Goal: Task Accomplishment & Management: Manage account settings

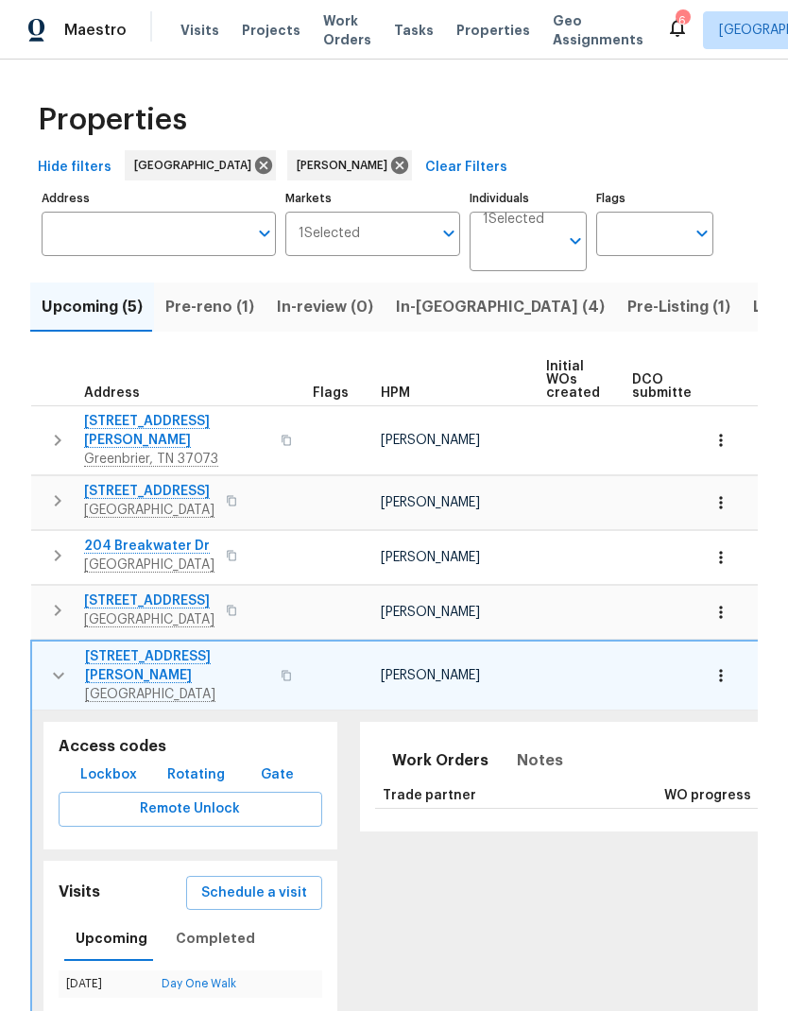
click at [43, 650] on button "button" at bounding box center [59, 675] width 38 height 57
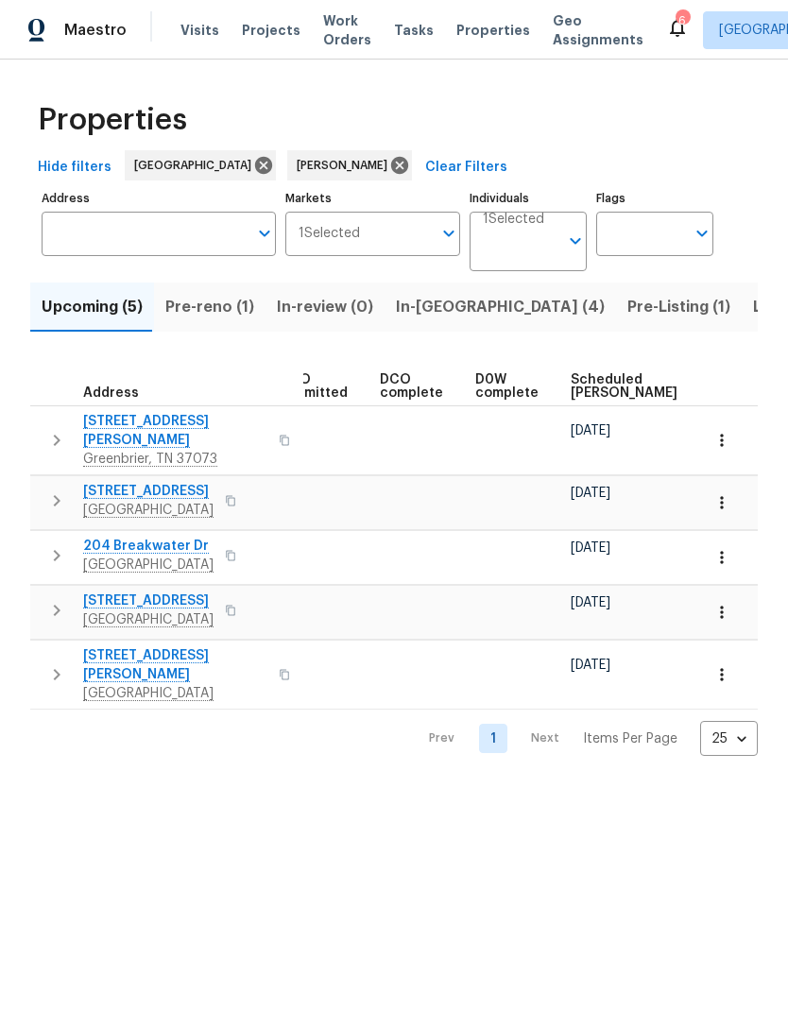
scroll to position [0, 361]
click at [564, 383] on span "Scheduled [PERSON_NAME]" at bounding box center [613, 386] width 107 height 26
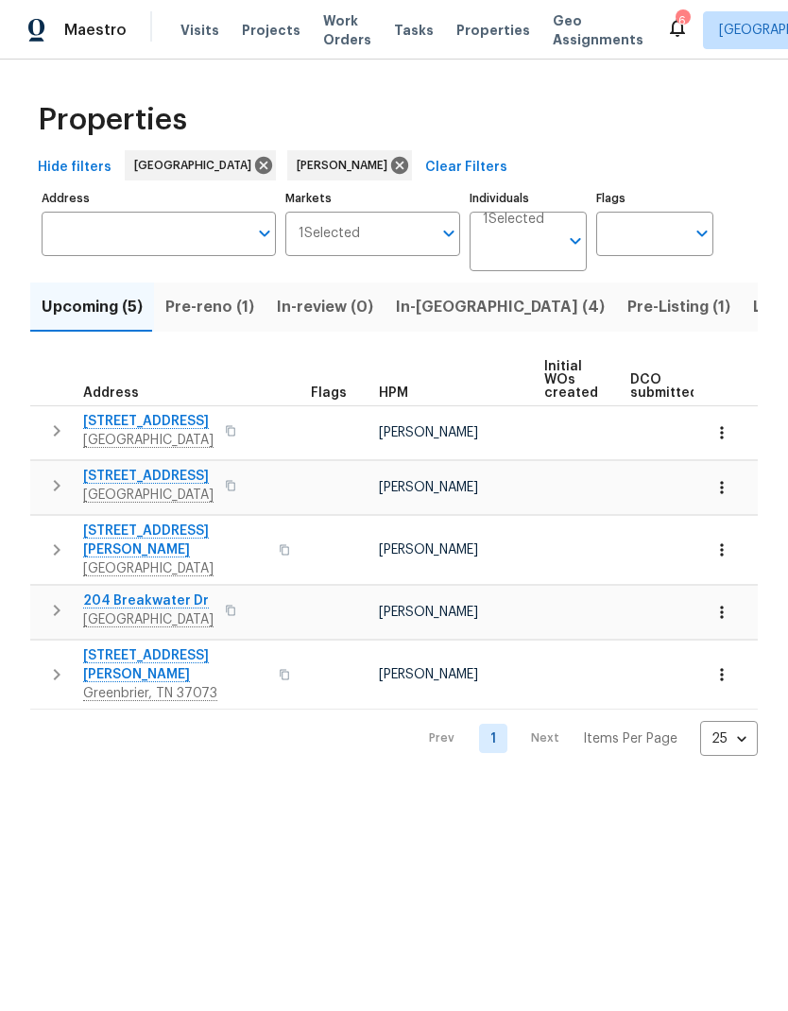
click at [62, 431] on icon "button" at bounding box center [56, 431] width 23 height 23
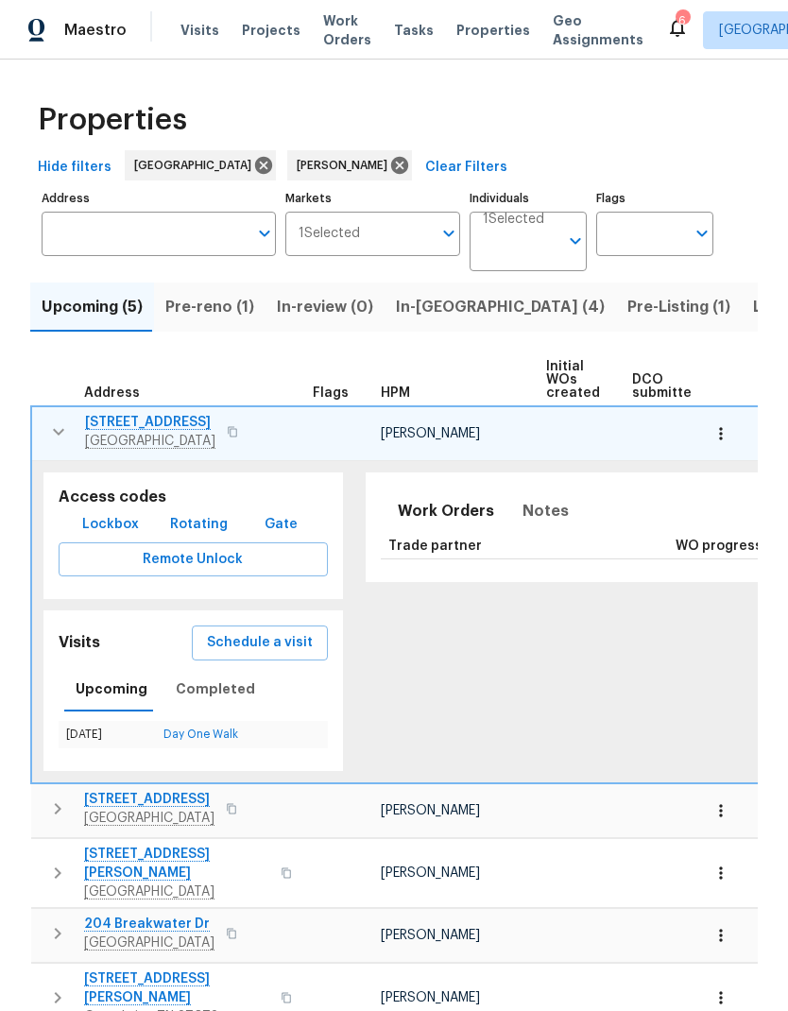
click at [72, 441] on button "button" at bounding box center [59, 432] width 38 height 38
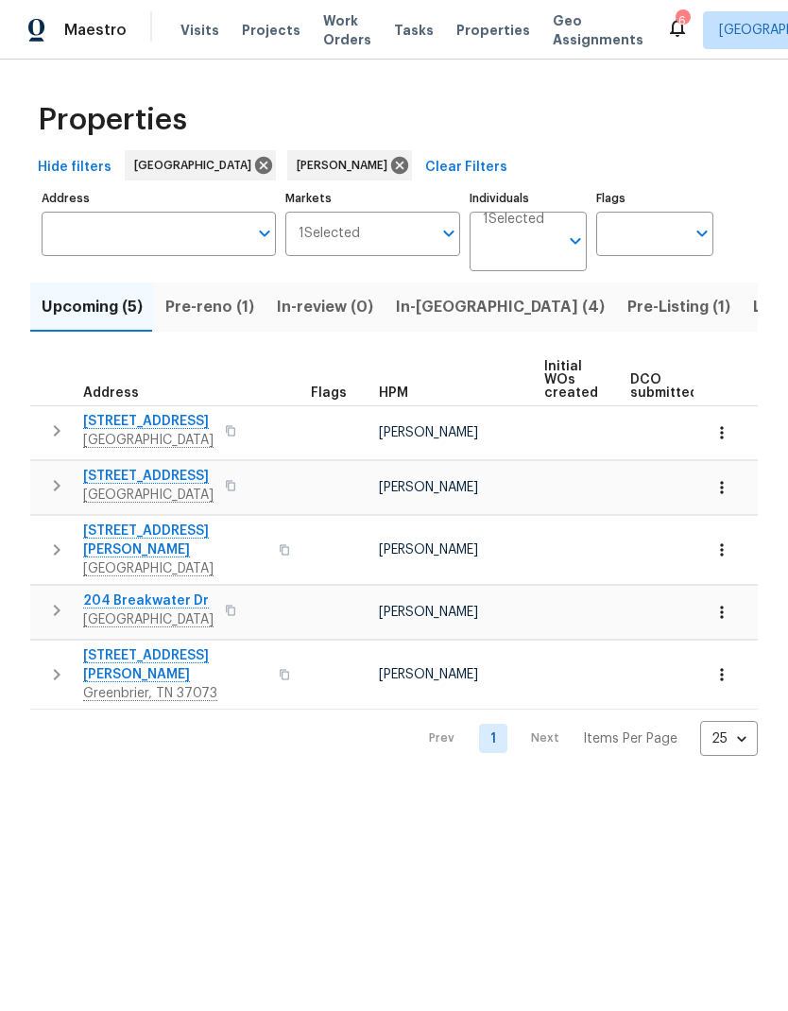
click at [66, 479] on icon "button" at bounding box center [56, 485] width 23 height 23
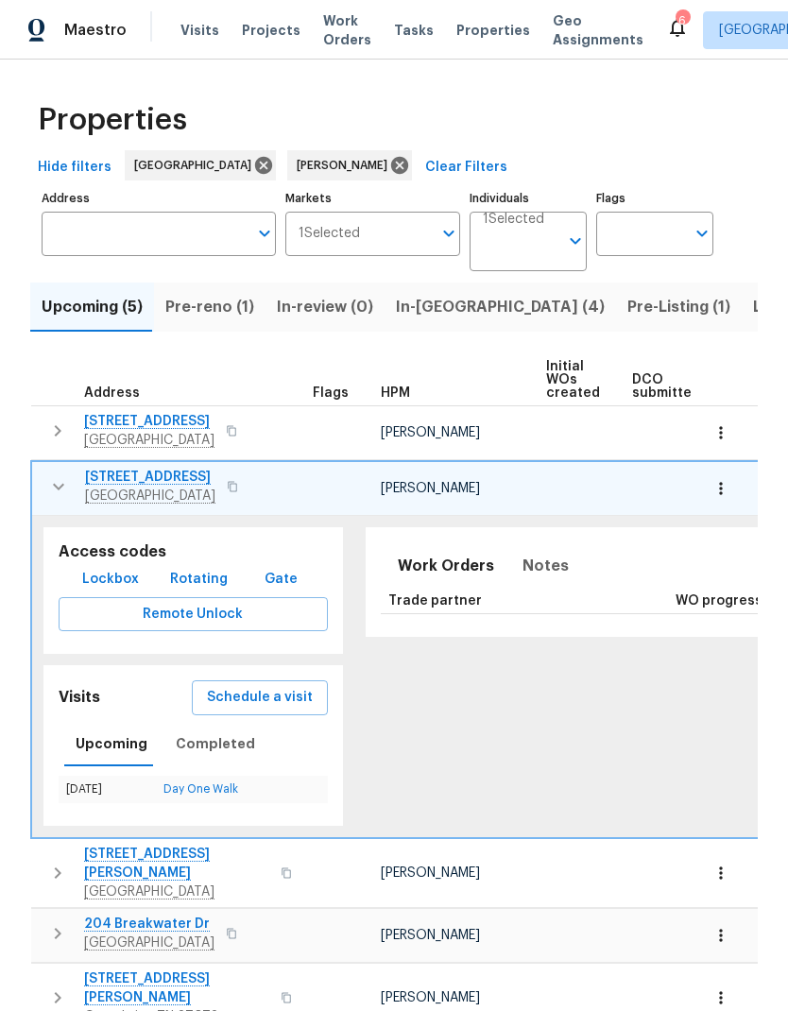
click at [43, 479] on button "button" at bounding box center [59, 487] width 38 height 38
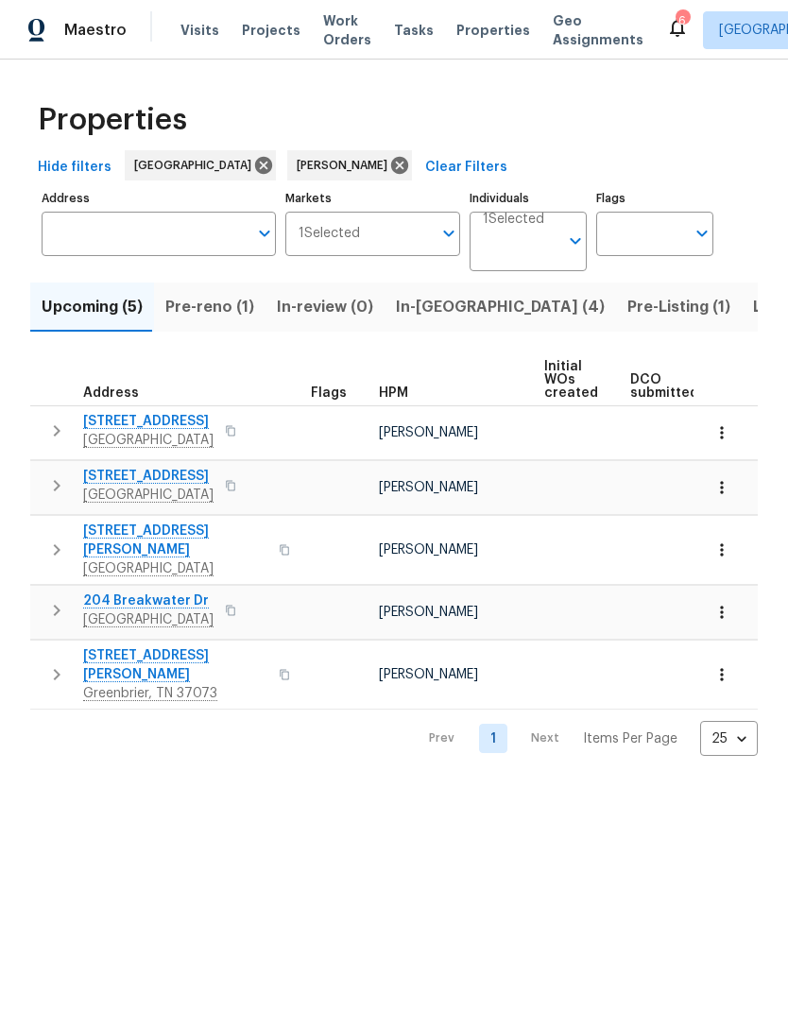
click at [420, 317] on span "In-reno (4)" at bounding box center [500, 307] width 209 height 26
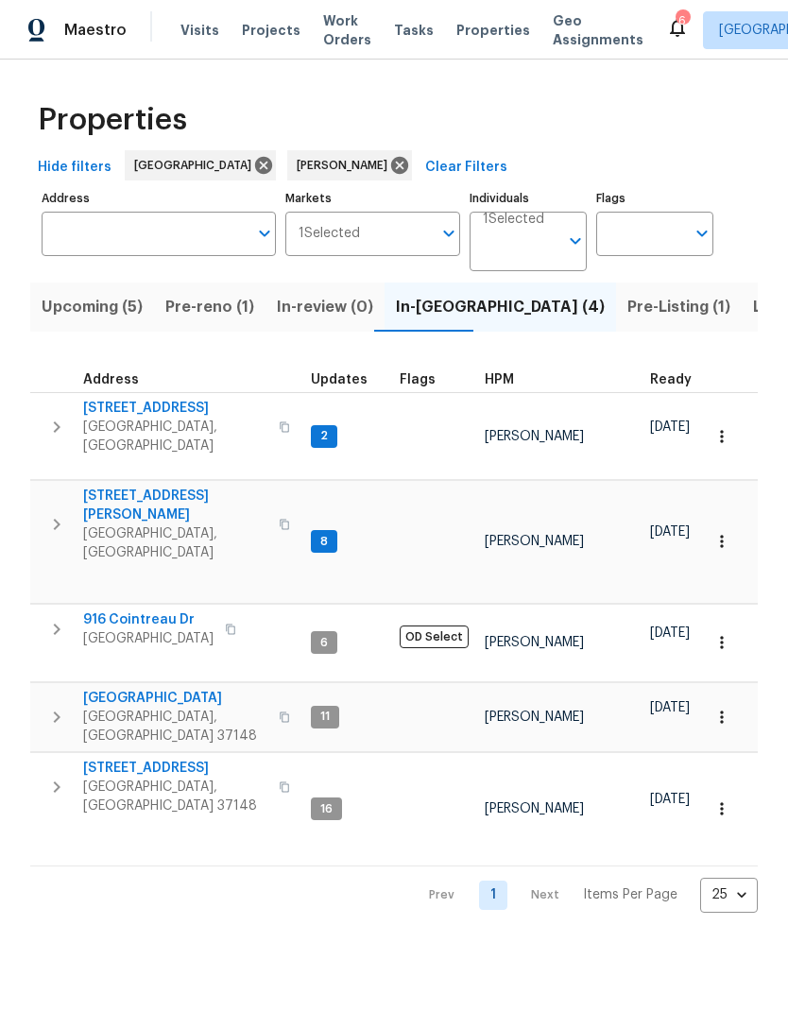
click at [191, 298] on span "Pre-reno (1)" at bounding box center [209, 307] width 89 height 26
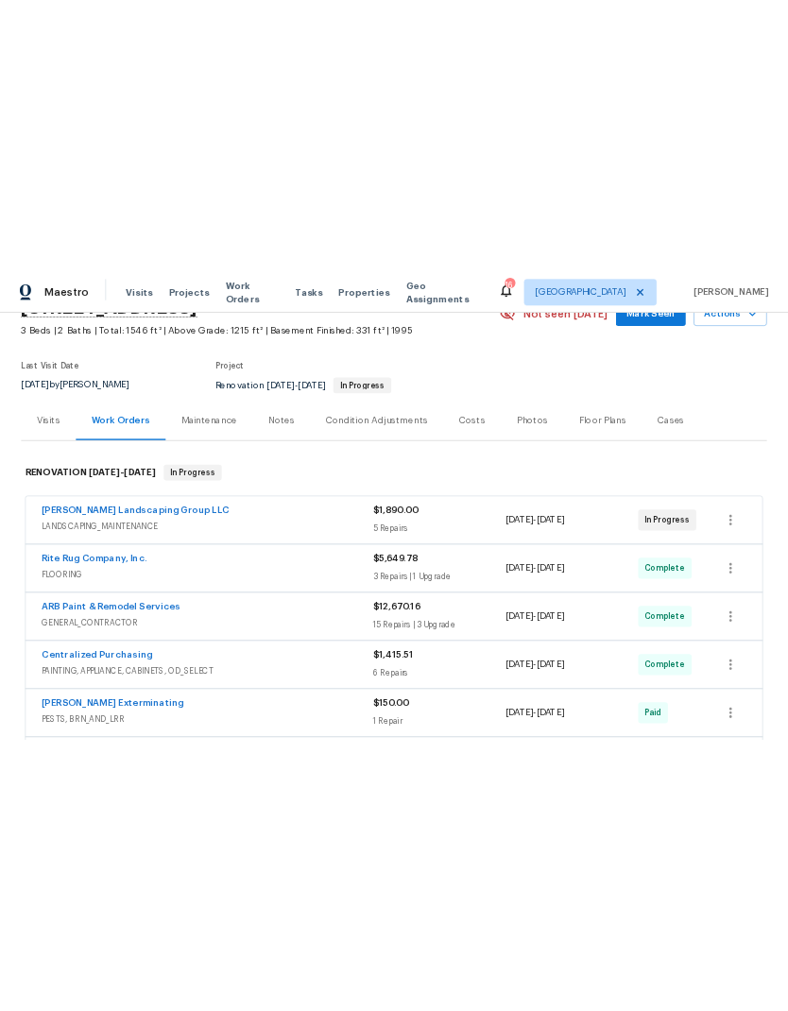
scroll to position [60, 0]
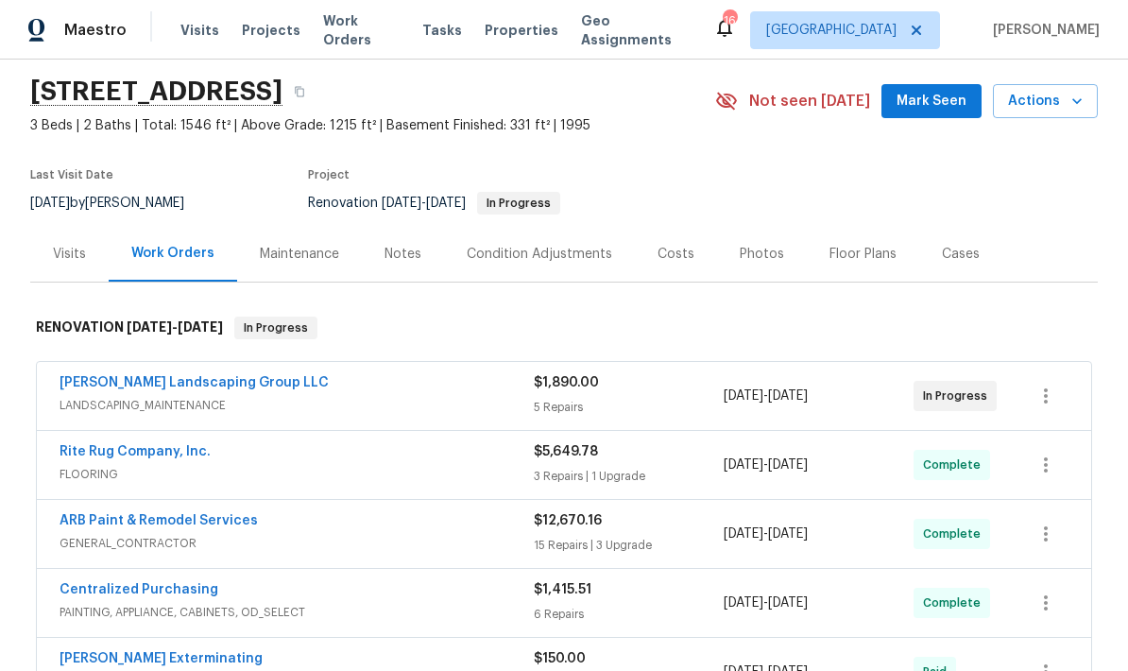
click at [1064, 88] on button "Actions" at bounding box center [1045, 101] width 105 height 35
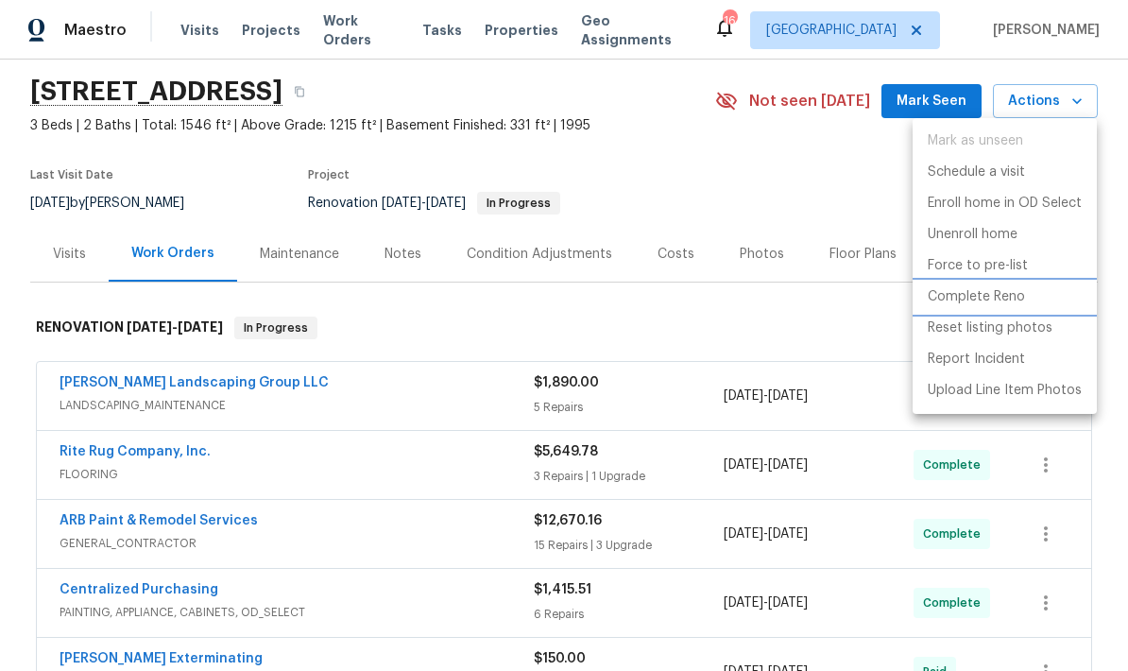
click at [985, 300] on p "Complete Reno" at bounding box center [976, 297] width 97 height 20
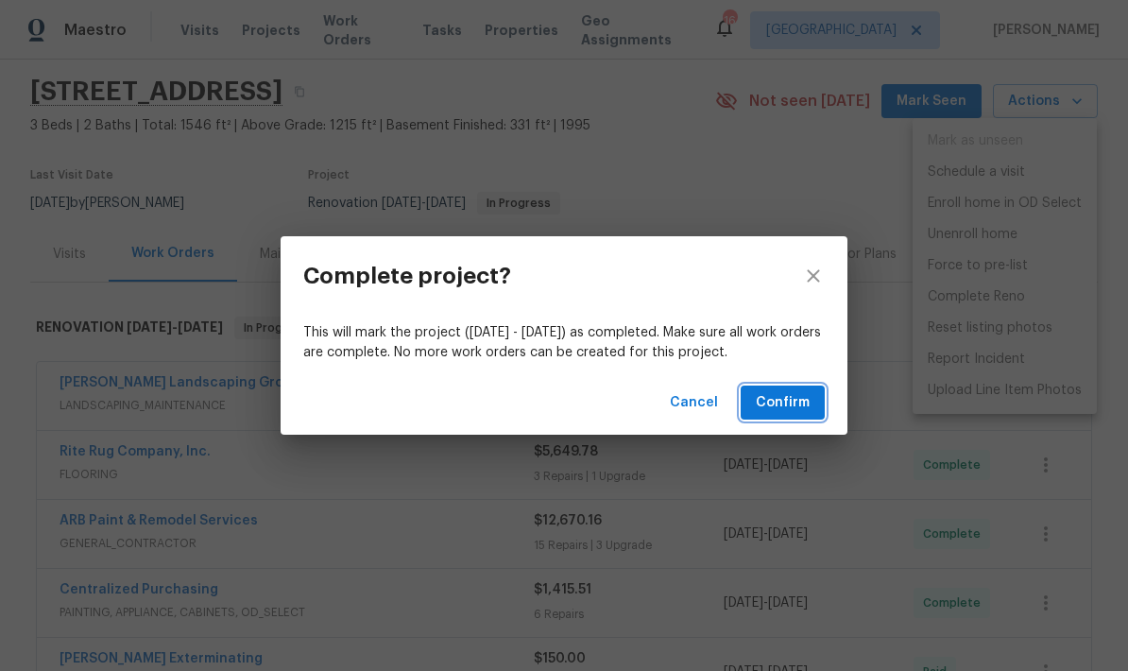
click at [753, 416] on button "Confirm" at bounding box center [783, 402] width 84 height 35
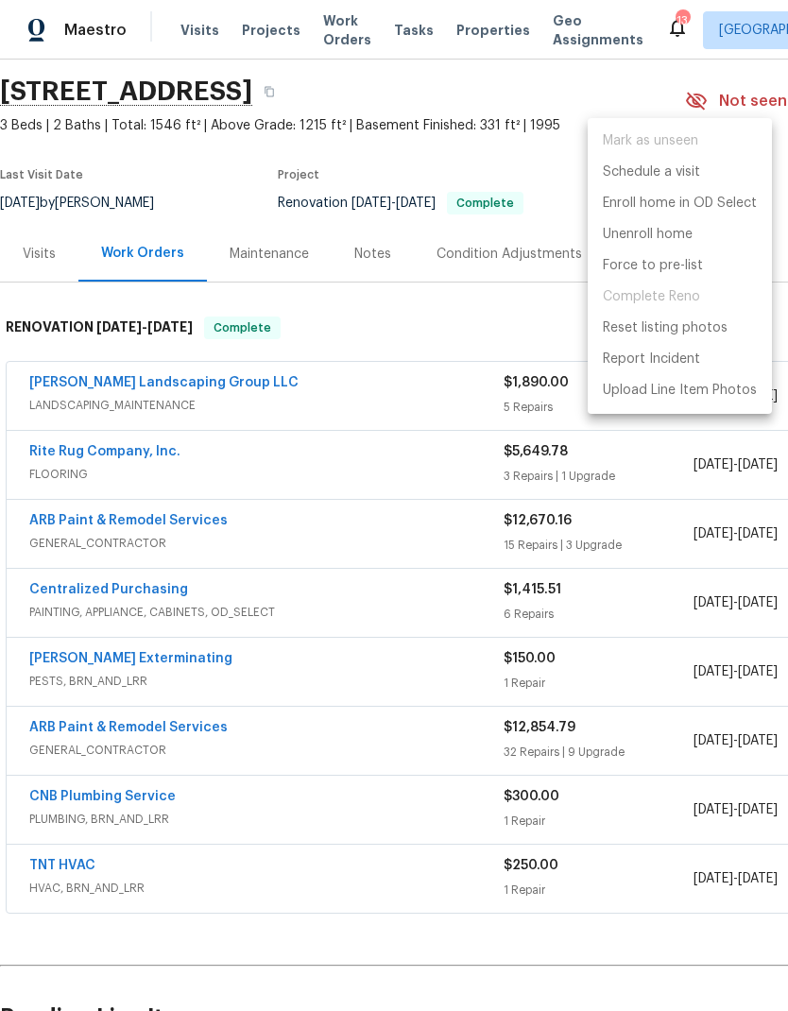
click at [208, 195] on div at bounding box center [394, 505] width 788 height 1011
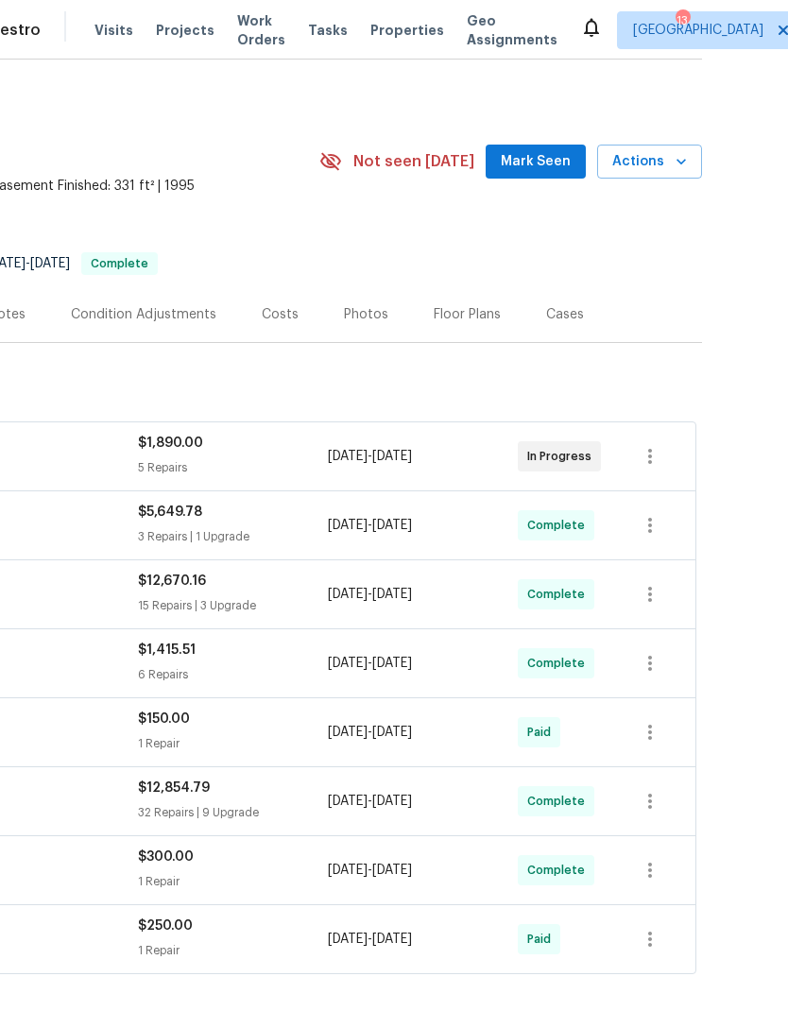
scroll to position [0, 280]
click at [528, 161] on span "Mark Seen" at bounding box center [536, 162] width 70 height 24
click at [531, 169] on span "Seen [DATE]" at bounding box center [540, 161] width 91 height 19
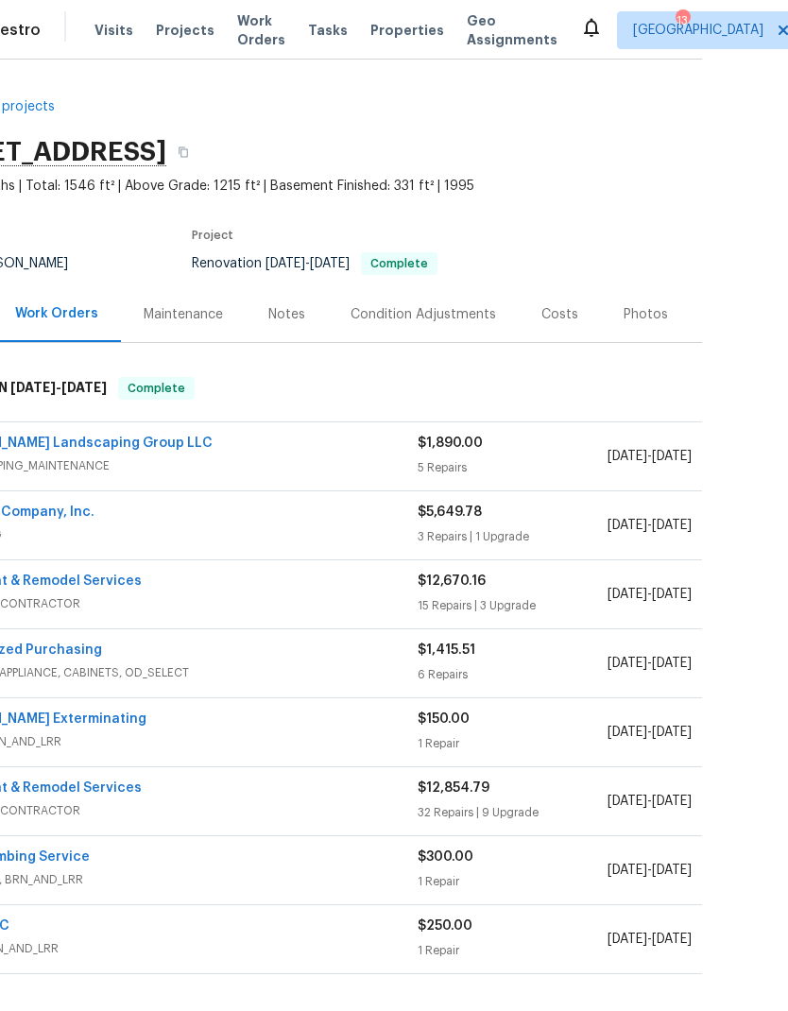
scroll to position [0, 0]
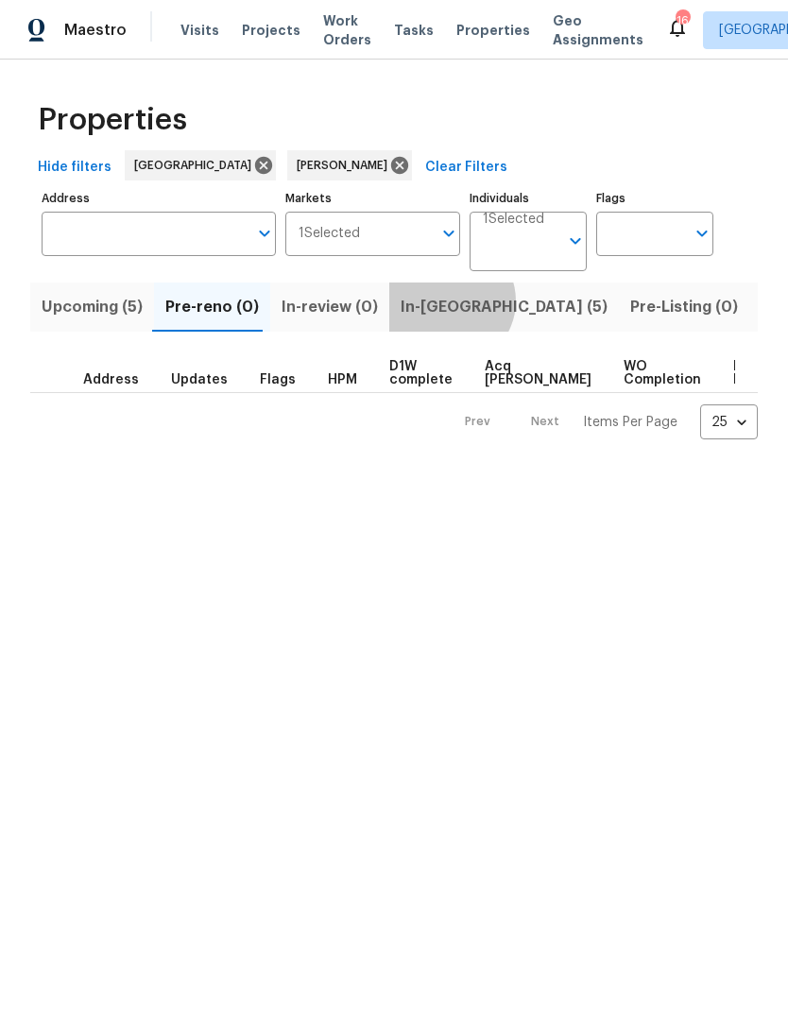
click at [437, 301] on span "In-reno (5)" at bounding box center [504, 307] width 207 height 26
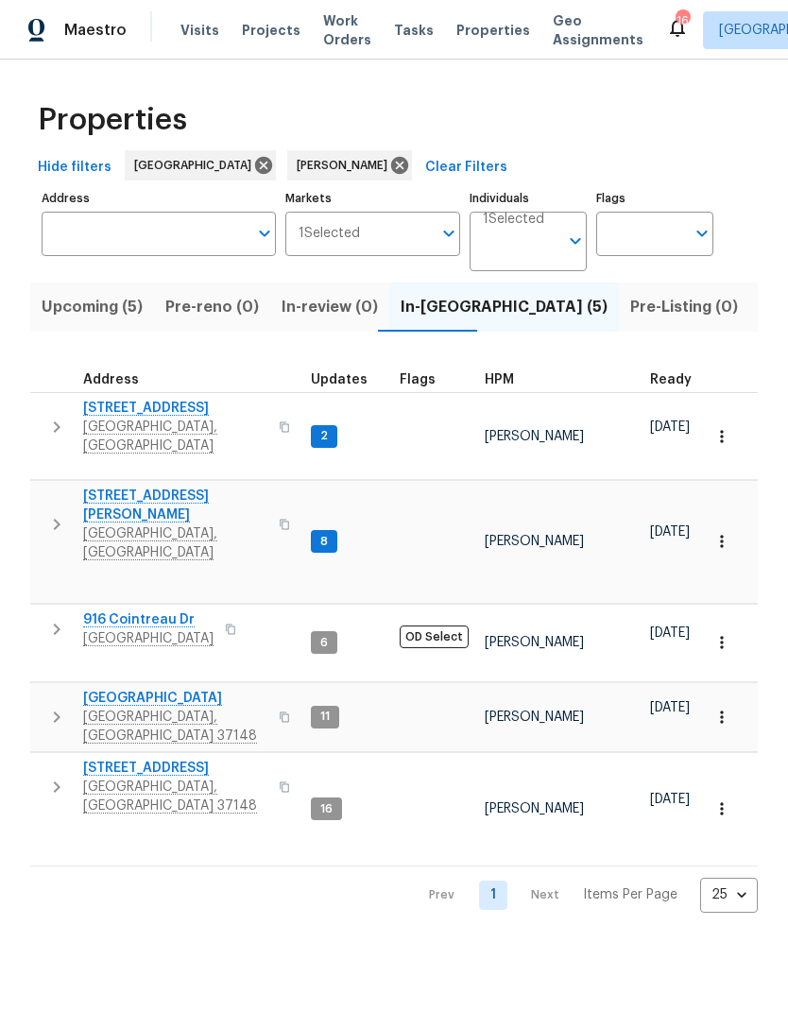
click at [50, 513] on icon "button" at bounding box center [56, 524] width 23 height 23
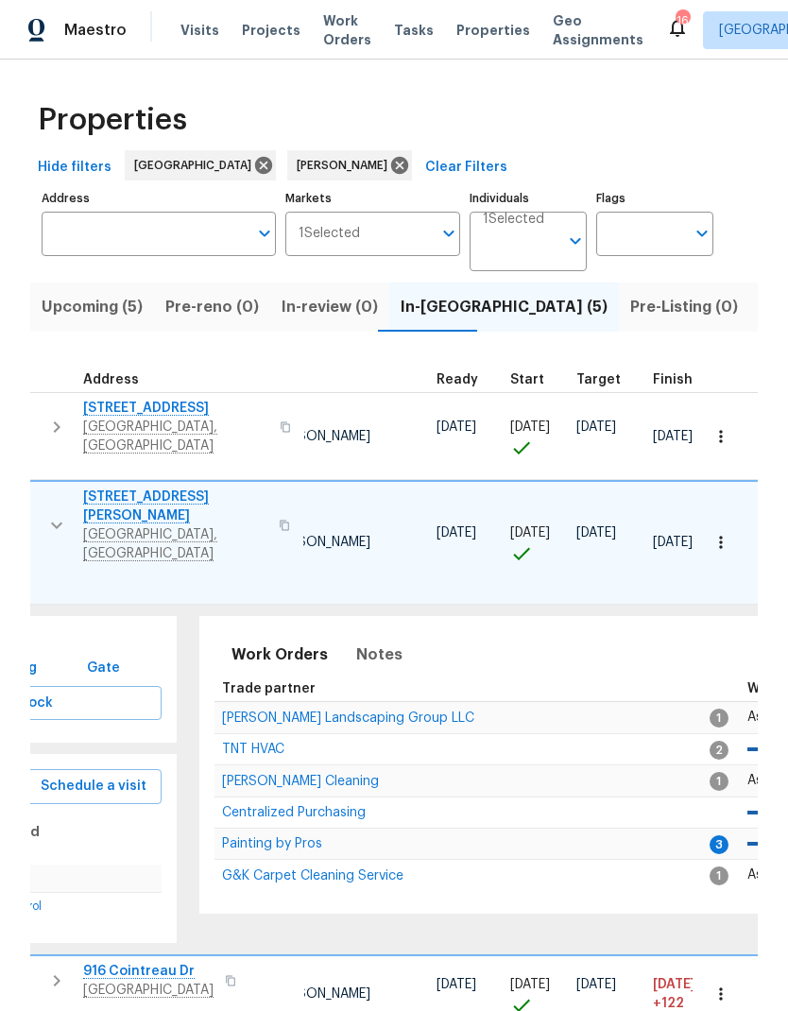
scroll to position [15, 233]
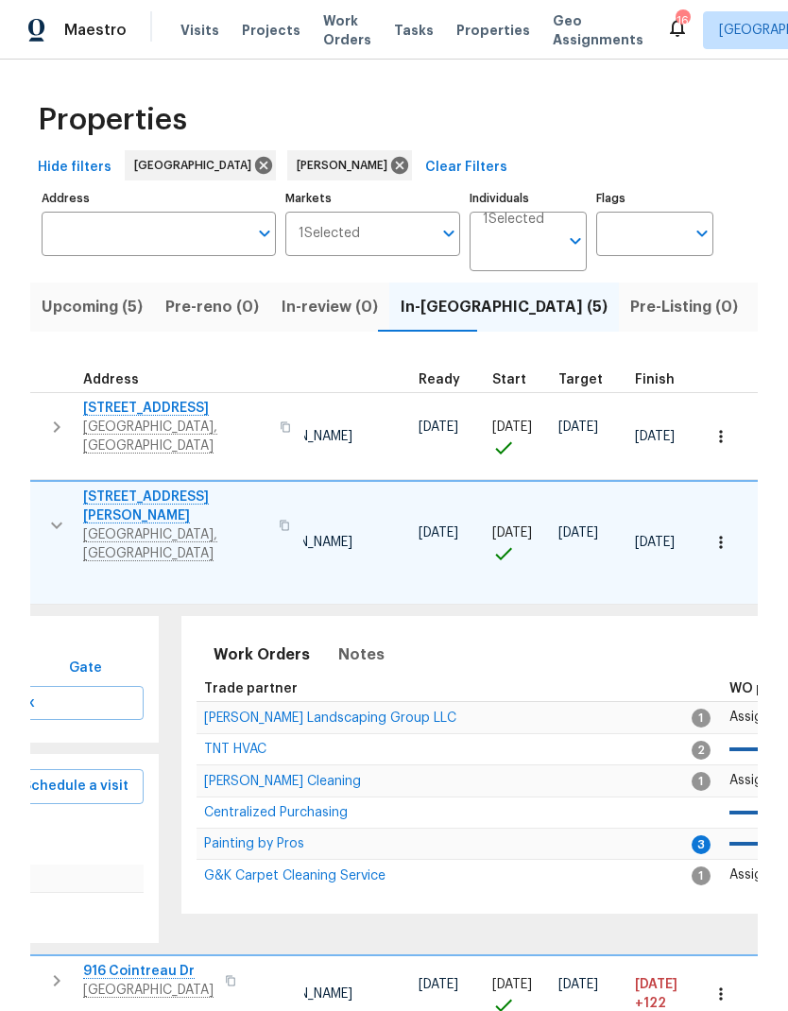
click at [231, 837] on span "Painting by Pros" at bounding box center [254, 843] width 100 height 13
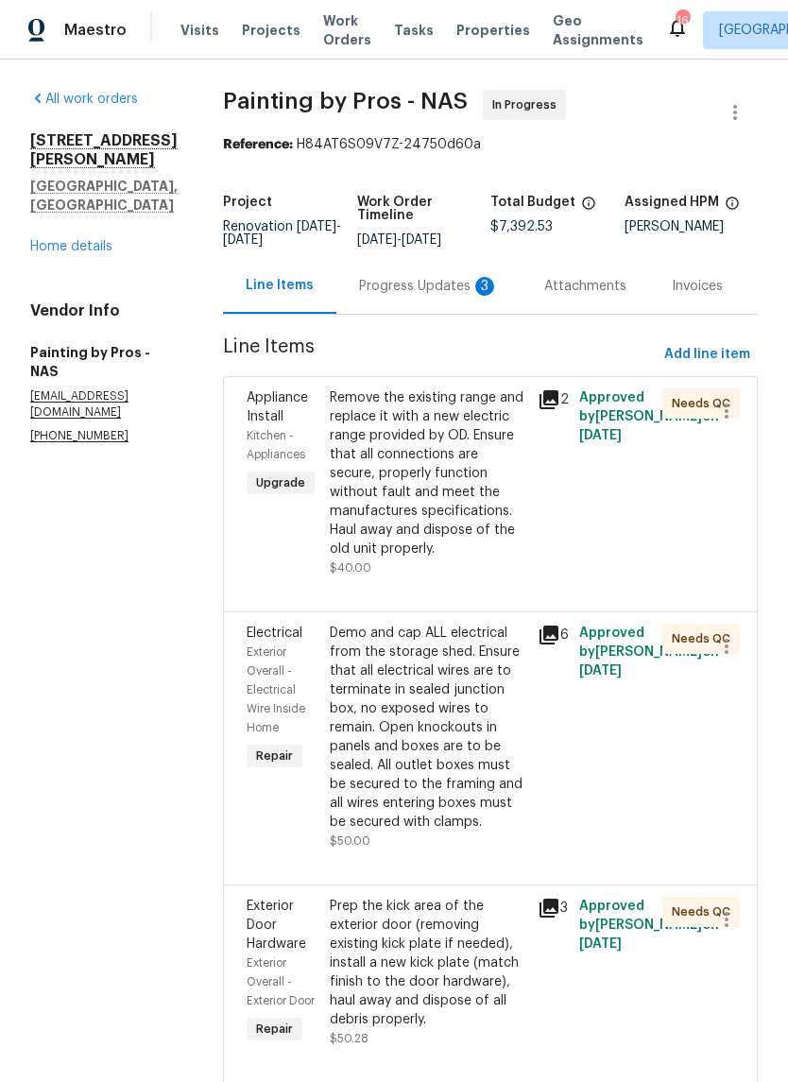
click at [411, 287] on div "Progress Updates 3" at bounding box center [429, 286] width 140 height 19
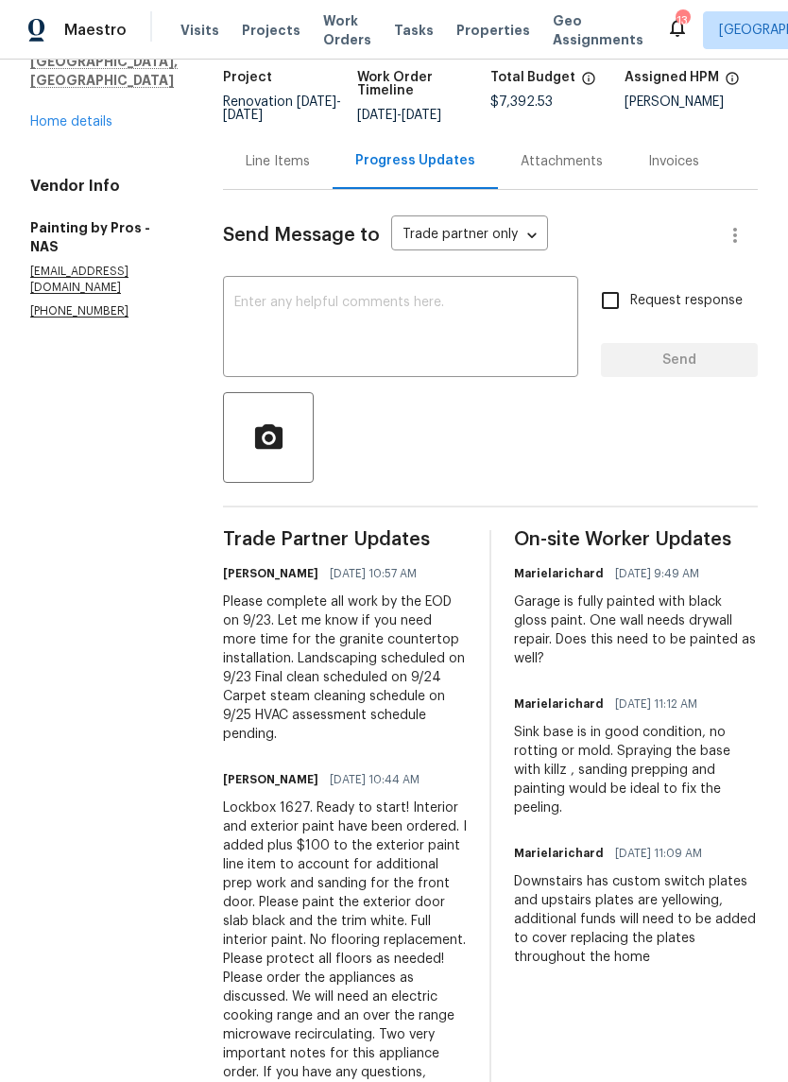
scroll to position [124, 0]
click at [300, 172] on div "Line Items" at bounding box center [278, 162] width 64 height 19
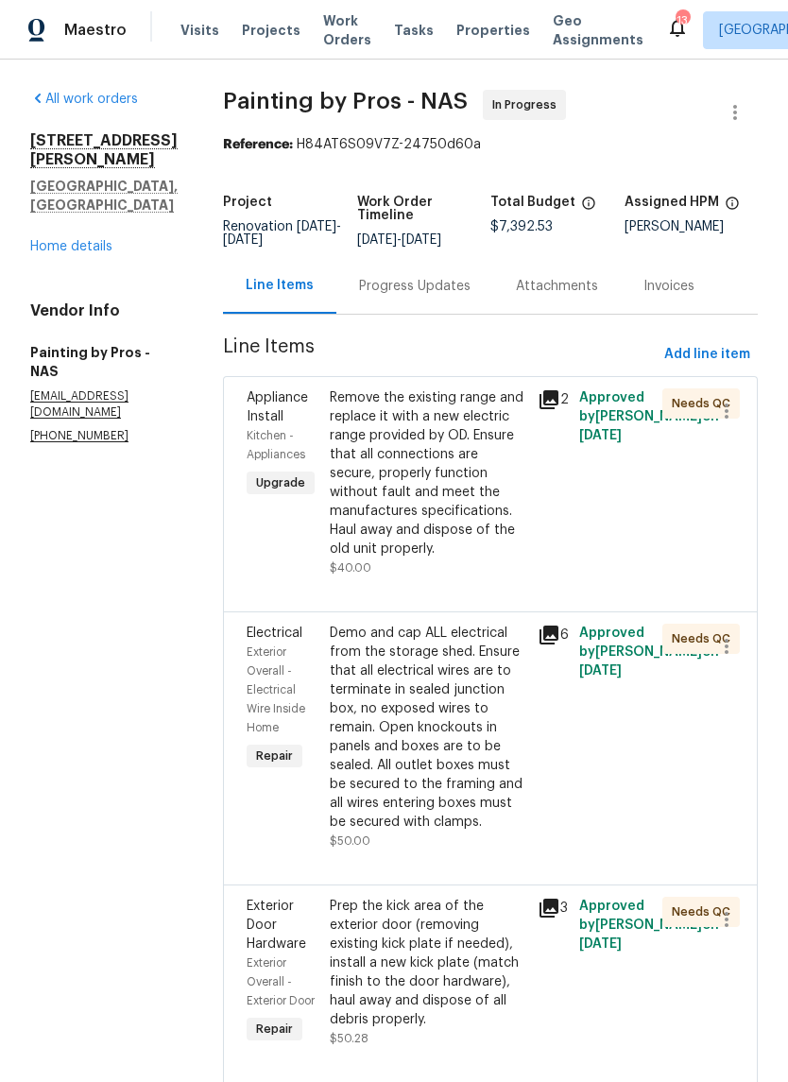
click at [558, 409] on icon at bounding box center [549, 399] width 19 height 19
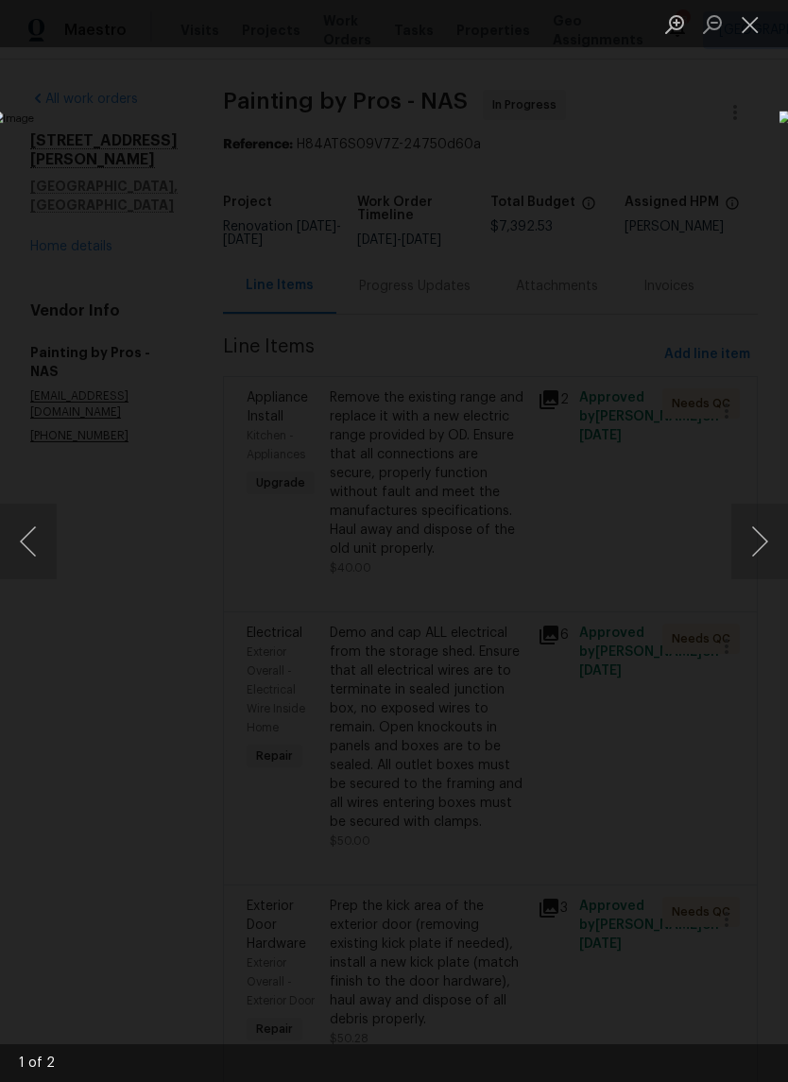
click at [752, 532] on button "Next image" at bounding box center [759, 542] width 57 height 76
click at [751, 534] on button "Next image" at bounding box center [759, 542] width 57 height 76
click at [751, 542] on button "Next image" at bounding box center [759, 542] width 57 height 76
click at [761, 24] on button "Close lightbox" at bounding box center [750, 24] width 38 height 33
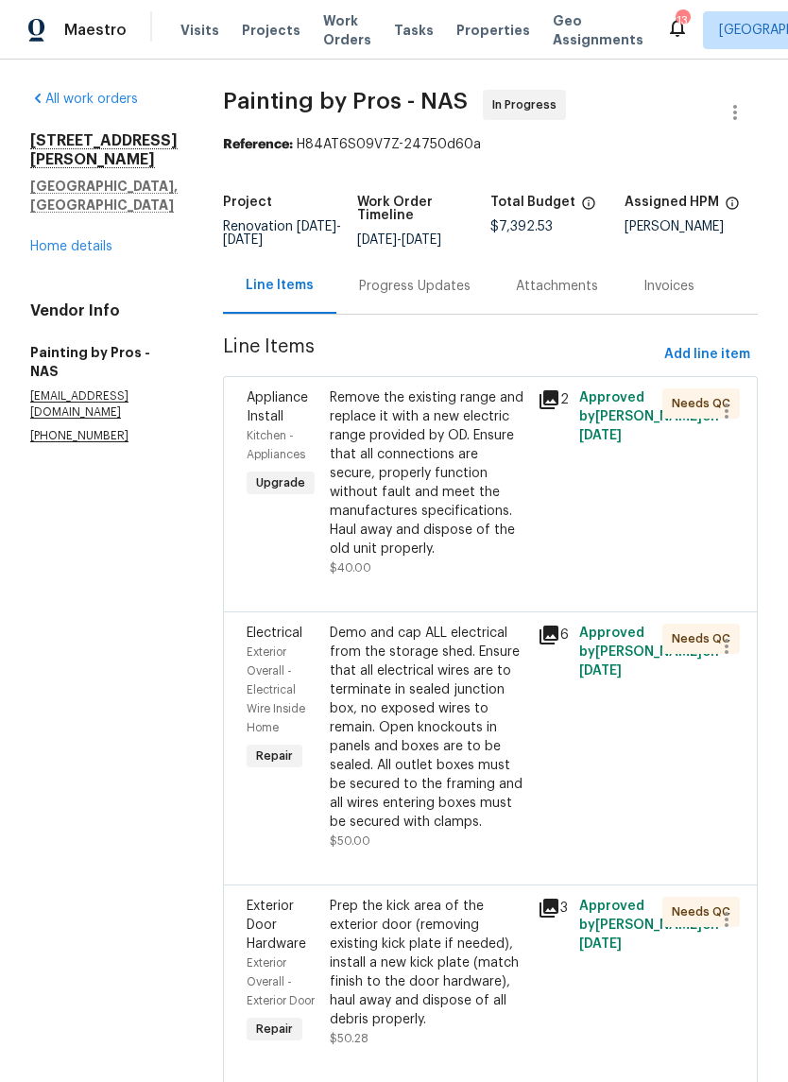
click at [444, 296] on div "Progress Updates" at bounding box center [414, 286] width 111 height 19
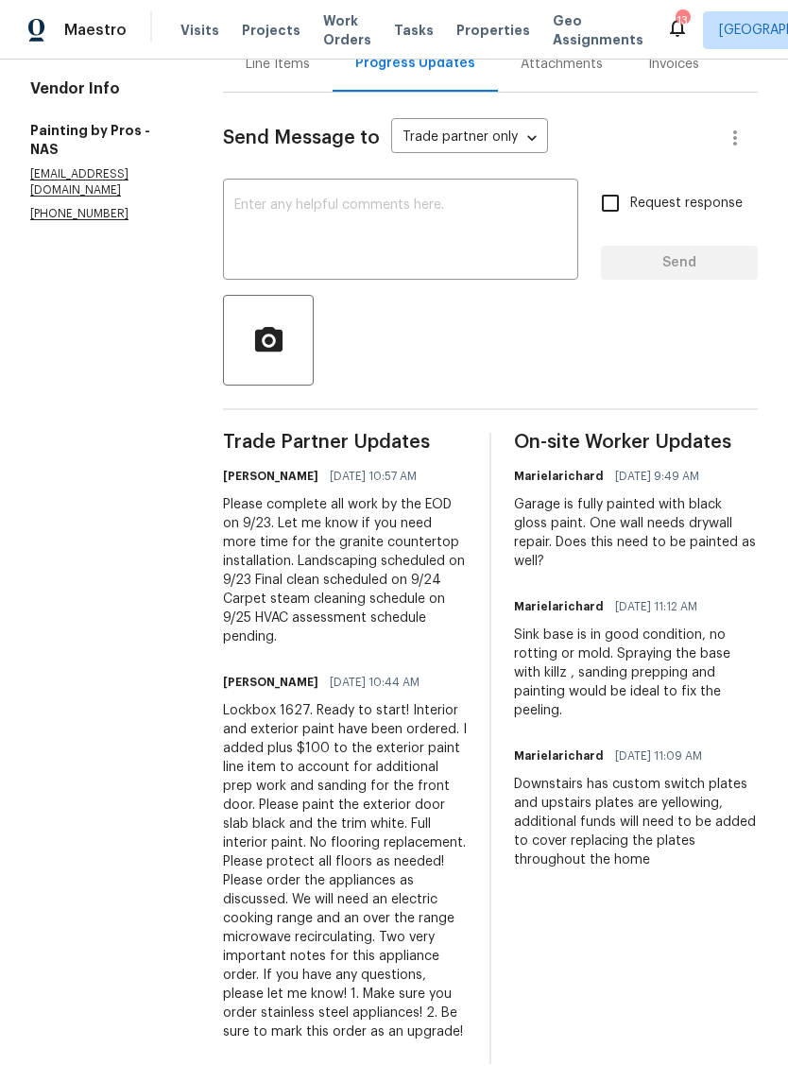
scroll to position [221, 0]
click at [289, 93] on div "Line Items" at bounding box center [278, 65] width 110 height 56
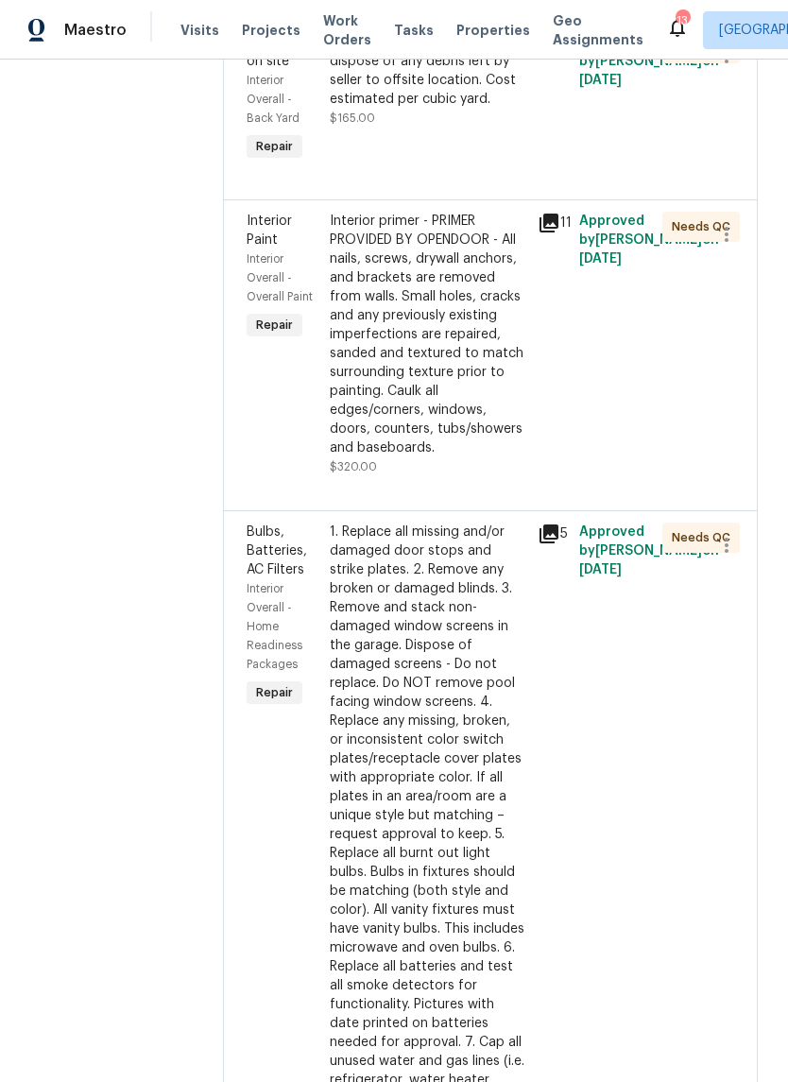
scroll to position [1240, 0]
click at [425, 335] on div "Interior primer - PRIMER PROVIDED BY OPENDOOR - All nails, screws, drywall anch…" at bounding box center [428, 335] width 197 height 246
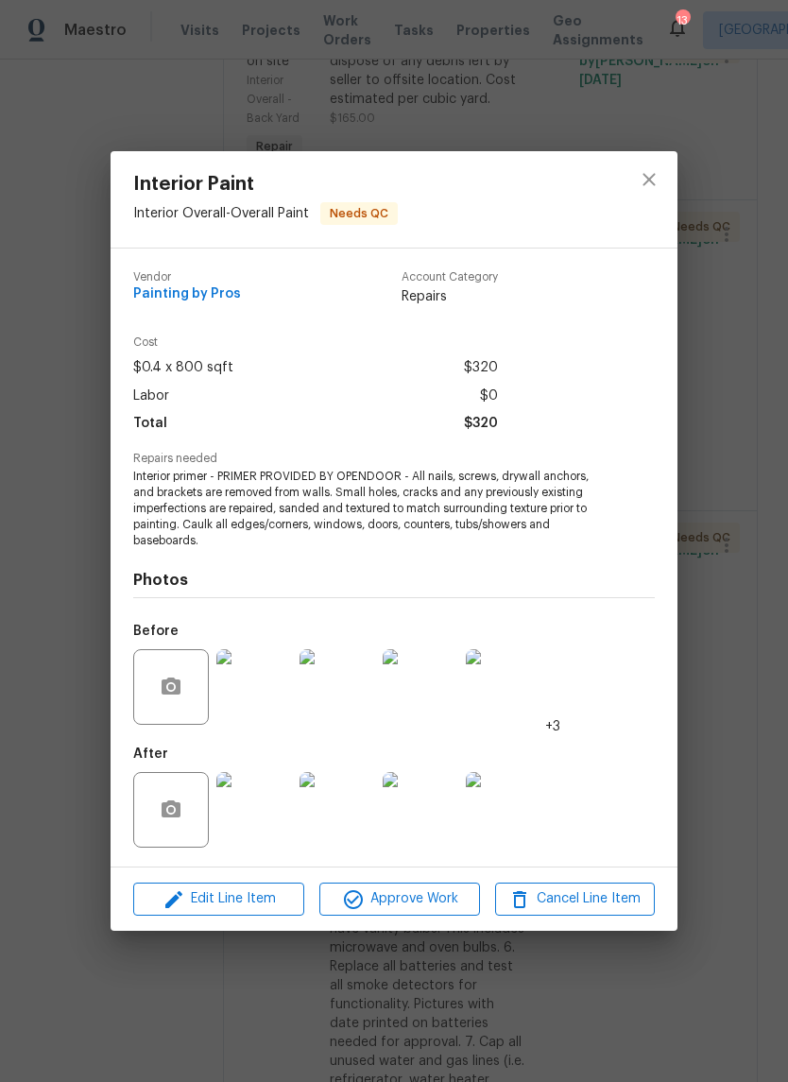
click at [253, 680] on img at bounding box center [254, 687] width 76 height 76
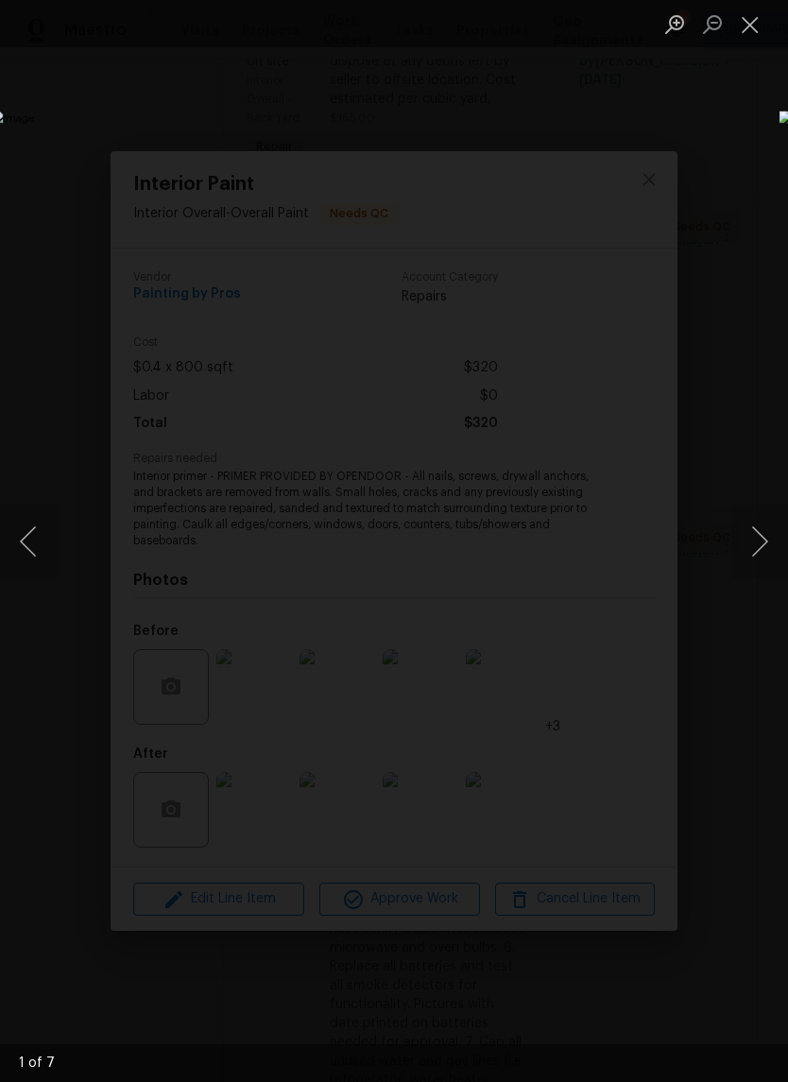
click at [763, 538] on button "Next image" at bounding box center [759, 542] width 57 height 76
click at [759, 543] on button "Next image" at bounding box center [759, 542] width 57 height 76
click at [756, 545] on button "Next image" at bounding box center [759, 542] width 57 height 76
click at [757, 548] on button "Next image" at bounding box center [759, 542] width 57 height 76
click at [757, 544] on button "Next image" at bounding box center [759, 542] width 57 height 76
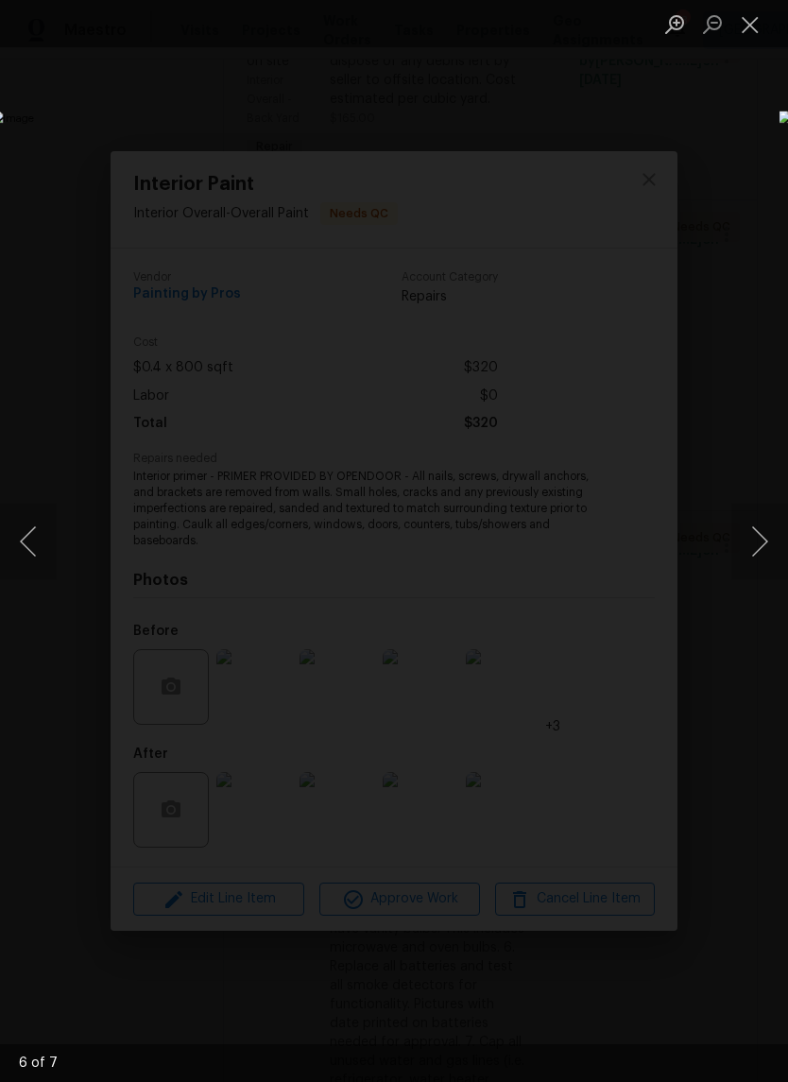
click at [756, 555] on button "Next image" at bounding box center [759, 542] width 57 height 76
click at [752, 552] on button "Next image" at bounding box center [759, 542] width 57 height 76
click at [757, 550] on button "Next image" at bounding box center [759, 542] width 57 height 76
click at [755, 553] on button "Next image" at bounding box center [759, 542] width 57 height 76
click at [755, 556] on button "Next image" at bounding box center [759, 542] width 57 height 76
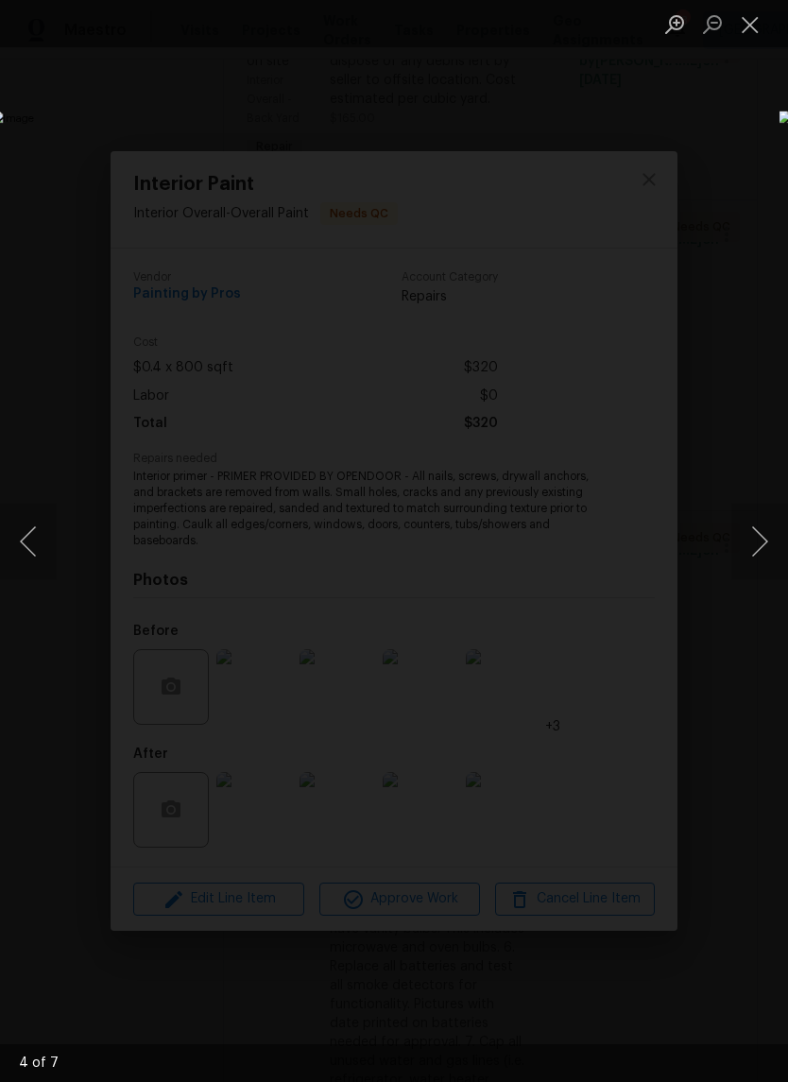
click at [766, 24] on button "Close lightbox" at bounding box center [750, 24] width 38 height 33
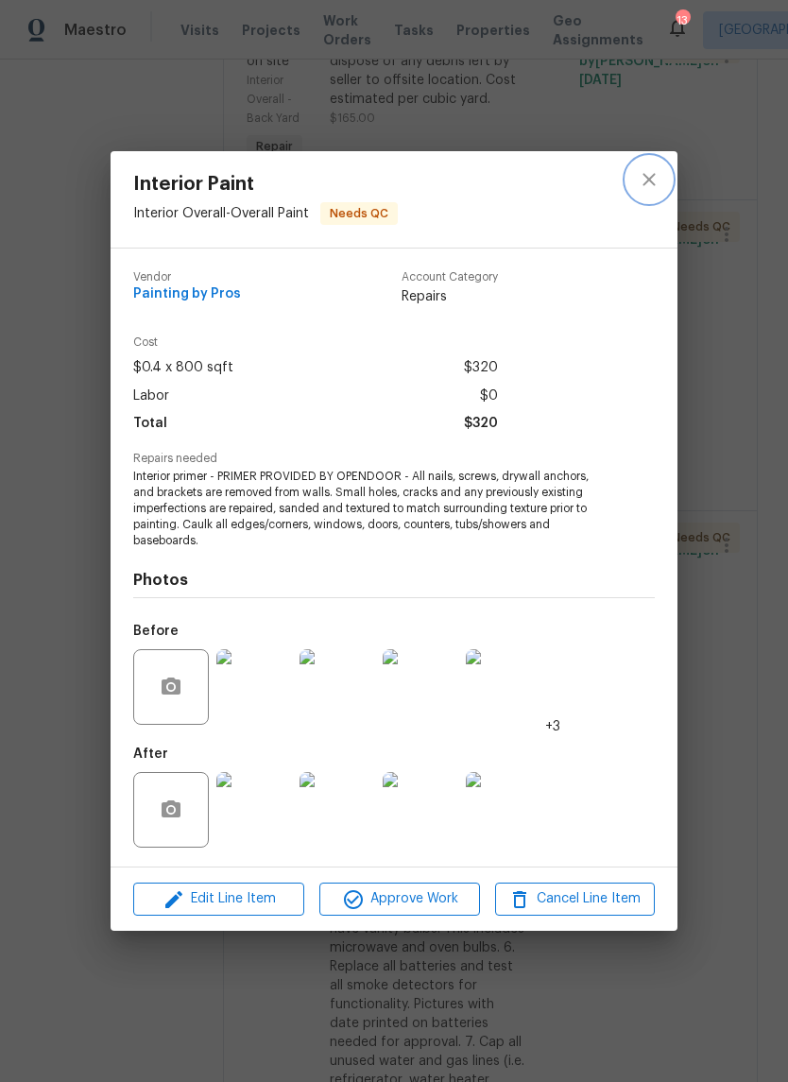
click at [660, 170] on button "close" at bounding box center [648, 179] width 45 height 45
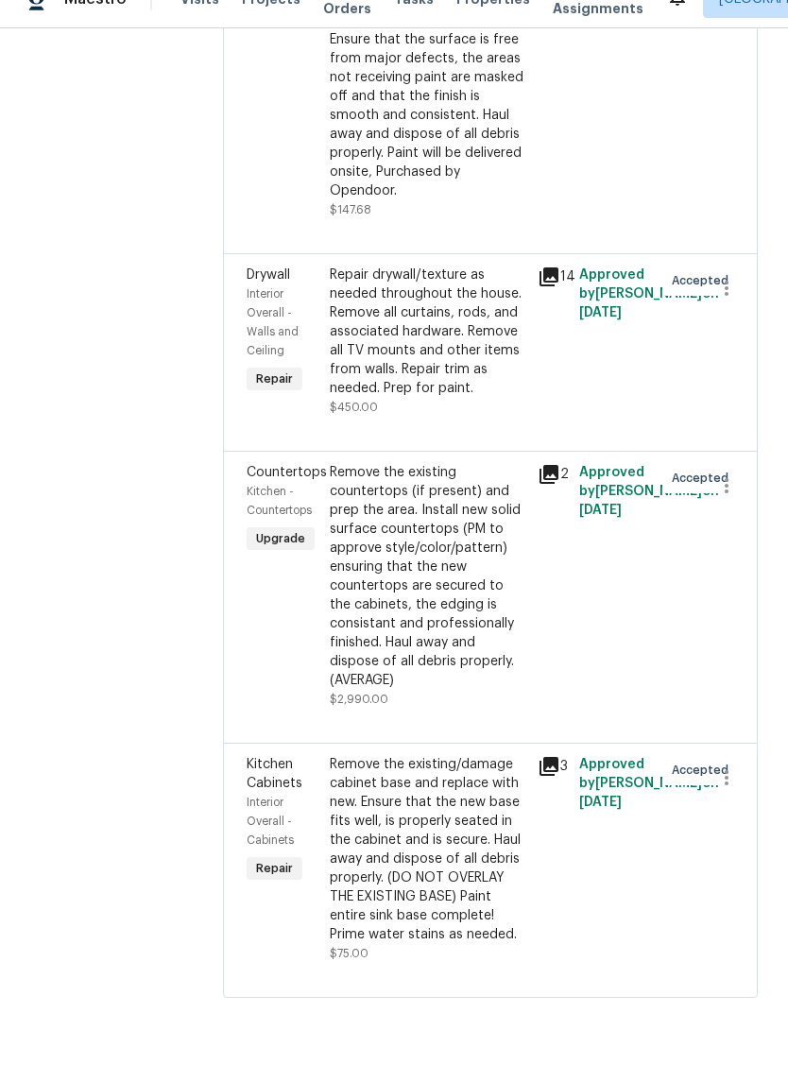
scroll to position [46, 0]
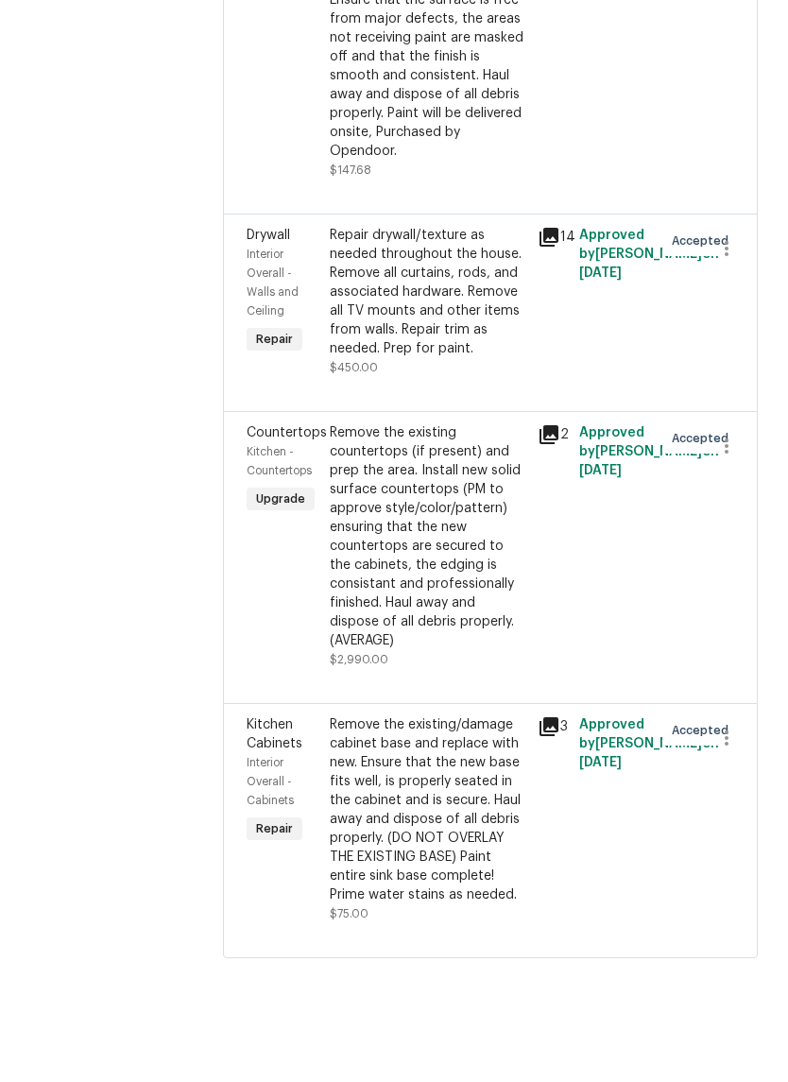
click at [409, 793] on div "Remove the existing/damage cabinet base and replace with new. Ensure that the n…" at bounding box center [428, 880] width 197 height 189
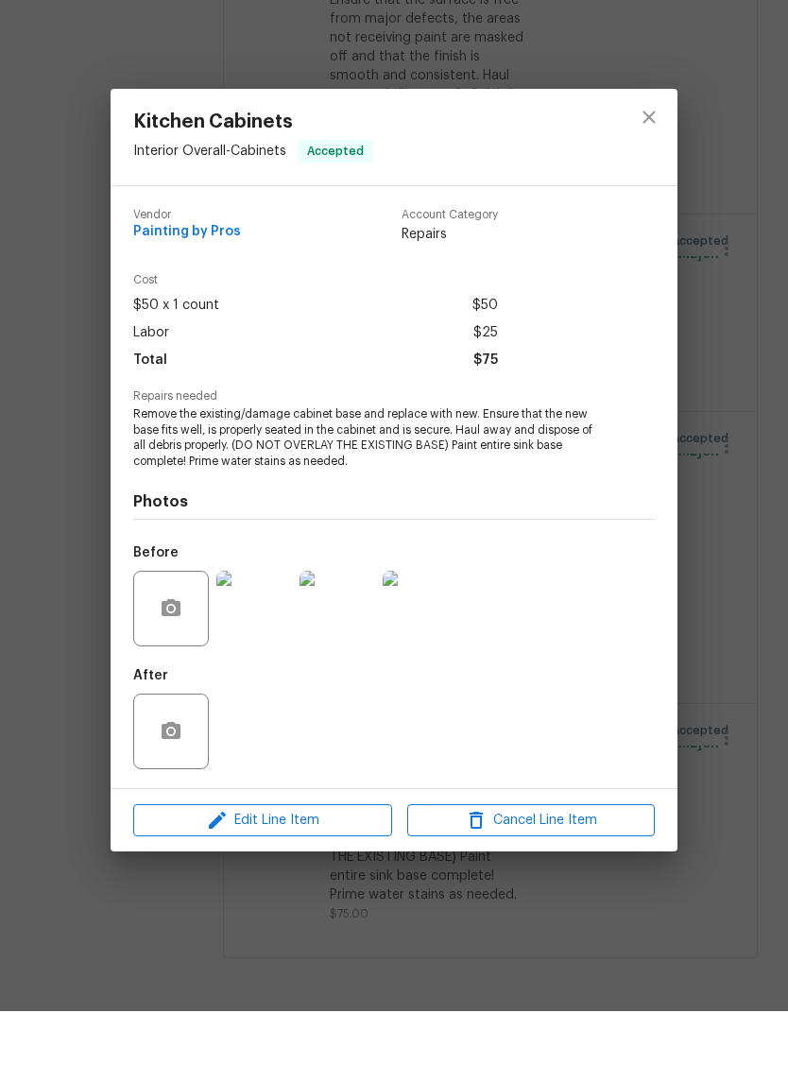
click at [251, 642] on img at bounding box center [254, 680] width 76 height 76
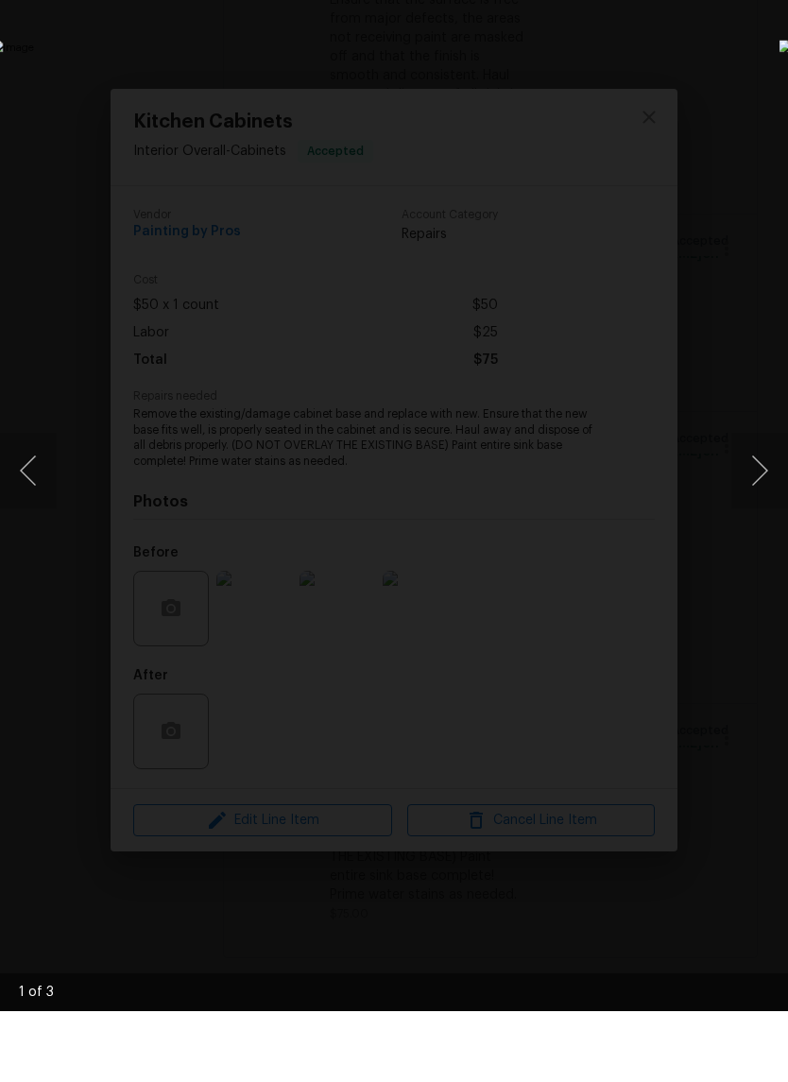
click at [772, 504] on button "Next image" at bounding box center [759, 542] width 57 height 76
click at [757, 506] on button "Next image" at bounding box center [759, 542] width 57 height 76
click at [762, 504] on button "Next image" at bounding box center [759, 542] width 57 height 76
click at [745, 91] on div "Lightbox" at bounding box center [394, 541] width 788 height 1082
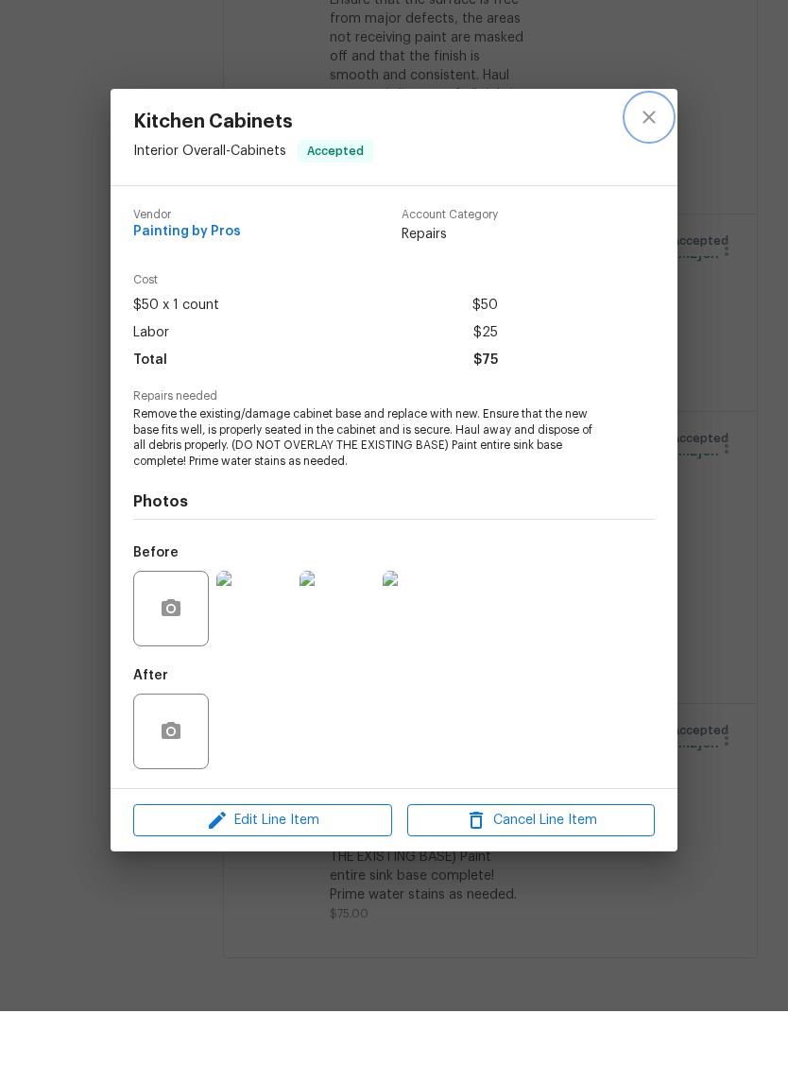
click at [659, 165] on button "close" at bounding box center [648, 187] width 45 height 45
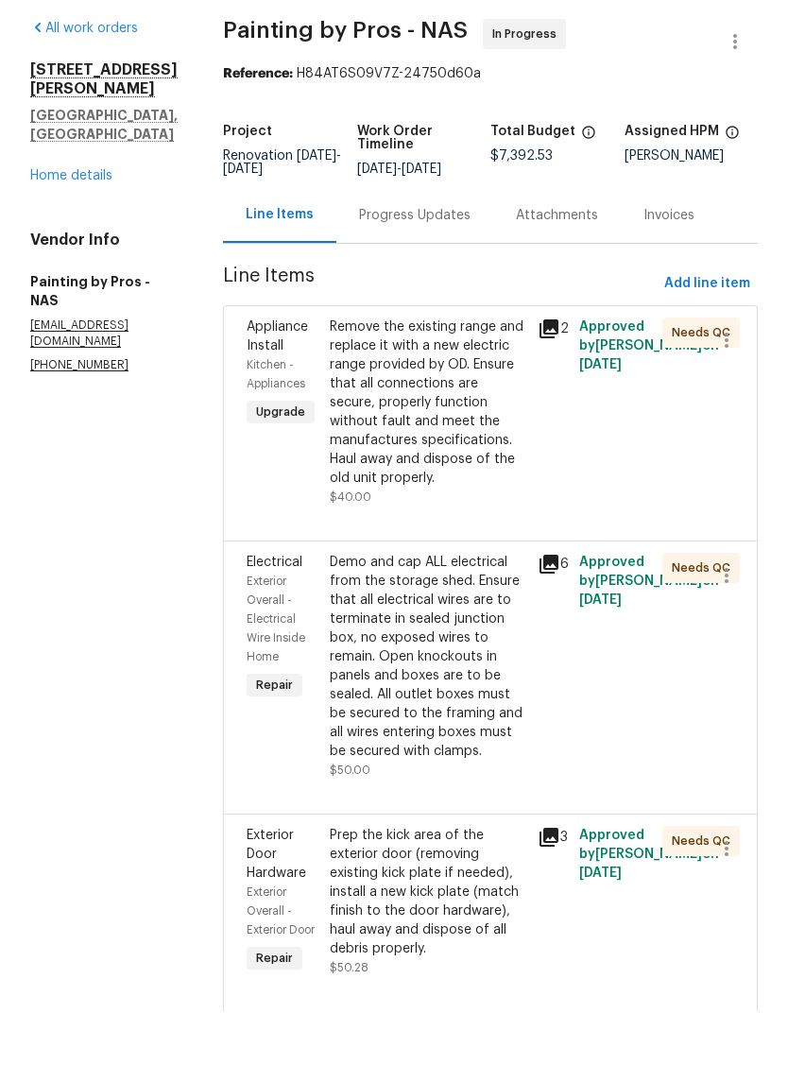
scroll to position [0, 0]
click at [439, 258] on div "Progress Updates" at bounding box center [414, 286] width 157 height 56
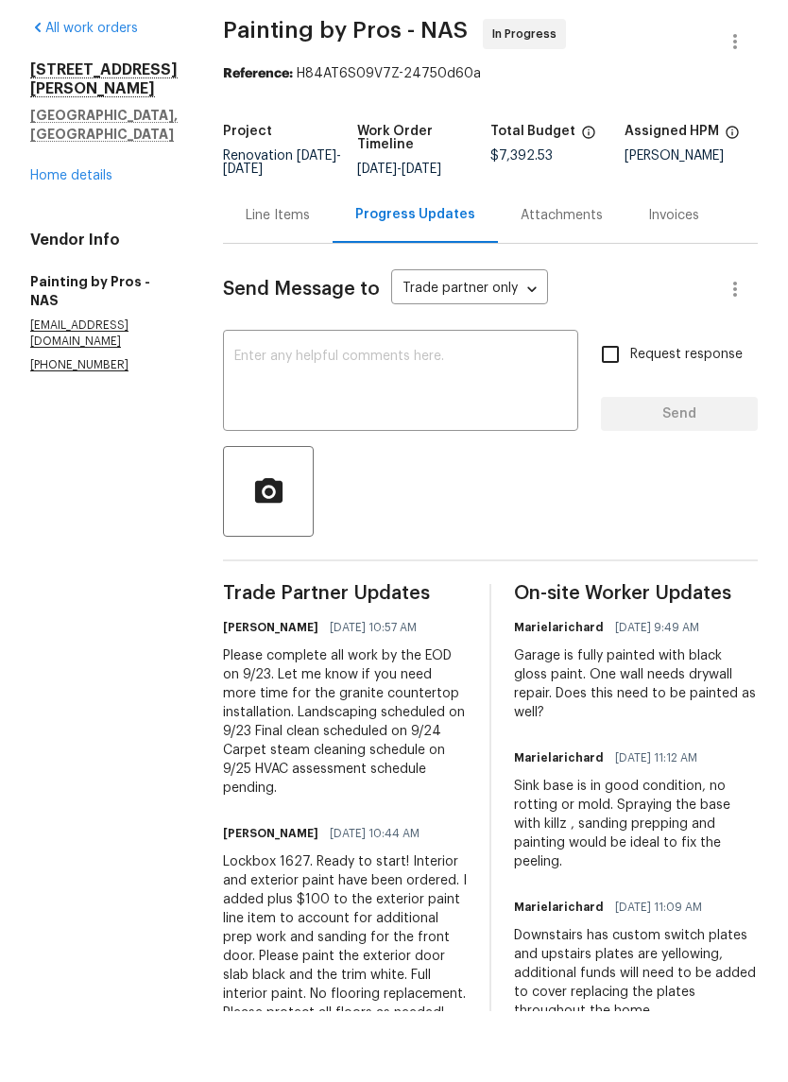
click at [418, 420] on textarea at bounding box center [400, 453] width 333 height 66
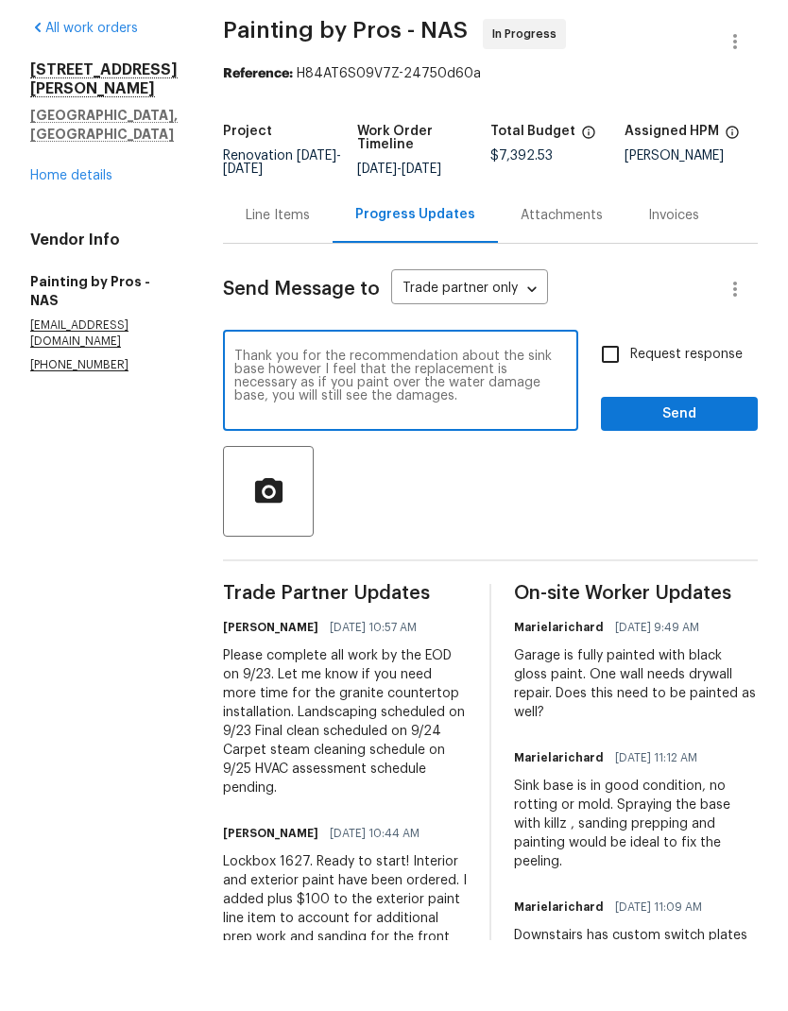
click at [564, 517] on div at bounding box center [490, 562] width 535 height 91
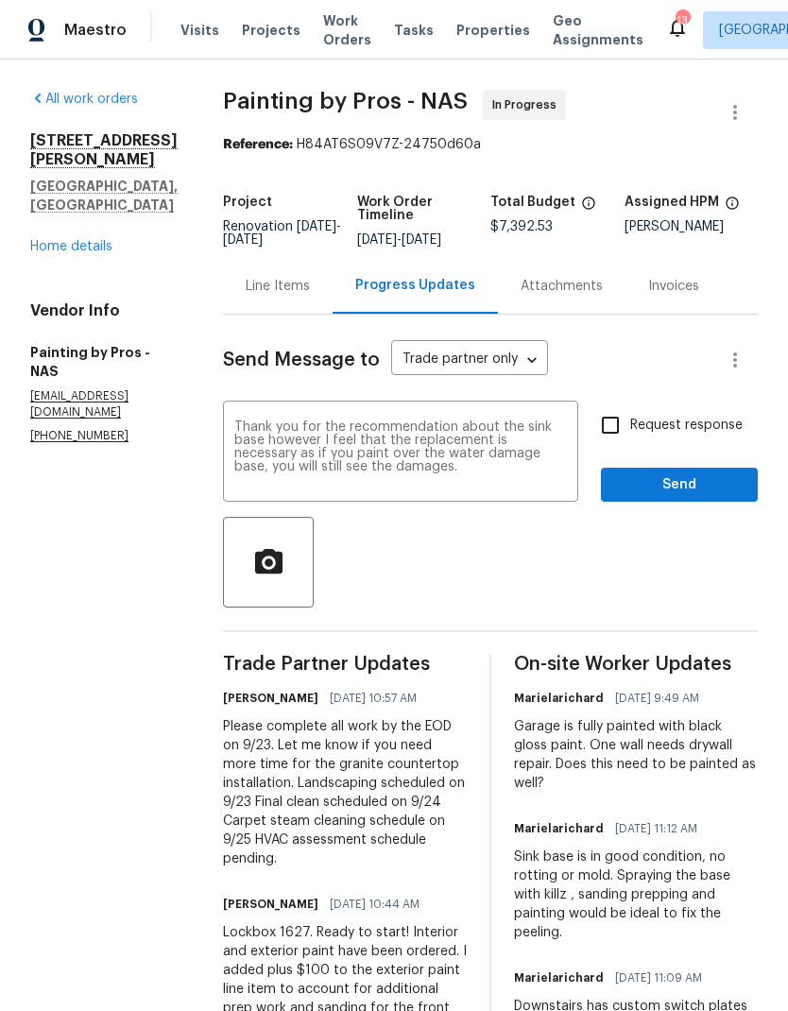
click at [566, 420] on textarea "Thank you for the recommendation about the sink base however I feel that the re…" at bounding box center [400, 453] width 333 height 66
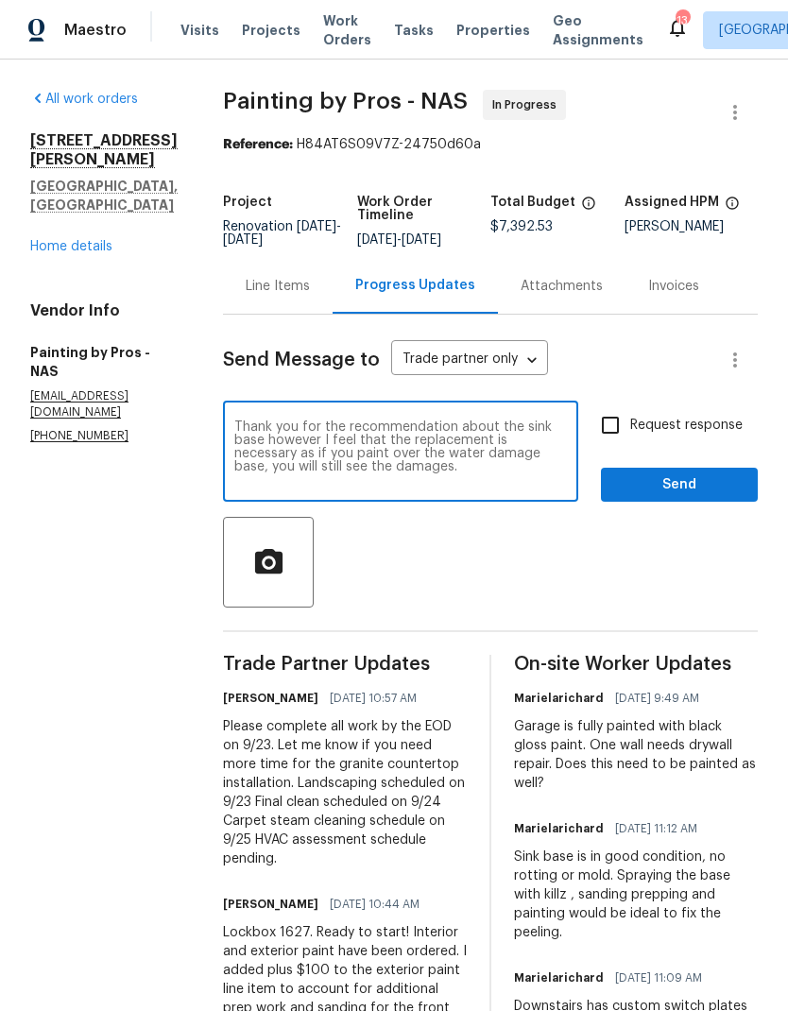
click at [642, 523] on div at bounding box center [490, 562] width 535 height 91
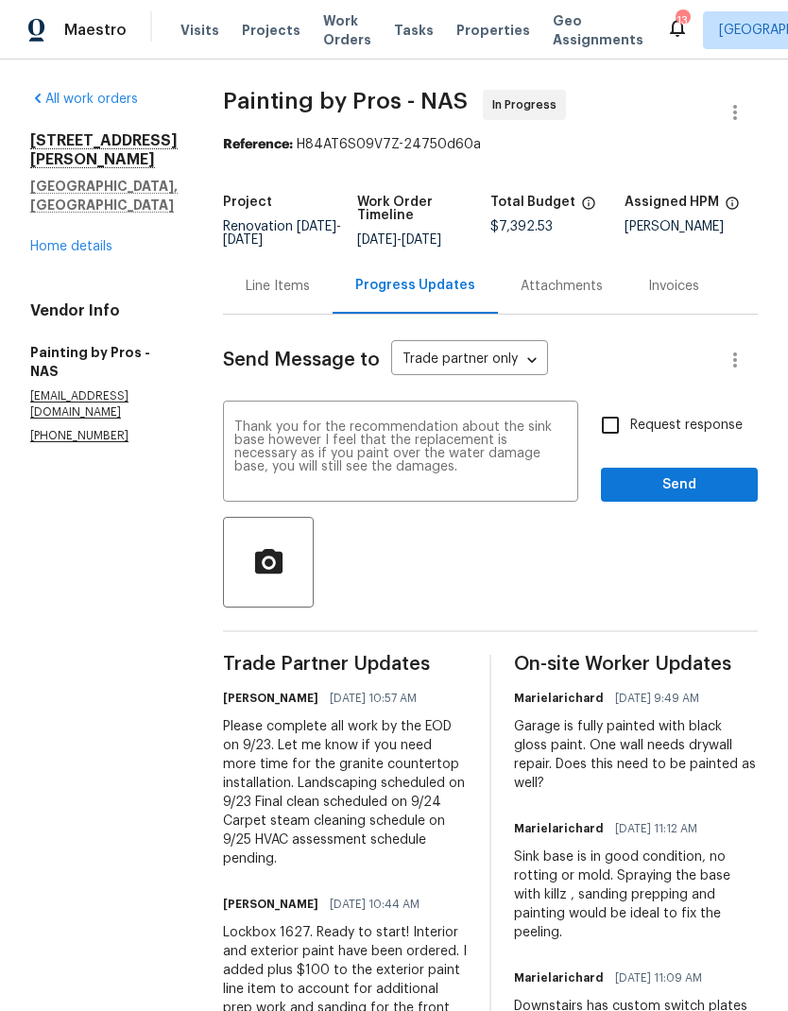
click at [420, 428] on textarea "Thank you for the recommendation about the sink base however I feel that the re…" at bounding box center [400, 453] width 333 height 66
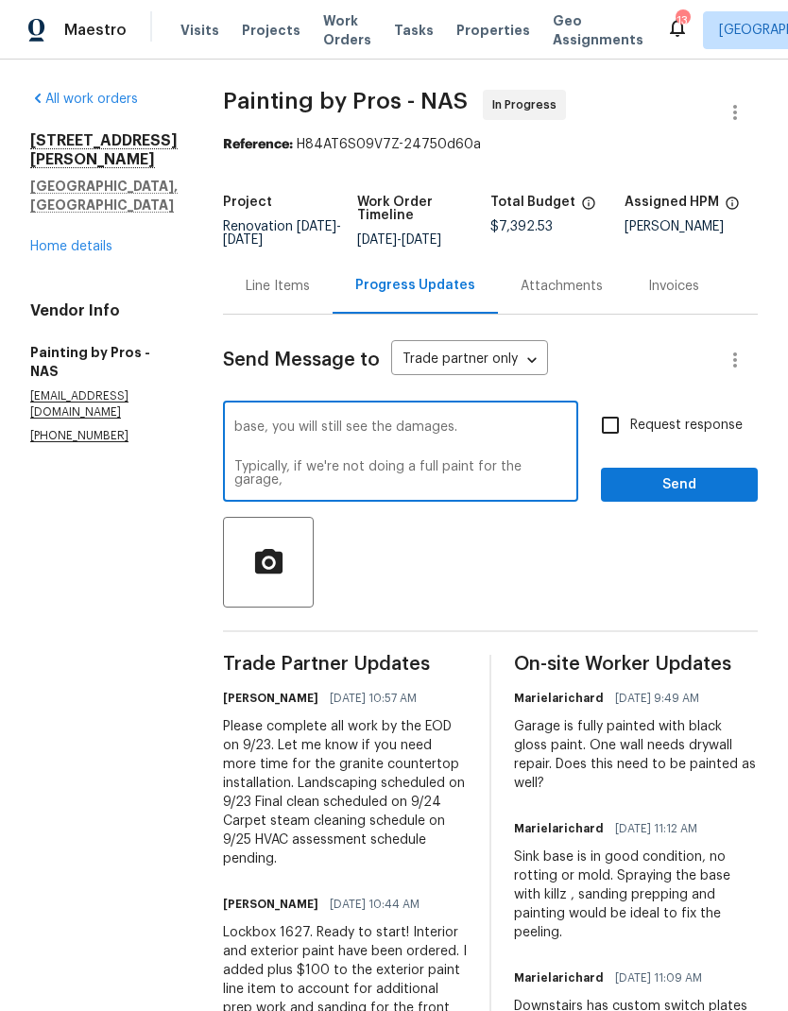
scroll to position [40, 0]
click at [652, 556] on div "Send Message to Trade partner only Trade partner only ​ Thank you for the recom…" at bounding box center [490, 800] width 535 height 971
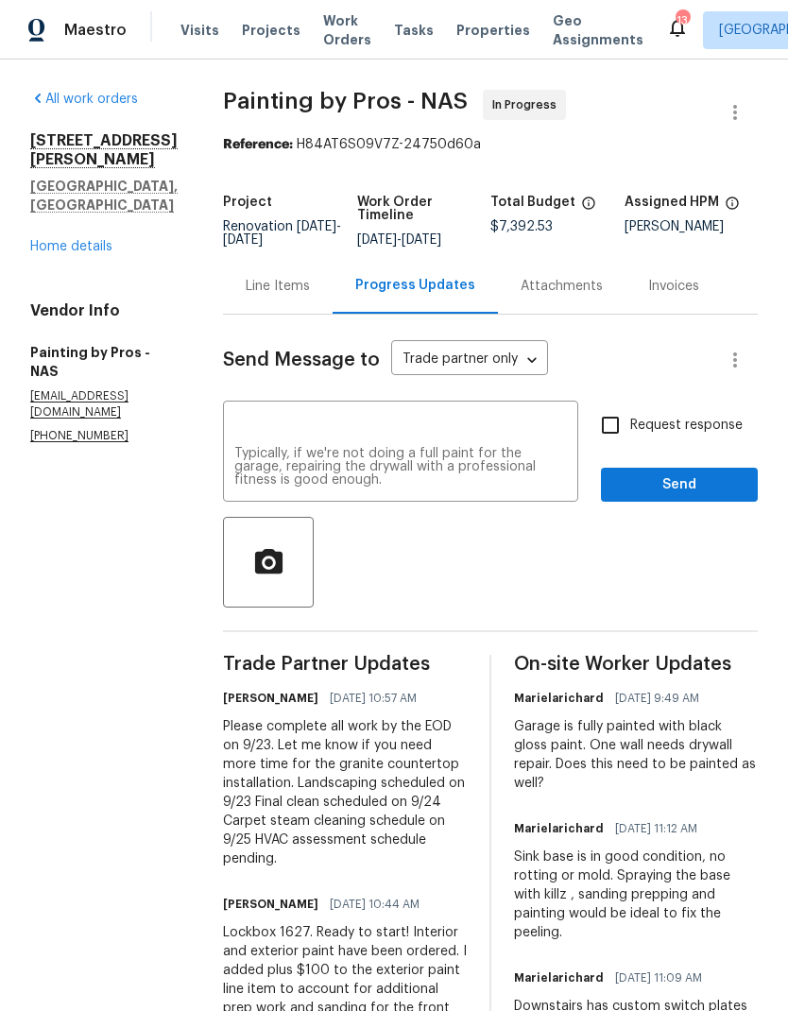
scroll to position [53, 0]
click at [299, 427] on textarea "Thank you for the recommendation about the sink base however I feel that the re…" at bounding box center [400, 453] width 333 height 66
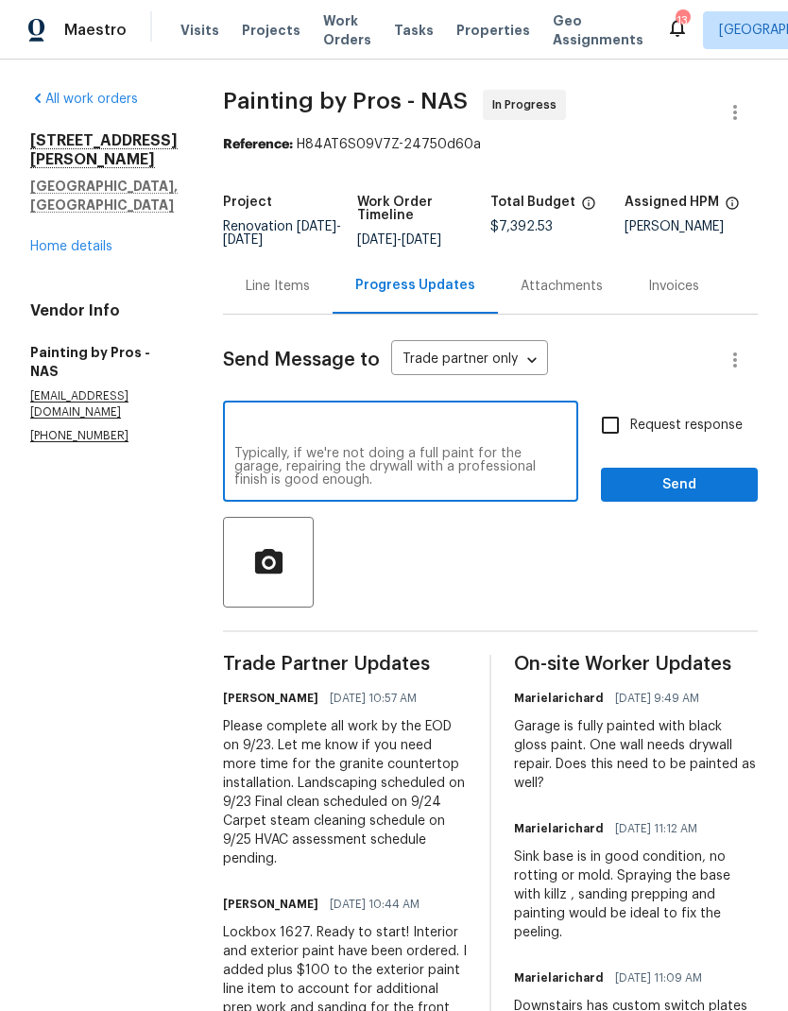
type textarea "Thank you for the recommendation about the sink base however I feel that the re…"
click at [419, 441] on div "Thank you for the recommendation about the sink base however I feel that the re…" at bounding box center [400, 453] width 355 height 96
click at [413, 425] on textarea "Thank you for the recommendation about the sink base however I feel that the re…" at bounding box center [400, 453] width 333 height 66
click at [660, 517] on div at bounding box center [490, 562] width 535 height 91
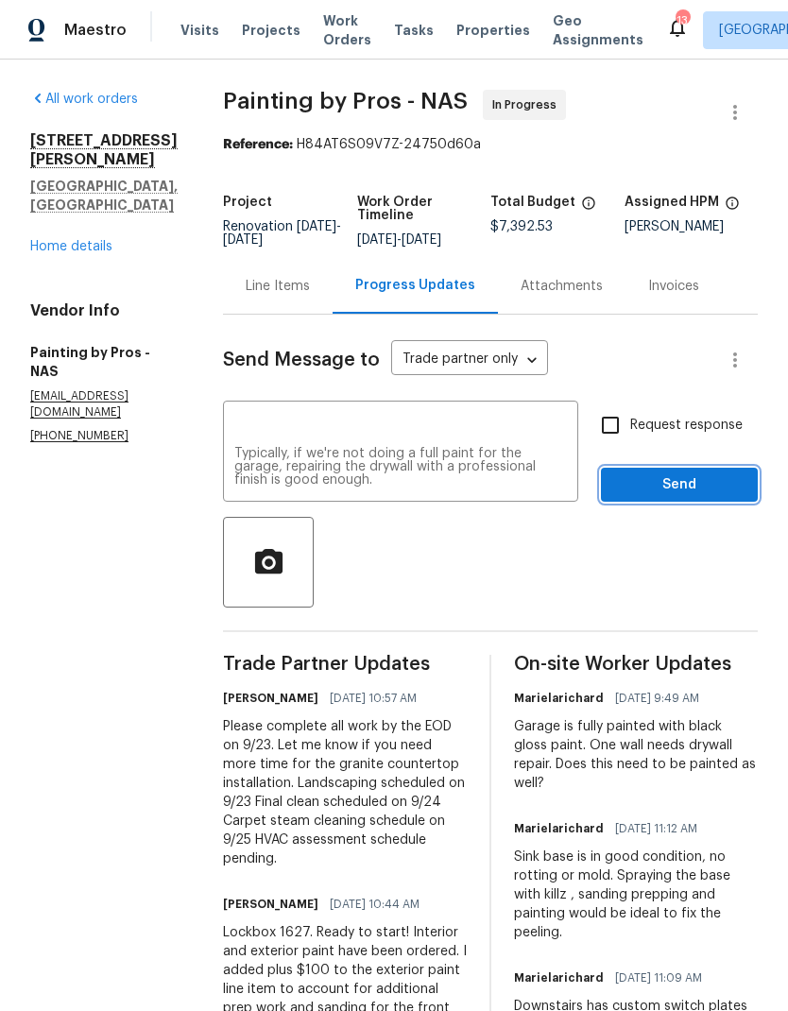
click at [688, 468] on button "Send" at bounding box center [679, 485] width 157 height 35
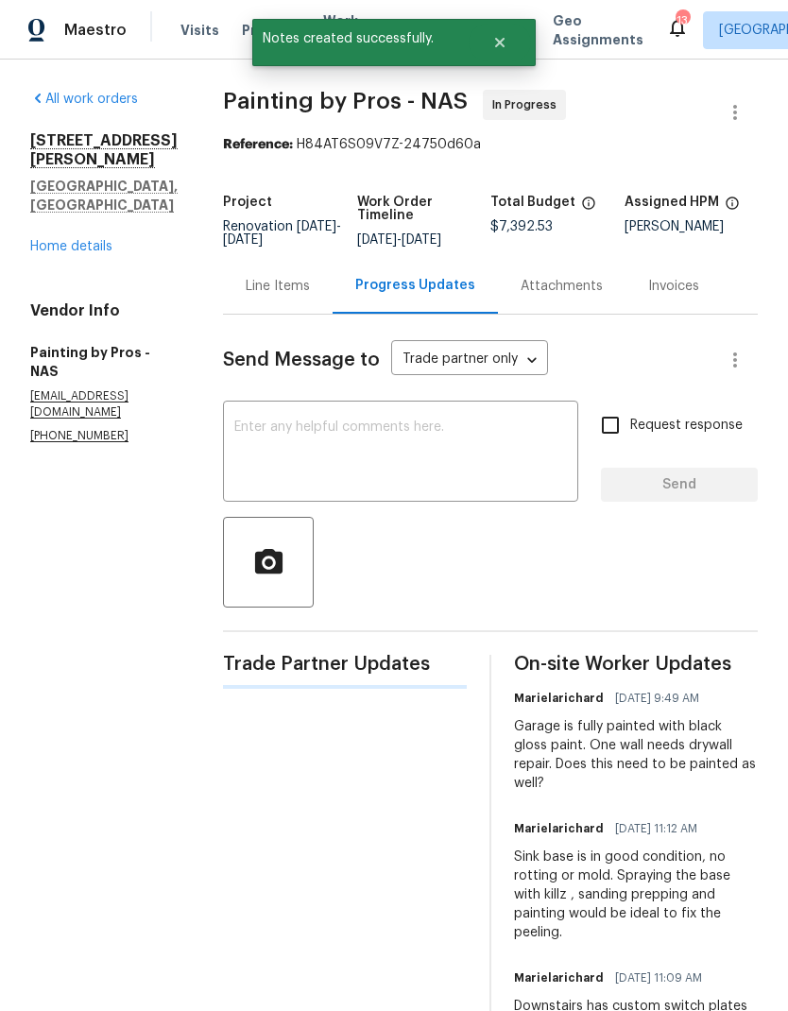
scroll to position [0, 0]
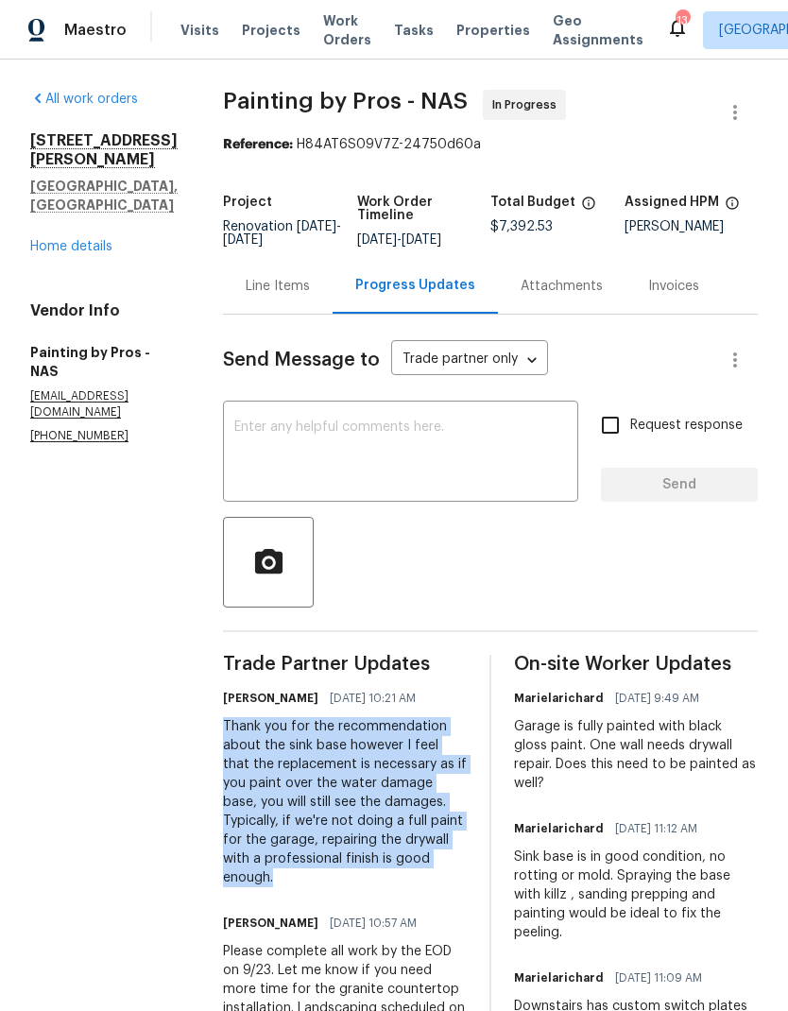
click at [374, 420] on textarea at bounding box center [400, 453] width 333 height 66
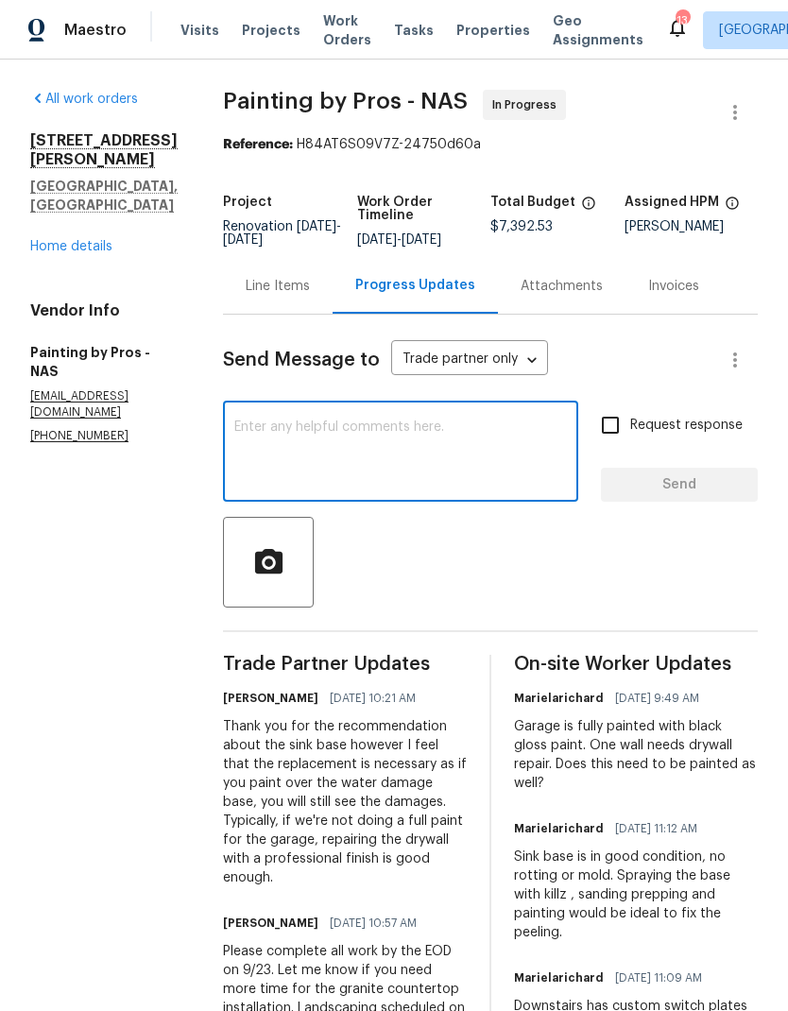
click at [368, 420] on textarea at bounding box center [400, 453] width 333 height 66
click at [296, 420] on textarea at bounding box center [400, 453] width 333 height 66
paste textarea "Thank you for the recommendation about the sink base however I feel that the re…"
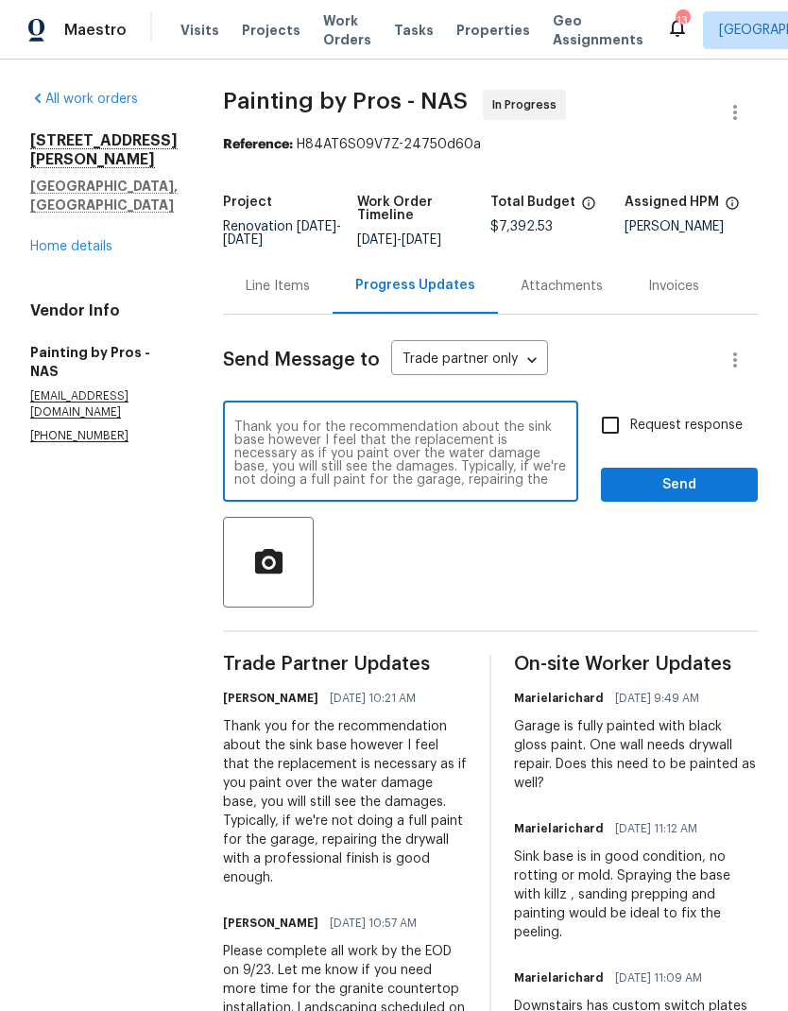
scroll to position [26, 0]
type textarea "Thank you for the recommendation about the sink base however I feel that the re…"
click at [542, 305] on body "Maestro Visits Projects Work Orders Tasks Properties Geo Assignments 13 Nashvil…" at bounding box center [394, 505] width 788 height 1011
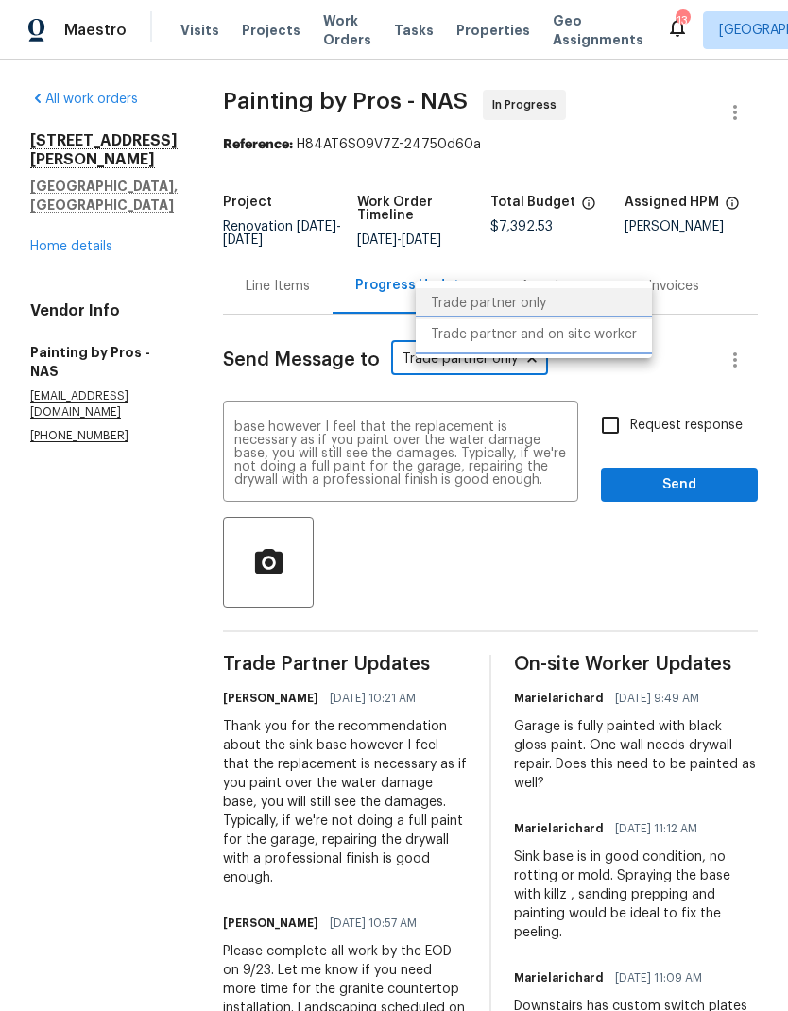
click at [568, 324] on li "Trade partner and on site worker" at bounding box center [534, 334] width 236 height 31
type input "Trade Partner and On-Site Worker"
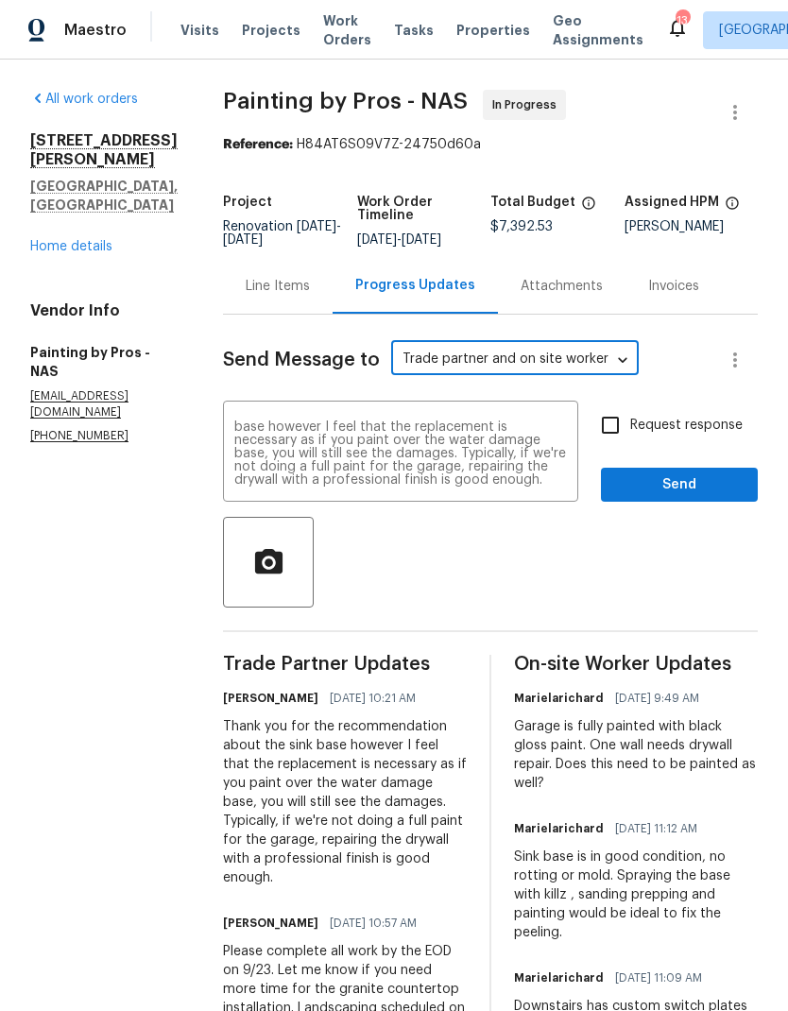
click at [614, 405] on input "Request response" at bounding box center [611, 425] width 40 height 40
checkbox input "true"
click at [681, 473] on span "Send" at bounding box center [679, 485] width 127 height 24
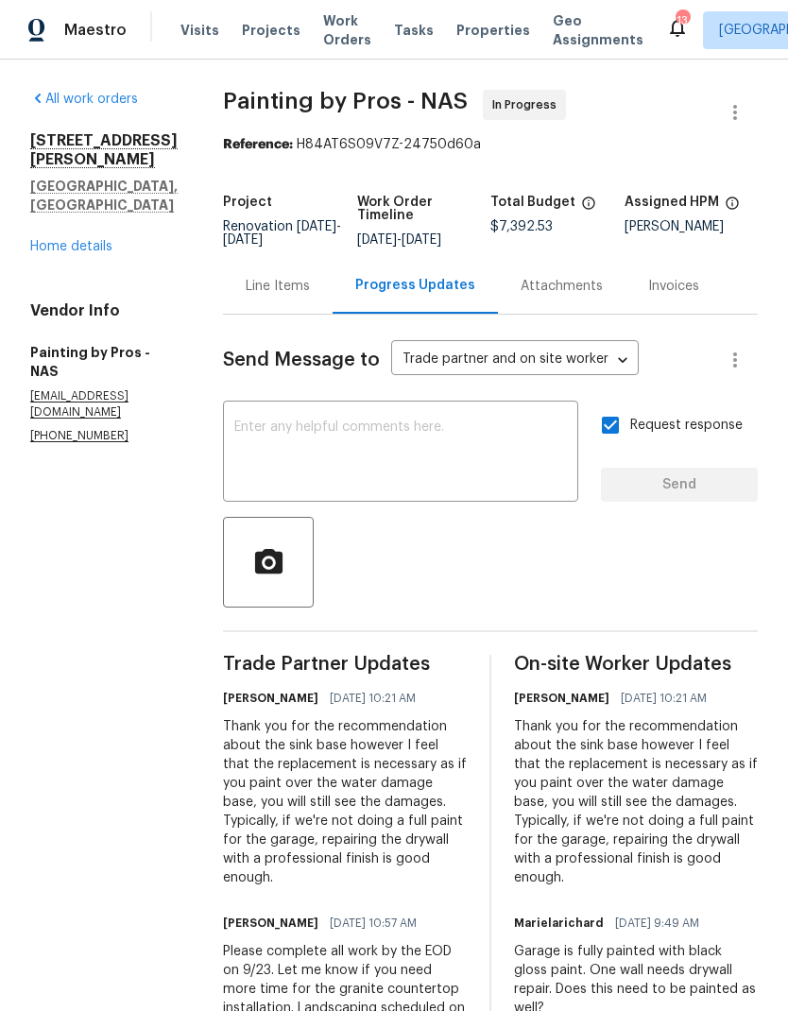
scroll to position [0, 0]
click at [301, 258] on div "Line Items" at bounding box center [278, 286] width 110 height 56
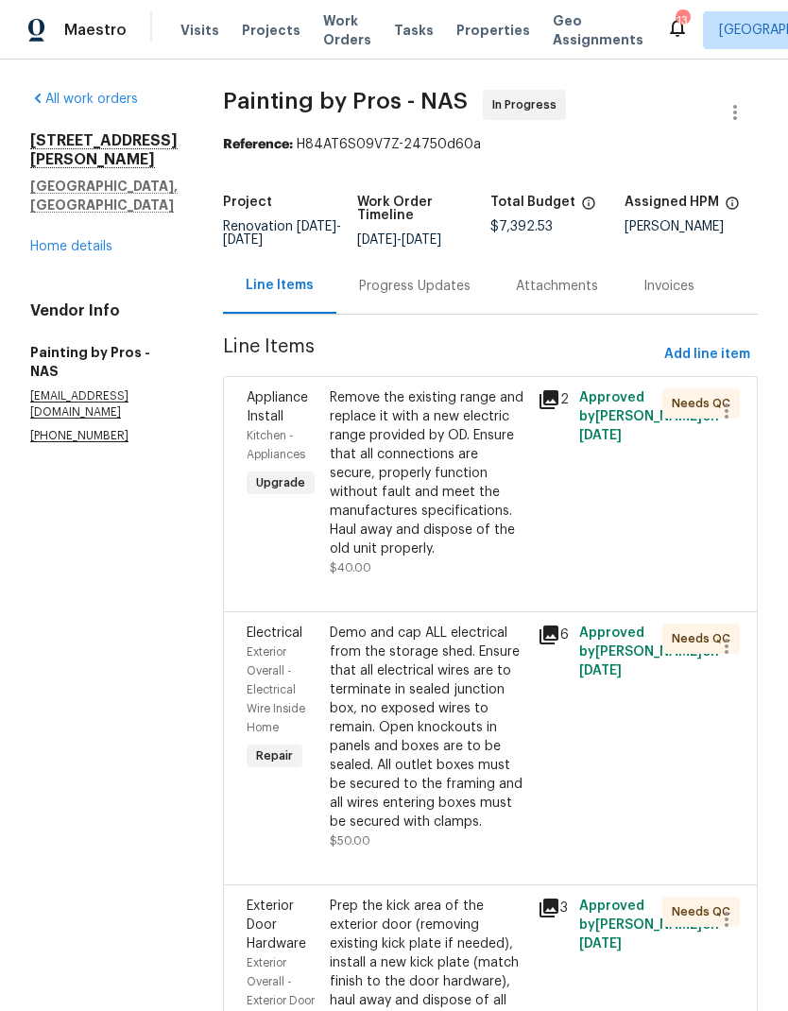
click at [37, 240] on link "Home details" at bounding box center [71, 246] width 82 height 13
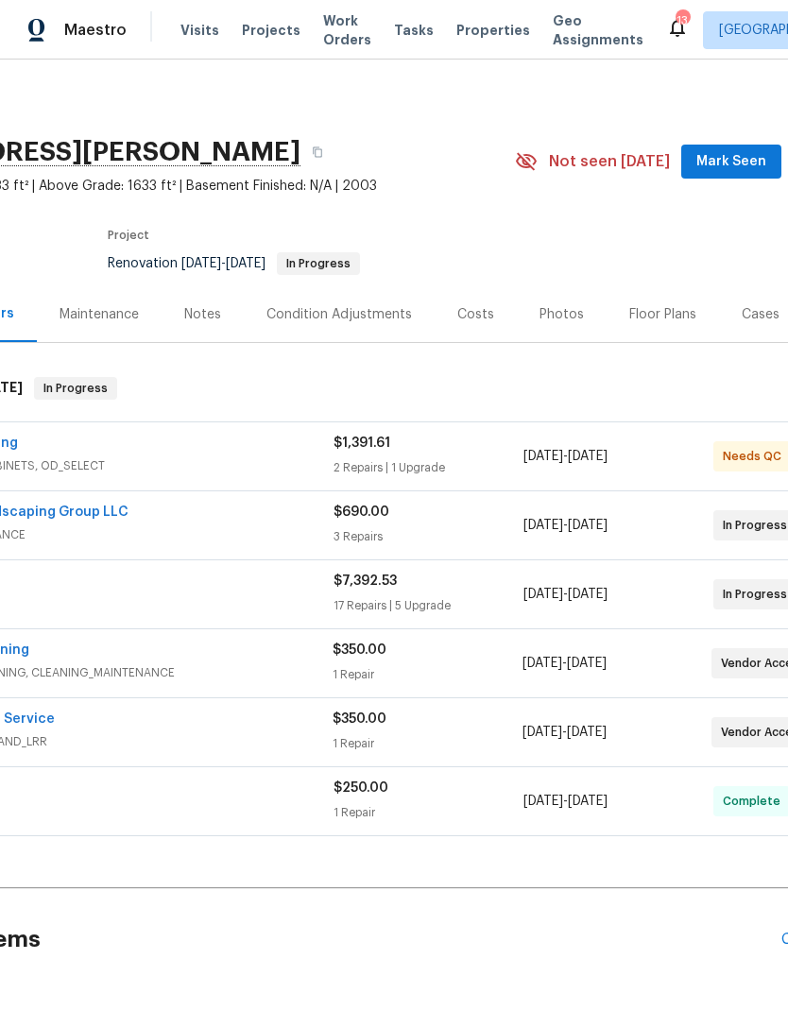
scroll to position [0, 170]
click at [558, 313] on div "Photos" at bounding box center [562, 314] width 44 height 19
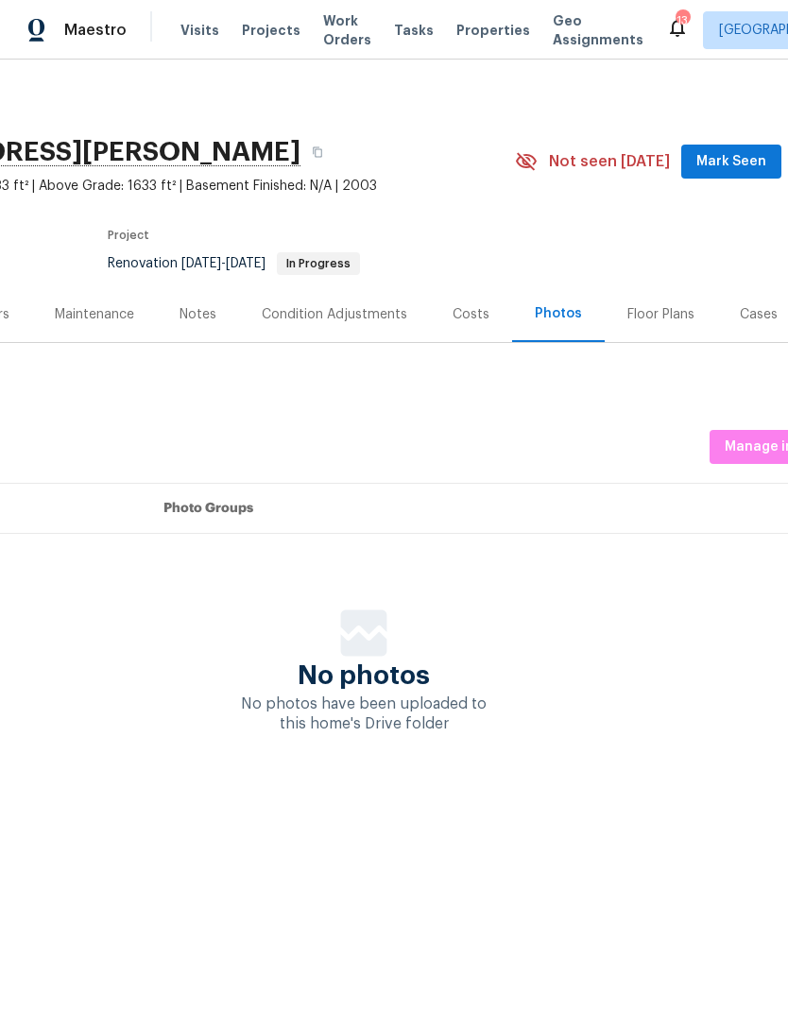
click at [463, 301] on div "Costs" at bounding box center [471, 314] width 82 height 56
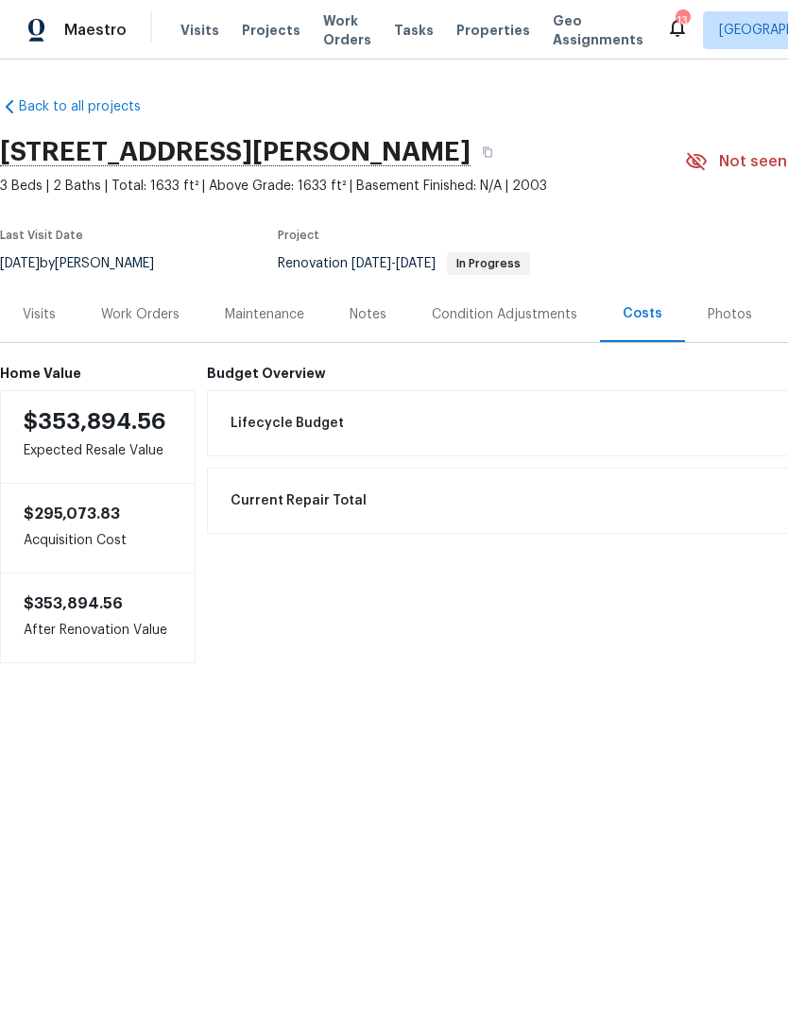
click at [149, 310] on div "Work Orders" at bounding box center [140, 314] width 78 height 19
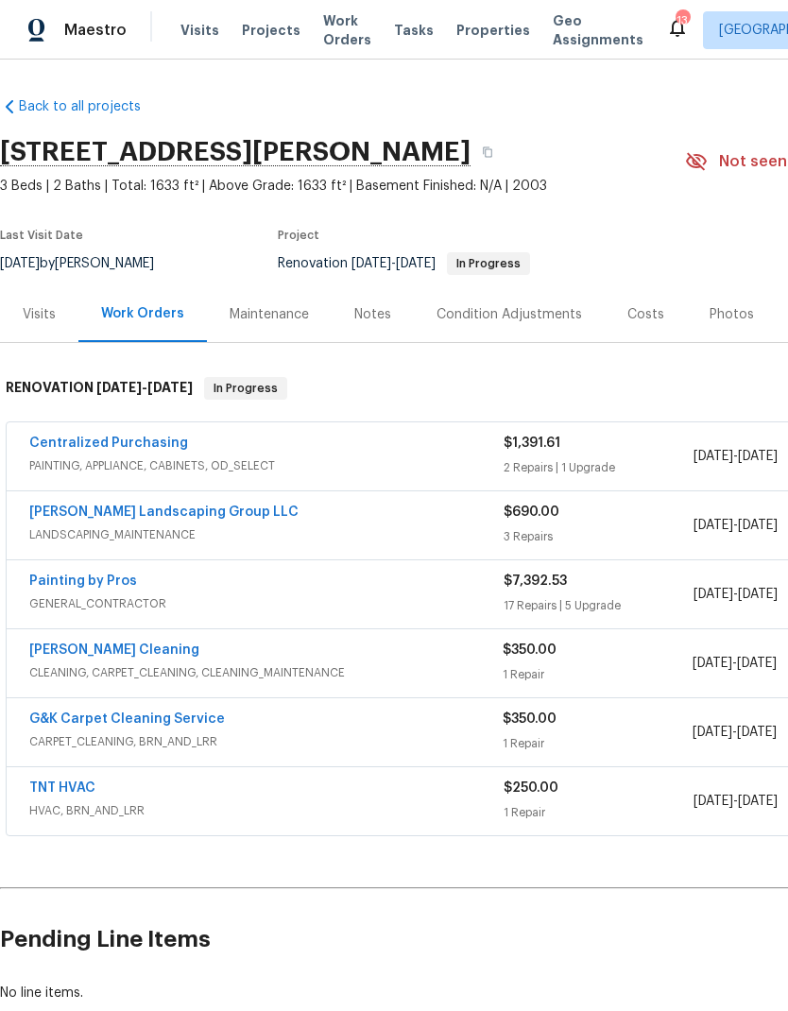
click at [69, 585] on link "Painting by Pros" at bounding box center [83, 580] width 108 height 13
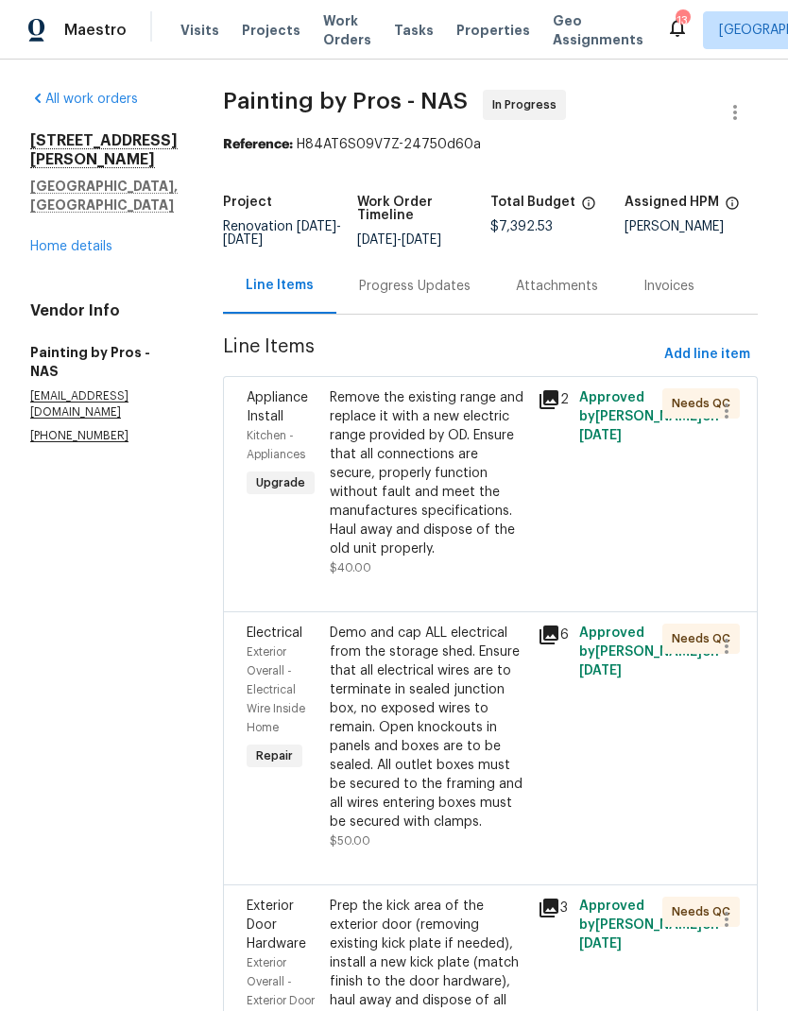
click at [413, 293] on div "Progress Updates" at bounding box center [414, 286] width 111 height 19
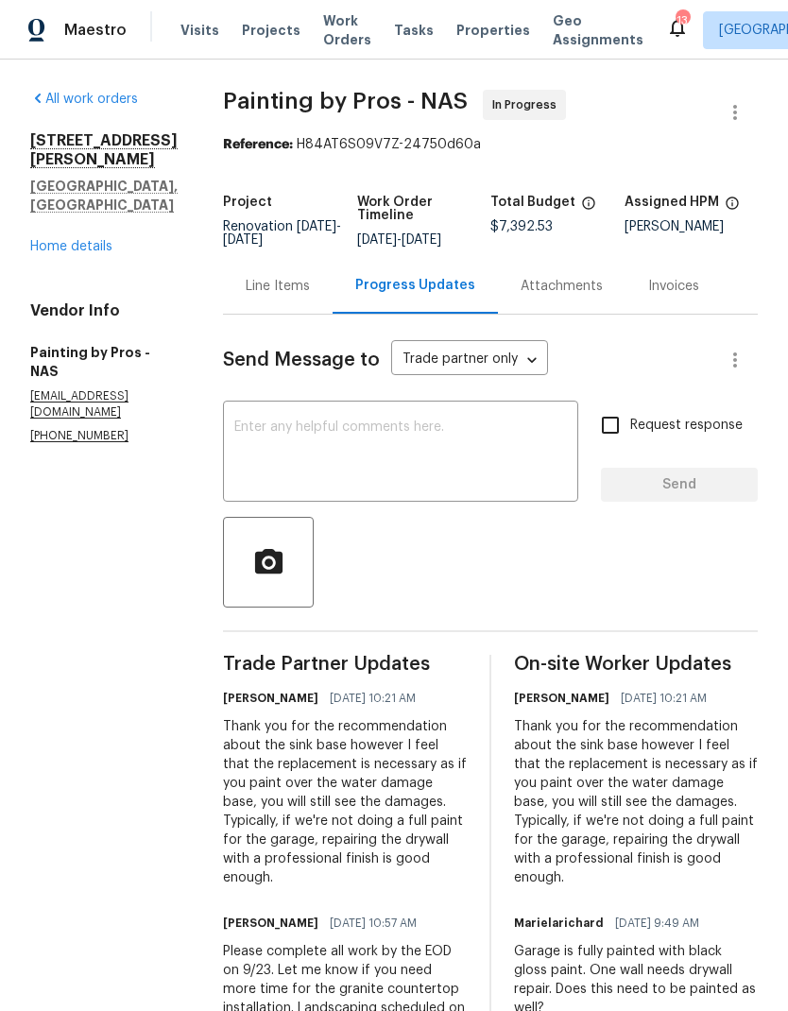
click at [300, 296] on div "Line Items" at bounding box center [278, 286] width 64 height 19
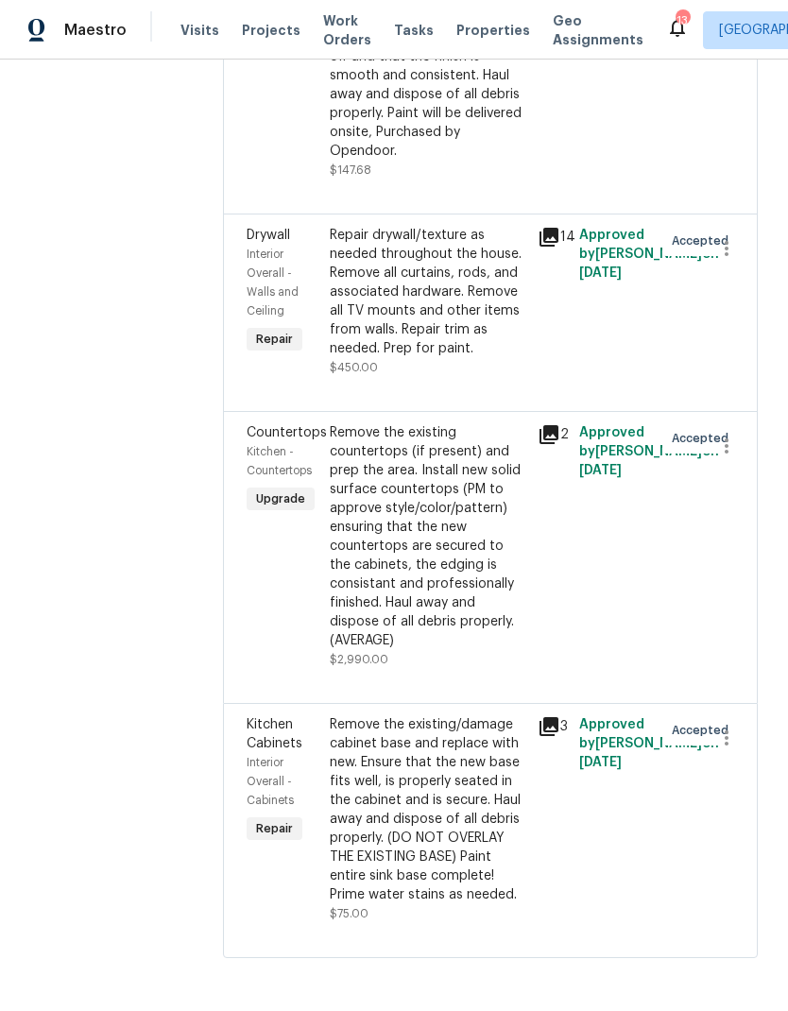
scroll to position [5456, 0]
click at [434, 841] on div "Remove the existing/damage cabinet base and replace with new. Ensure that the n…" at bounding box center [428, 809] width 197 height 189
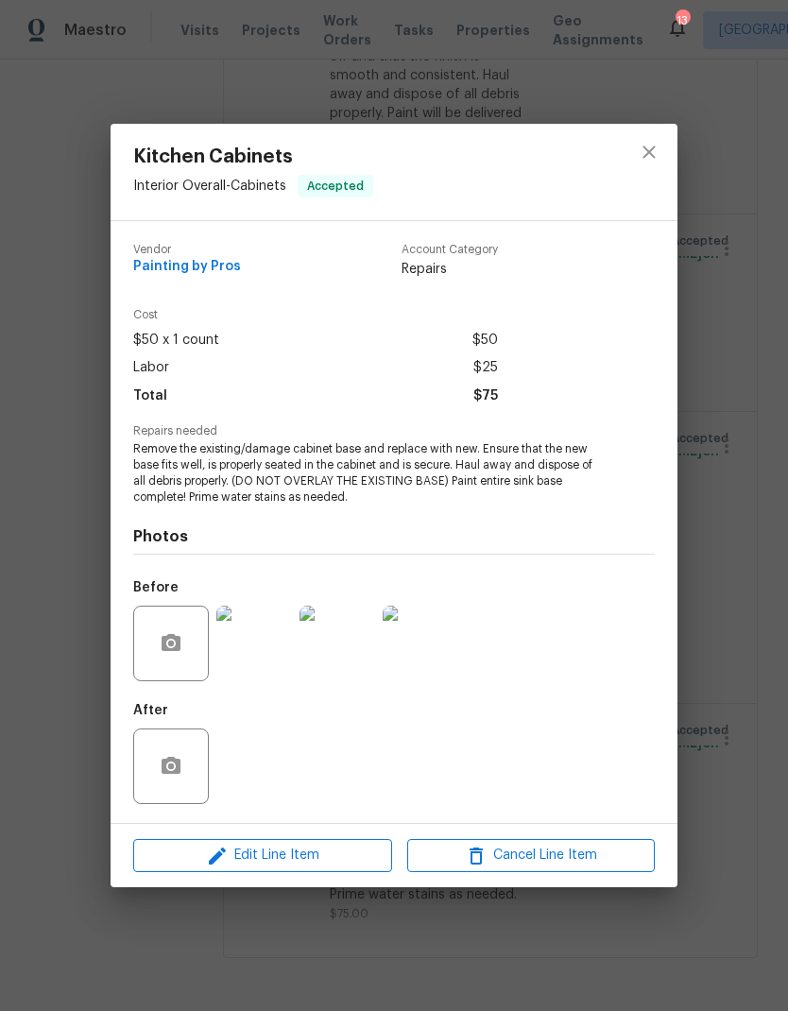
click at [232, 647] on img at bounding box center [254, 644] width 76 height 76
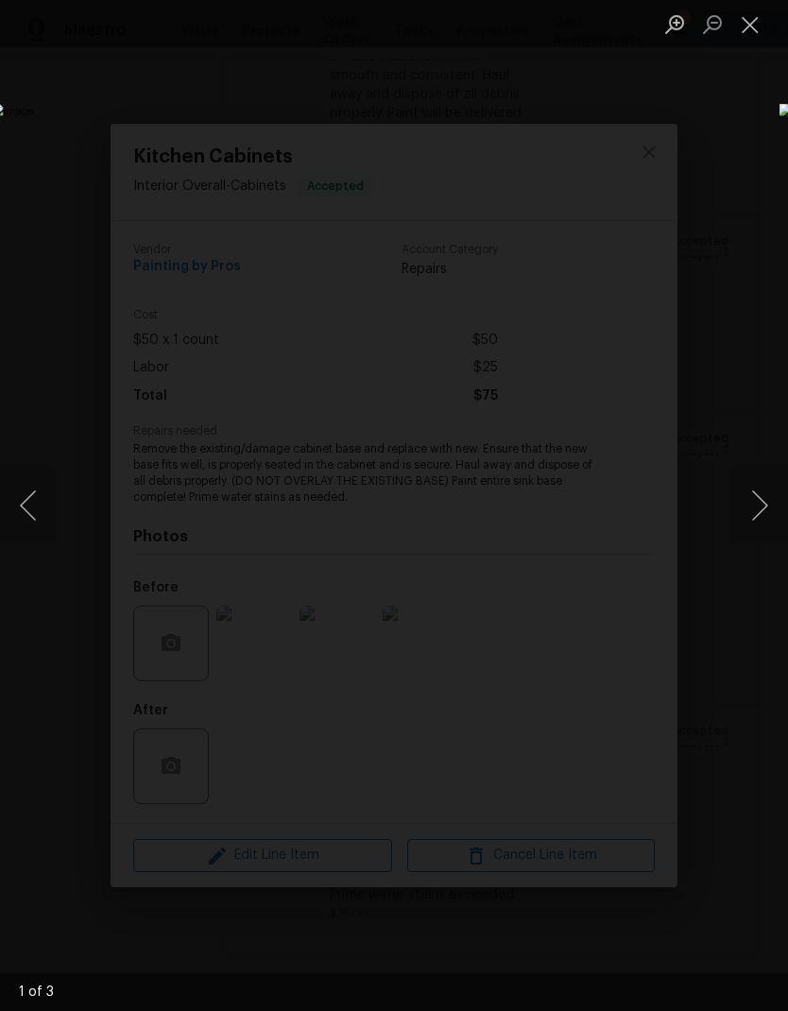
click at [750, 516] on button "Next image" at bounding box center [759, 506] width 57 height 76
click at [759, 516] on button "Next image" at bounding box center [759, 506] width 57 height 76
click at [28, 502] on button "Previous image" at bounding box center [28, 506] width 57 height 76
click at [756, 28] on button "Close lightbox" at bounding box center [750, 24] width 38 height 33
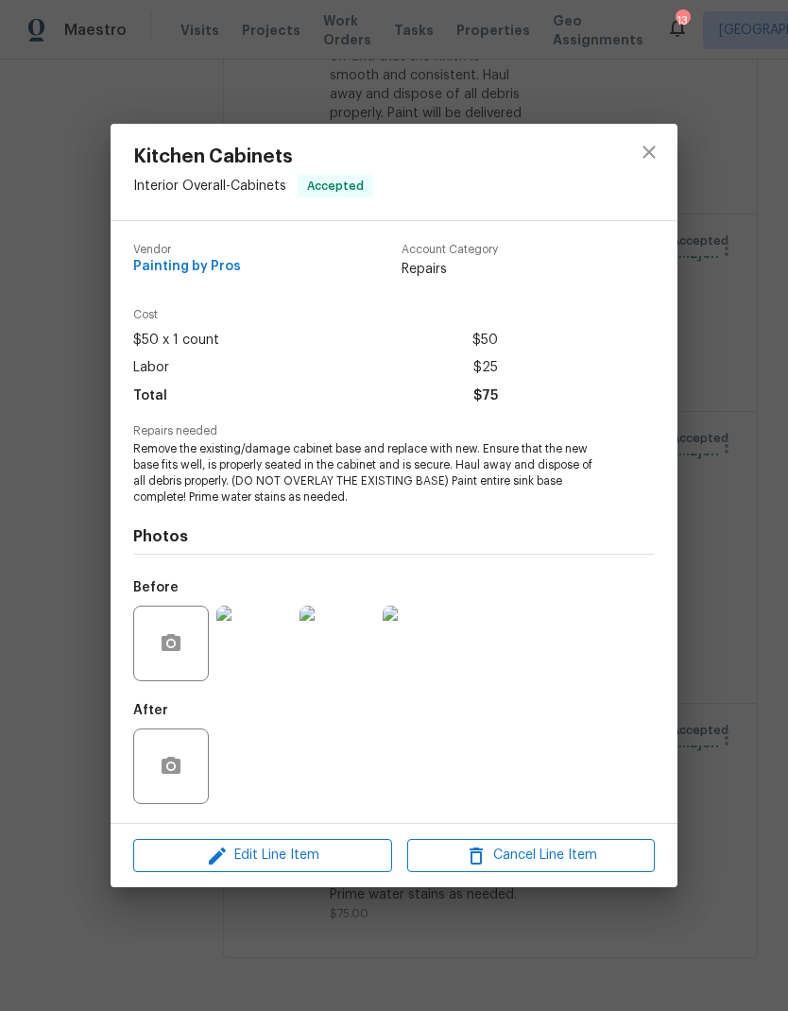
click at [277, 630] on img at bounding box center [254, 644] width 76 height 76
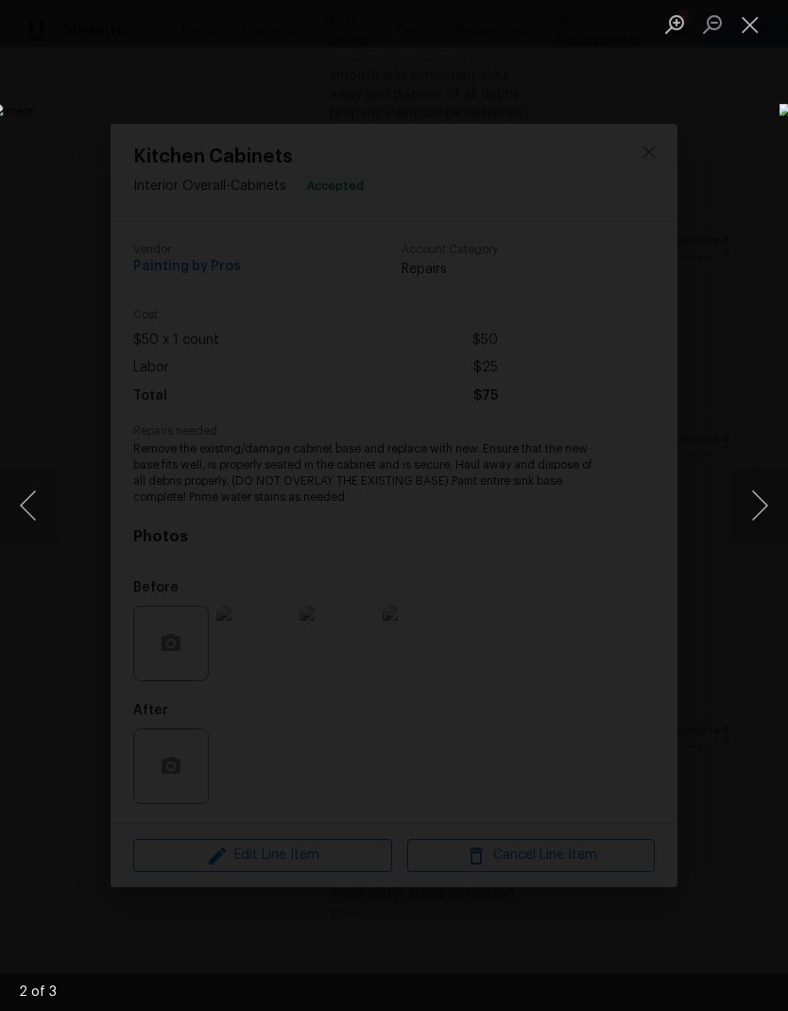
click at [746, 534] on button "Next image" at bounding box center [759, 506] width 57 height 76
click at [757, 39] on button "Close lightbox" at bounding box center [750, 24] width 38 height 33
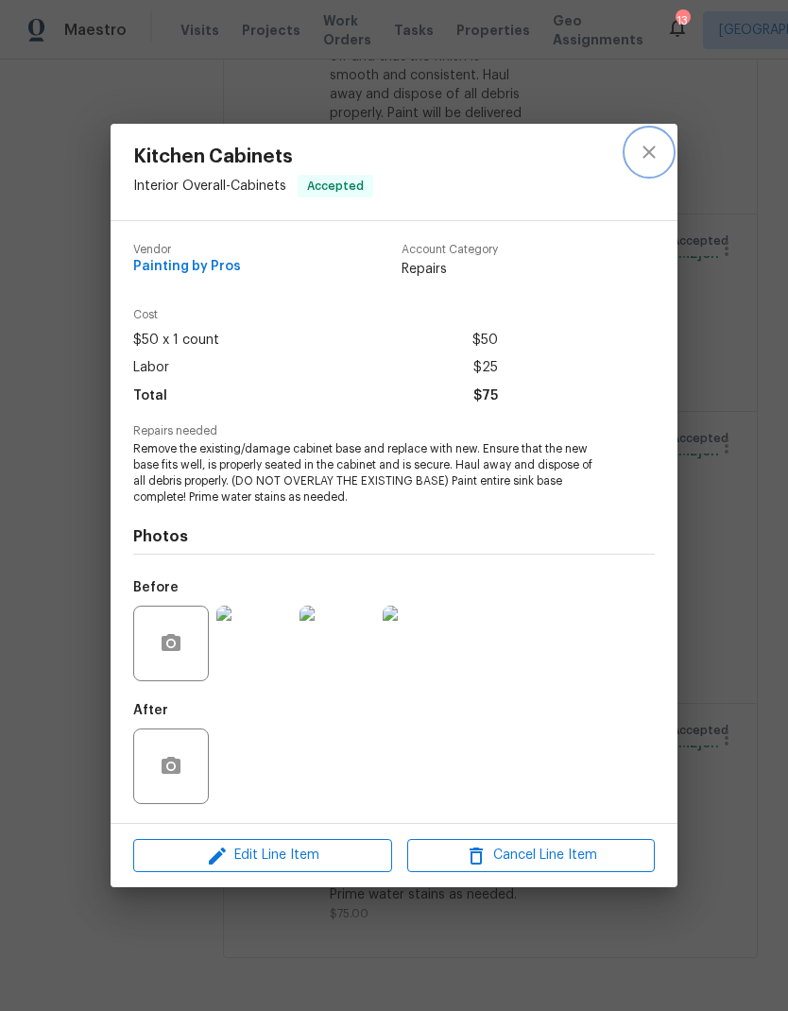
click at [659, 146] on icon "close" at bounding box center [649, 152] width 23 height 23
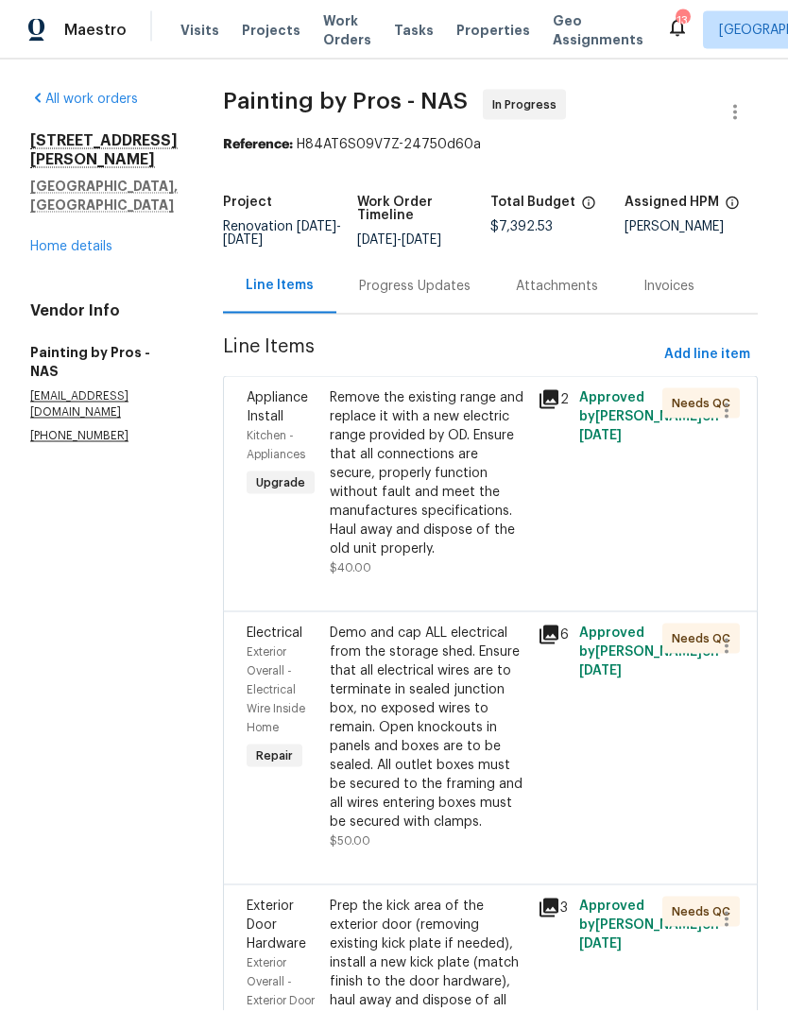
scroll to position [0, 0]
click at [54, 146] on div "137 Sara Cir Lebanon, TN 37090 Home details" at bounding box center [103, 193] width 147 height 125
click at [53, 146] on div "137 Sara Cir Lebanon, TN 37090 Home details" at bounding box center [103, 193] width 147 height 125
click at [425, 277] on div "Progress Updates" at bounding box center [414, 286] width 111 height 19
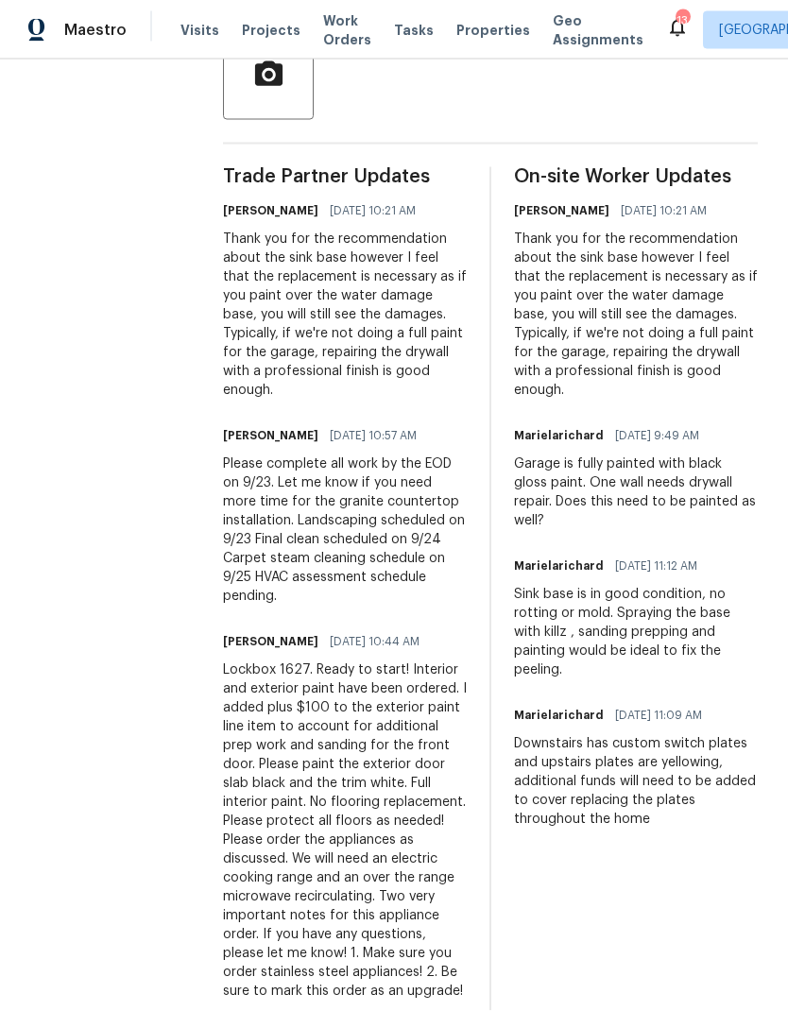
scroll to position [76, 0]
click at [50, 209] on section "All work orders 137 Sara Cir Lebanon, TN 37090 Home details Vendor Info Paintin…" at bounding box center [103, 312] width 147 height 1421
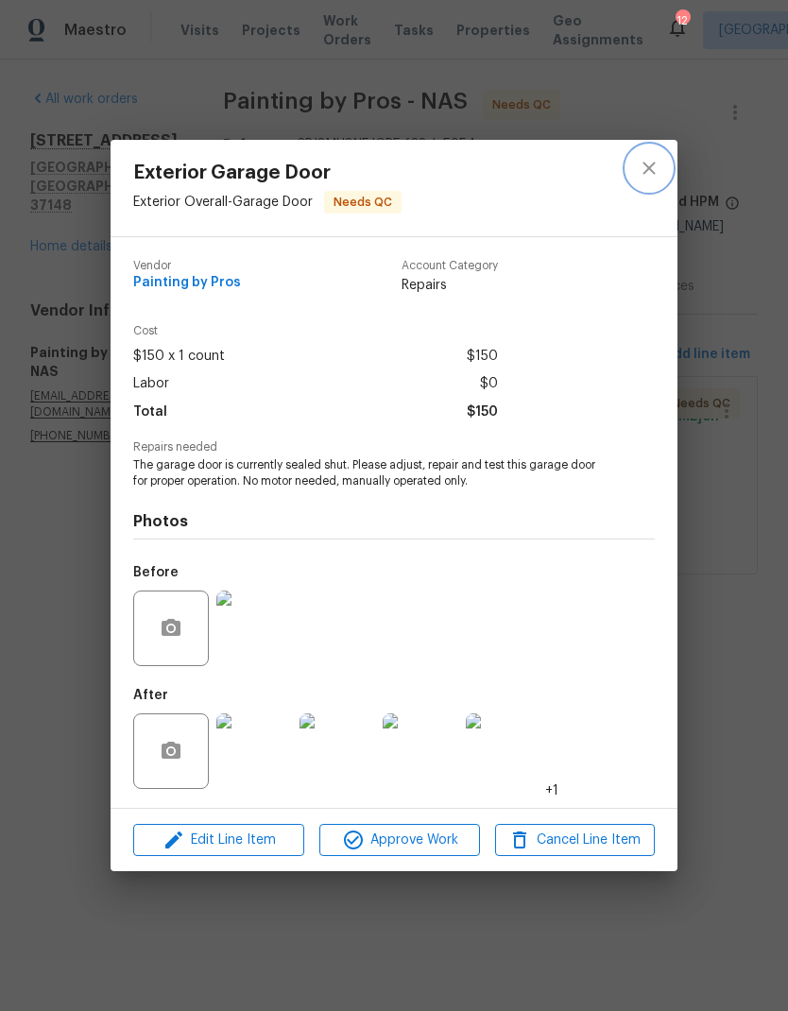
click at [657, 165] on icon "close" at bounding box center [649, 168] width 23 height 23
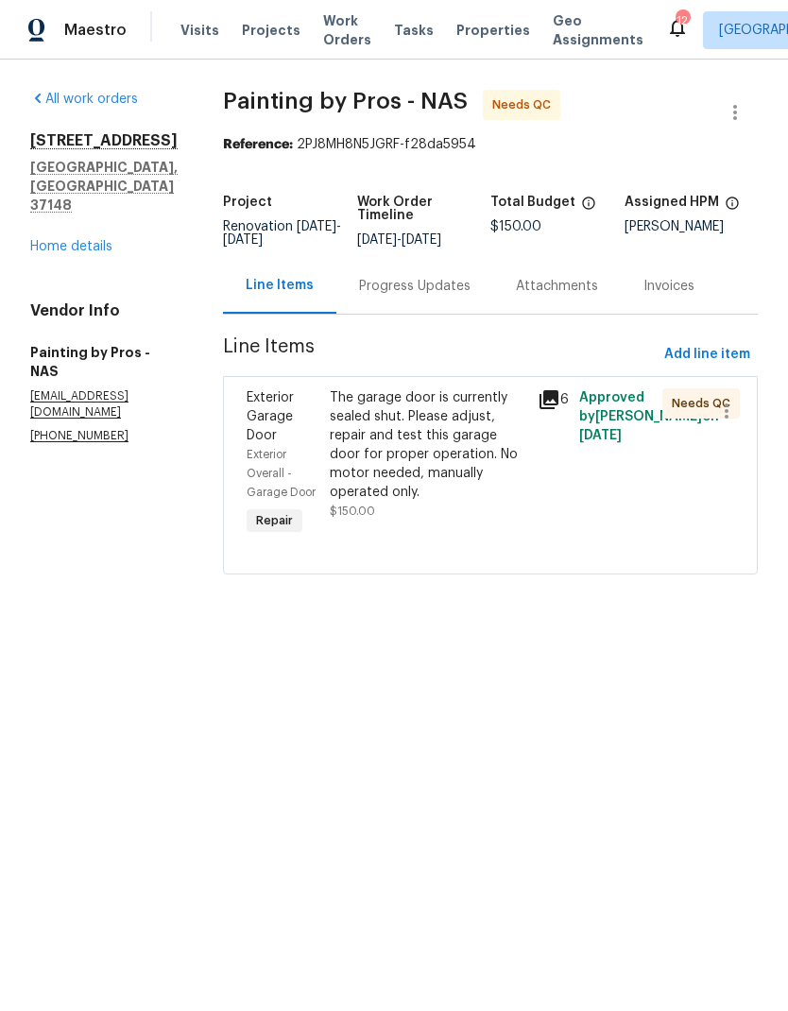
click at [425, 314] on div "Progress Updates" at bounding box center [414, 286] width 157 height 56
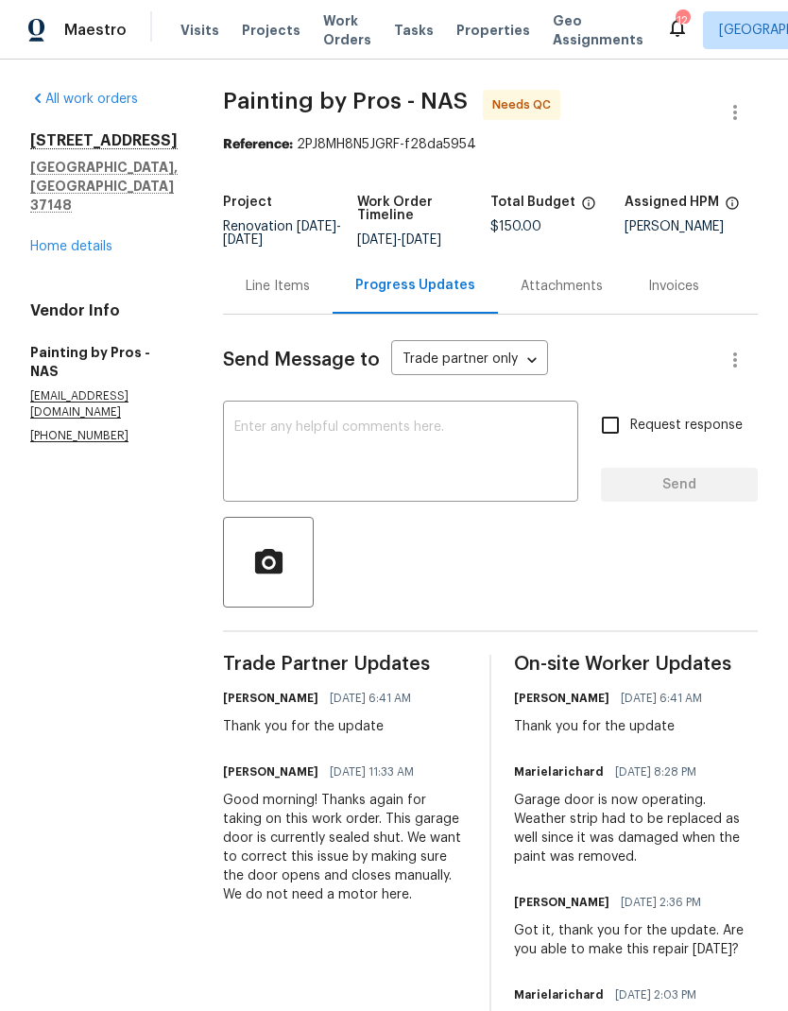
click at [300, 312] on div "Line Items" at bounding box center [278, 286] width 110 height 56
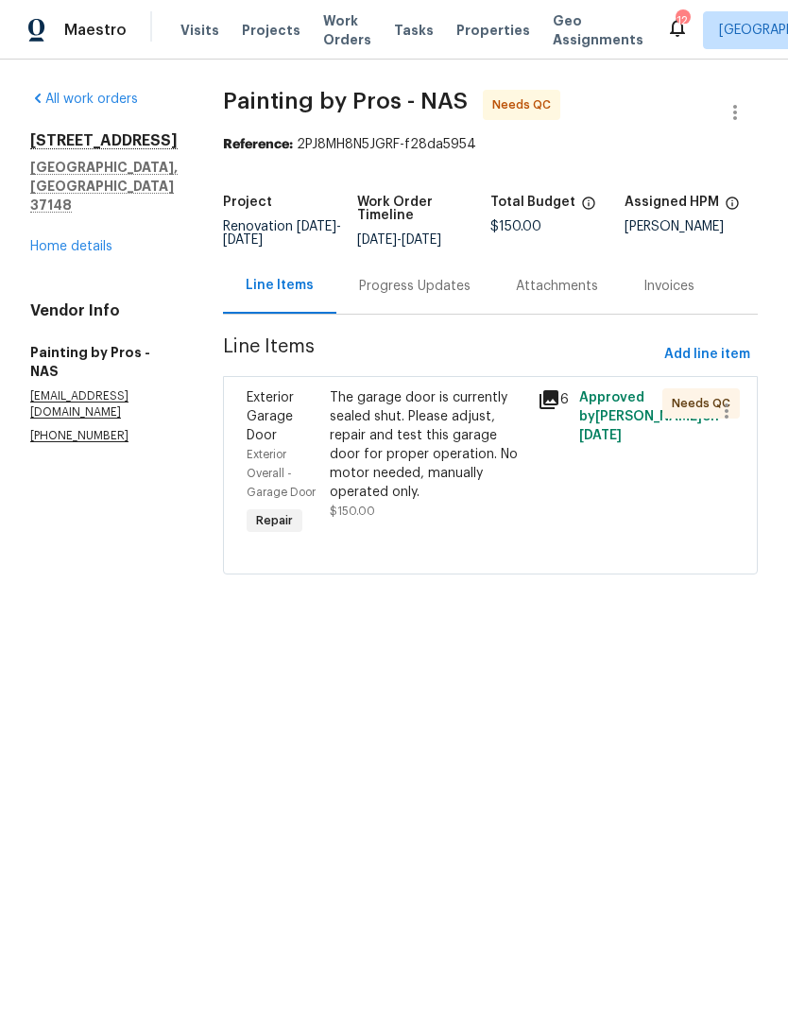
click at [388, 461] on div "The garage door is currently sealed shut. Please adjust, repair and test this g…" at bounding box center [428, 444] width 197 height 113
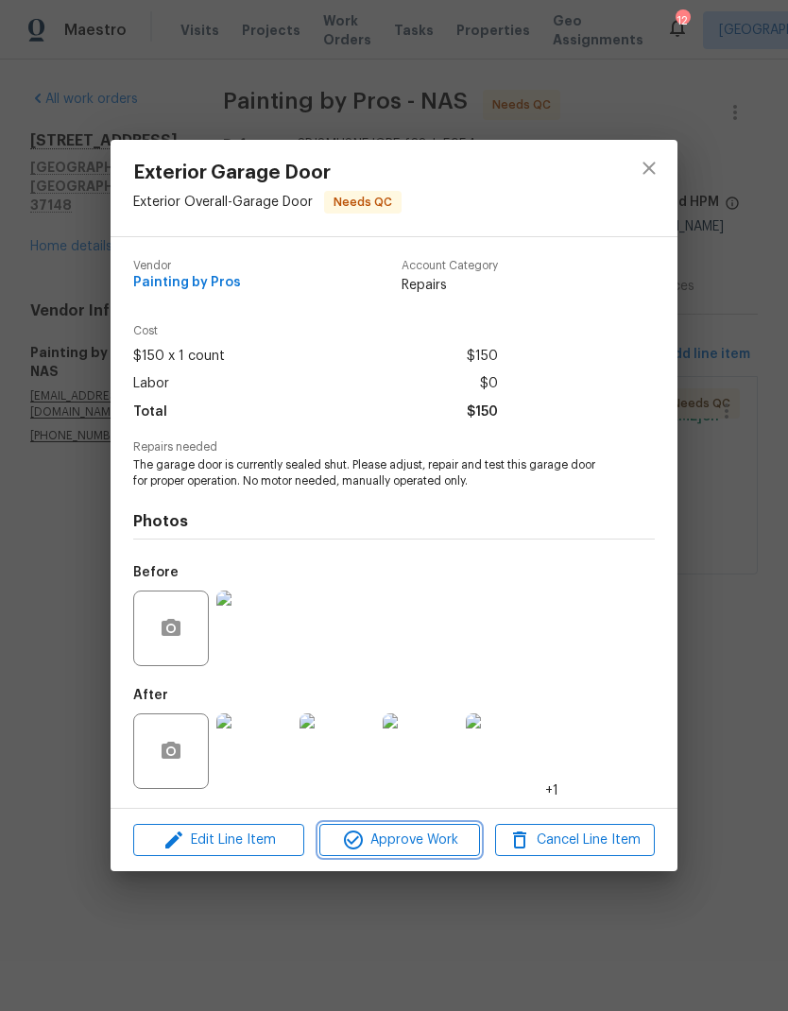
click at [378, 848] on span "Approve Work" at bounding box center [399, 841] width 148 height 24
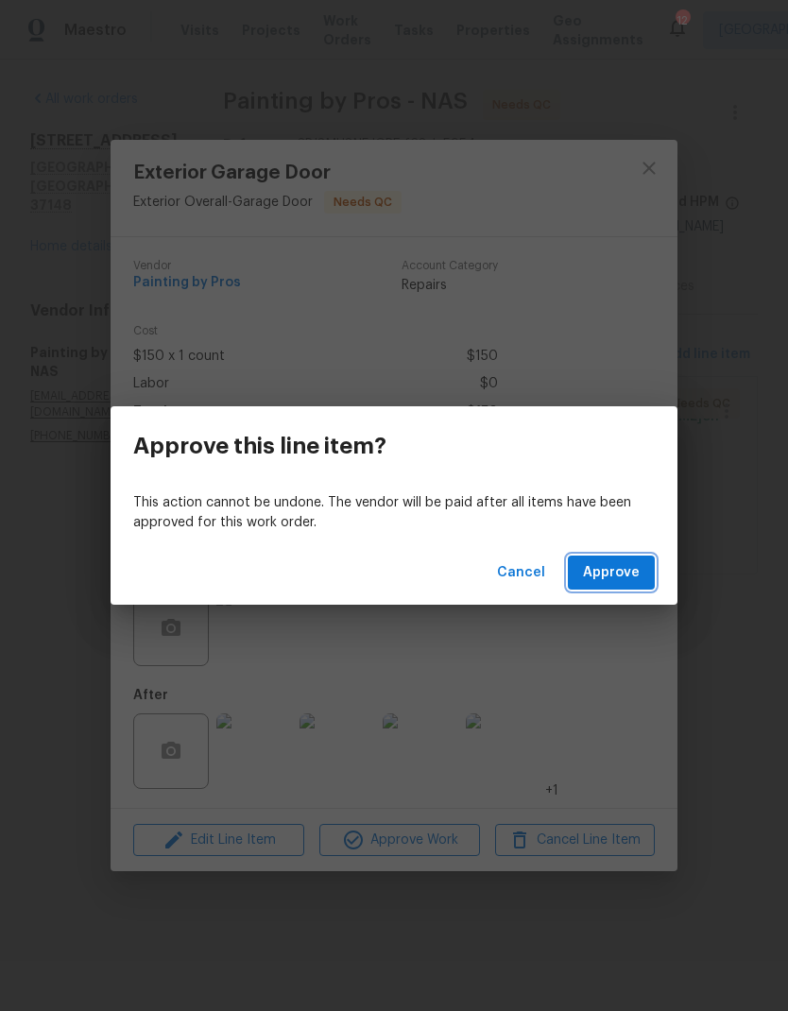
click at [605, 587] on button "Approve" at bounding box center [611, 573] width 87 height 35
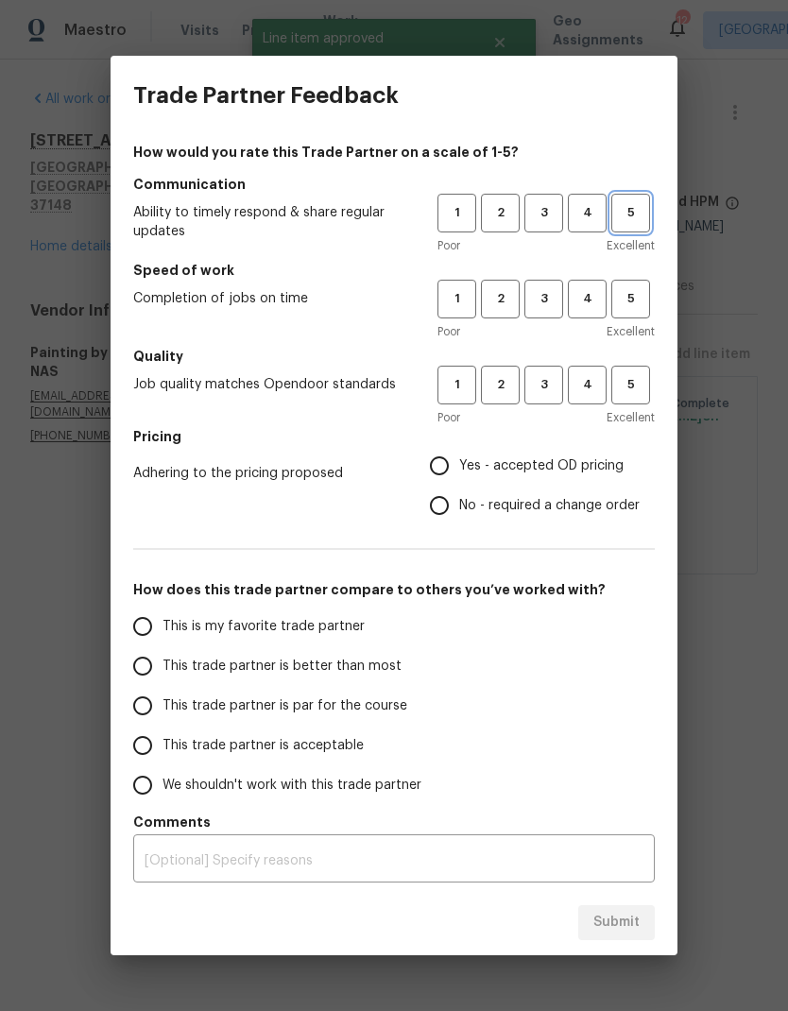
click at [632, 194] on button "5" at bounding box center [630, 213] width 39 height 39
click at [615, 266] on h5 "Speed of work" at bounding box center [394, 270] width 522 height 19
click at [630, 386] on span "5" at bounding box center [630, 385] width 35 height 22
click at [631, 293] on span "5" at bounding box center [630, 299] width 35 height 22
click at [448, 462] on input "Yes - accepted OD pricing" at bounding box center [440, 466] width 40 height 40
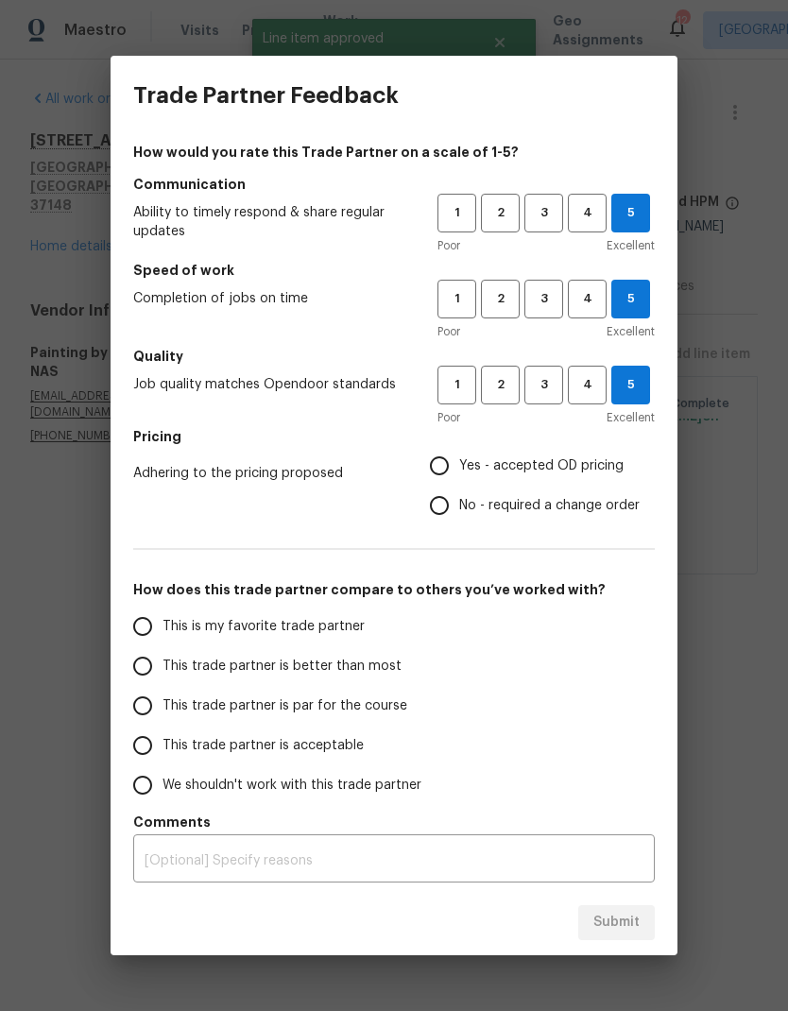
radio input "true"
click at [148, 627] on input "This is my favorite trade partner" at bounding box center [143, 627] width 40 height 40
click at [608, 919] on span "Submit" at bounding box center [616, 923] width 46 height 24
radio input "true"
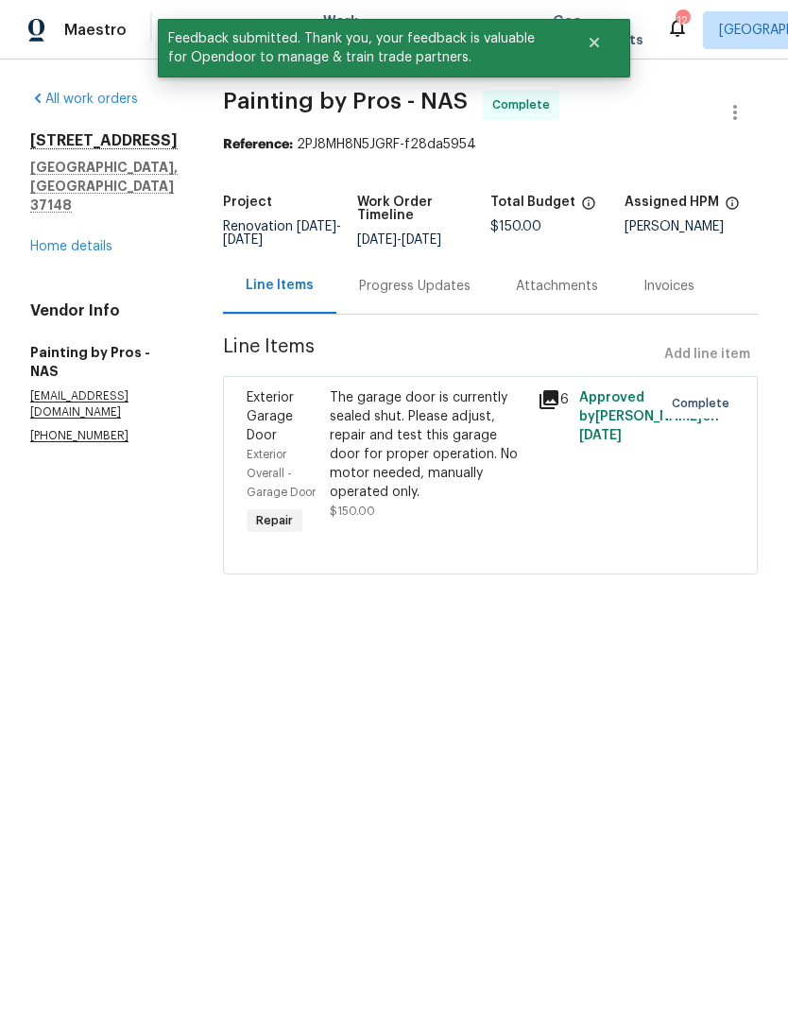
click at [401, 470] on div "The garage door is currently sealed shut. Please adjust, repair and test this g…" at bounding box center [428, 444] width 197 height 113
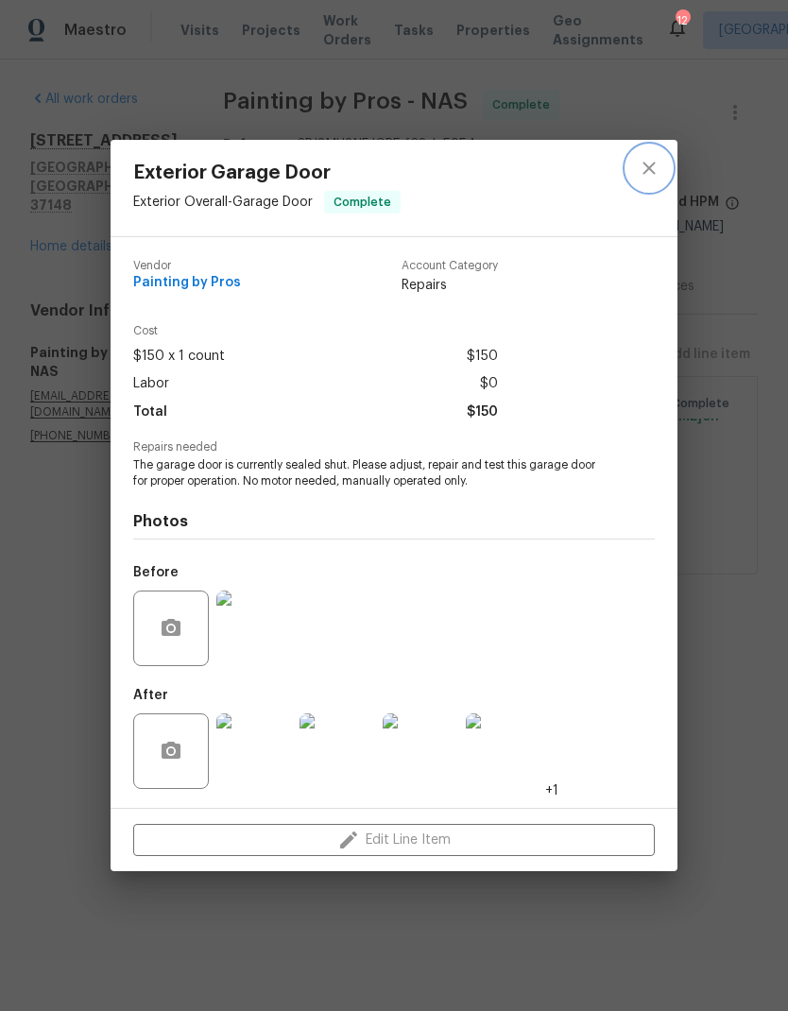
click at [643, 166] on icon "close" at bounding box center [649, 168] width 23 height 23
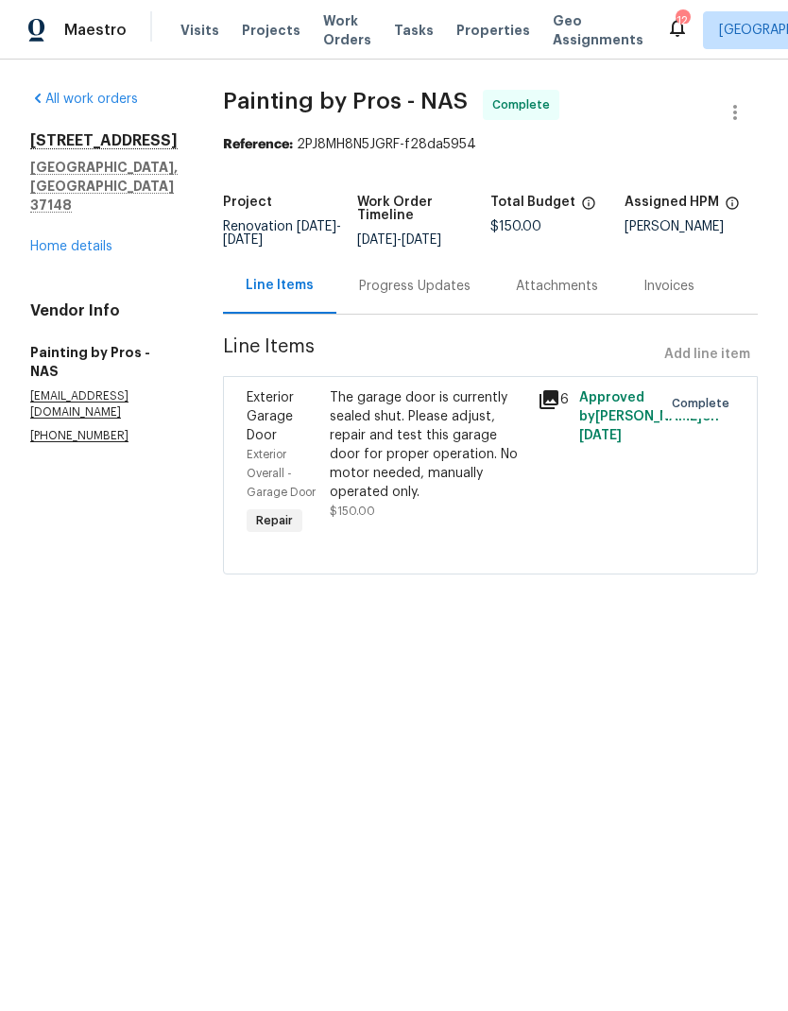
click at [427, 313] on div "Progress Updates" at bounding box center [414, 286] width 157 height 56
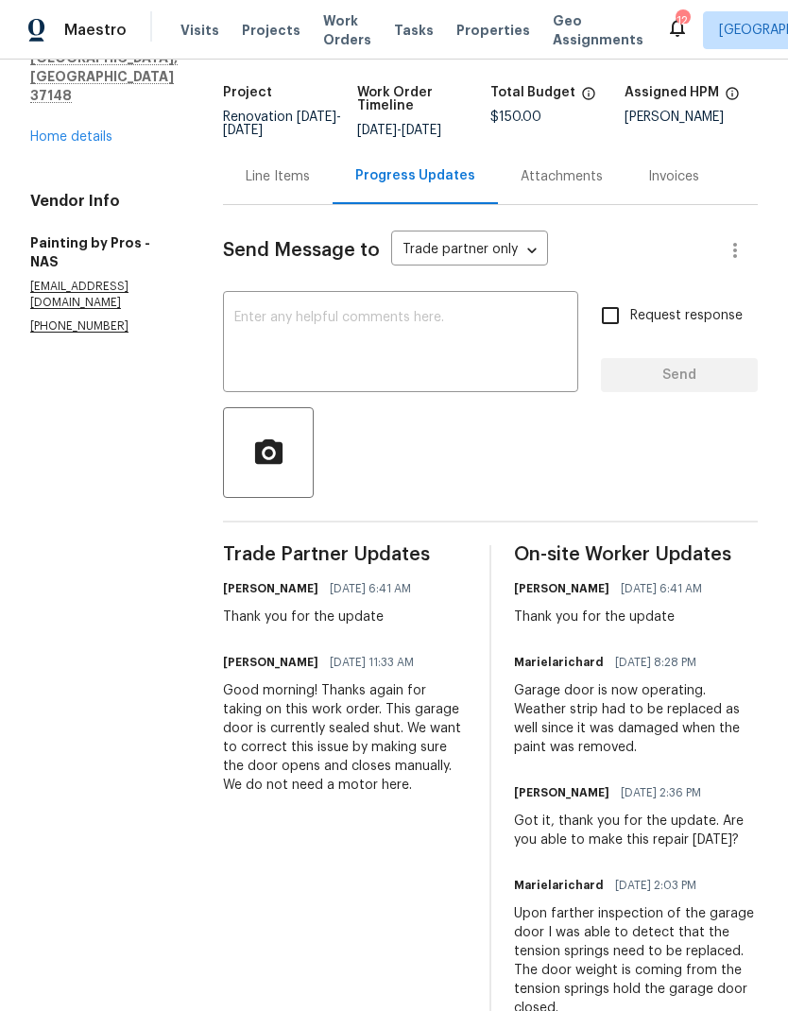
scroll to position [108, 0]
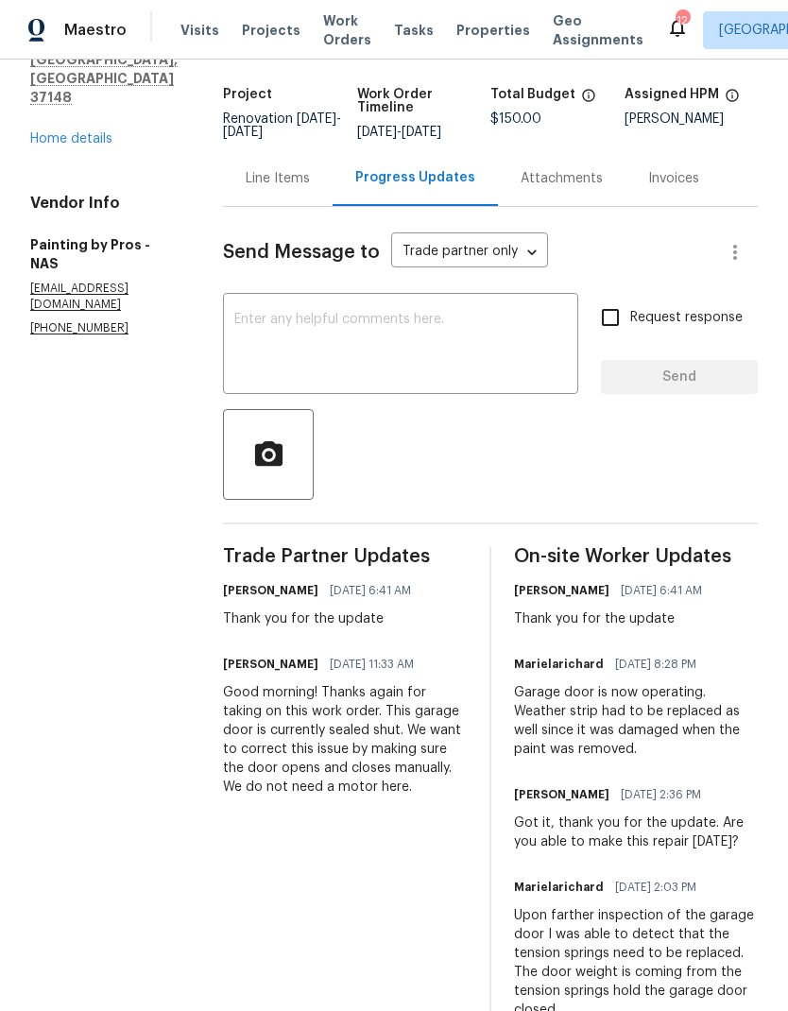
click at [310, 188] on div "Line Items" at bounding box center [278, 178] width 64 height 19
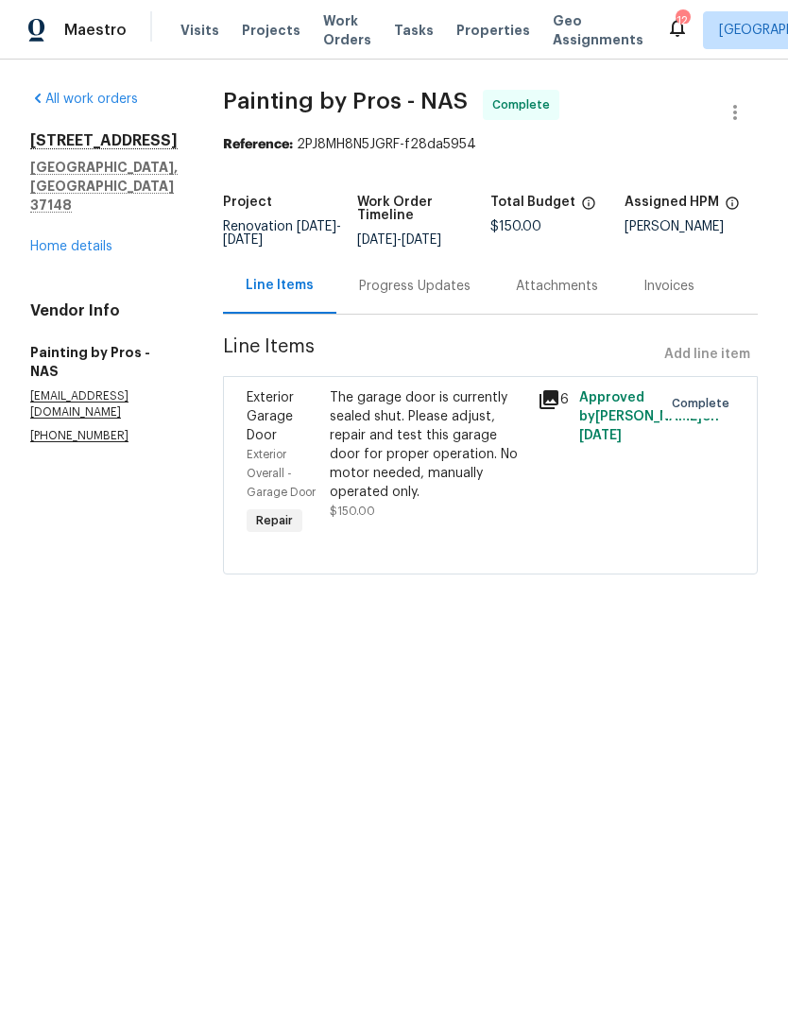
click at [381, 498] on div "The garage door is currently sealed shut. Please adjust, repair and test this g…" at bounding box center [428, 444] width 197 height 113
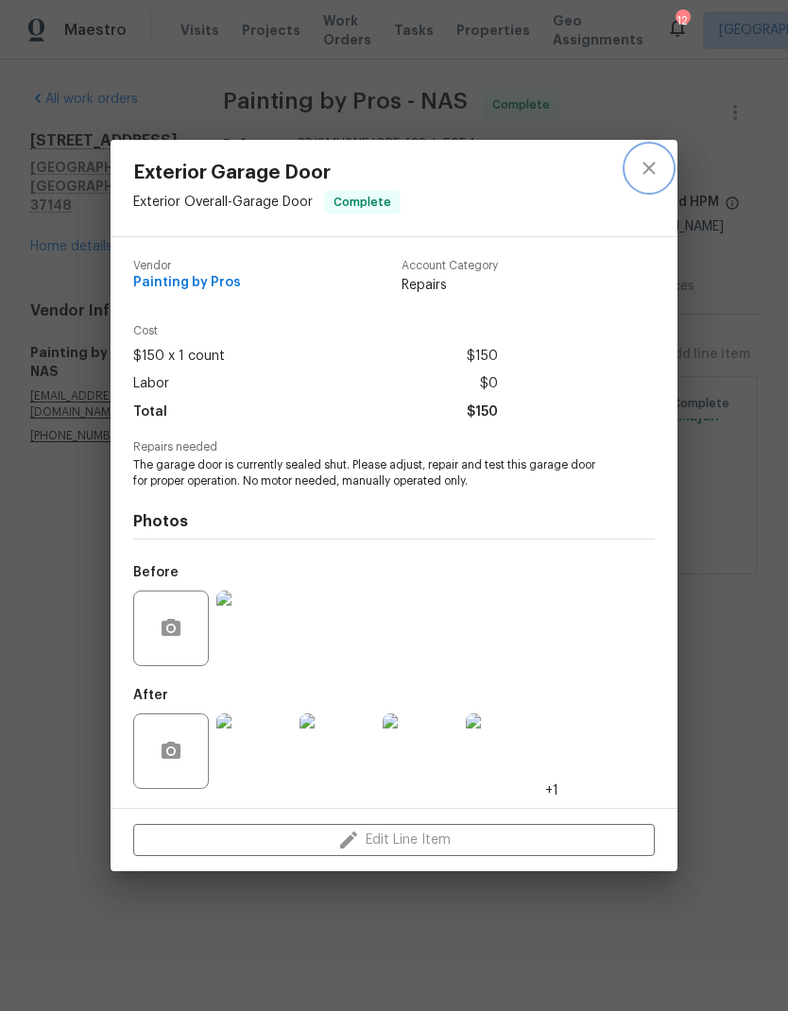
click at [653, 170] on icon "close" at bounding box center [648, 168] width 12 height 12
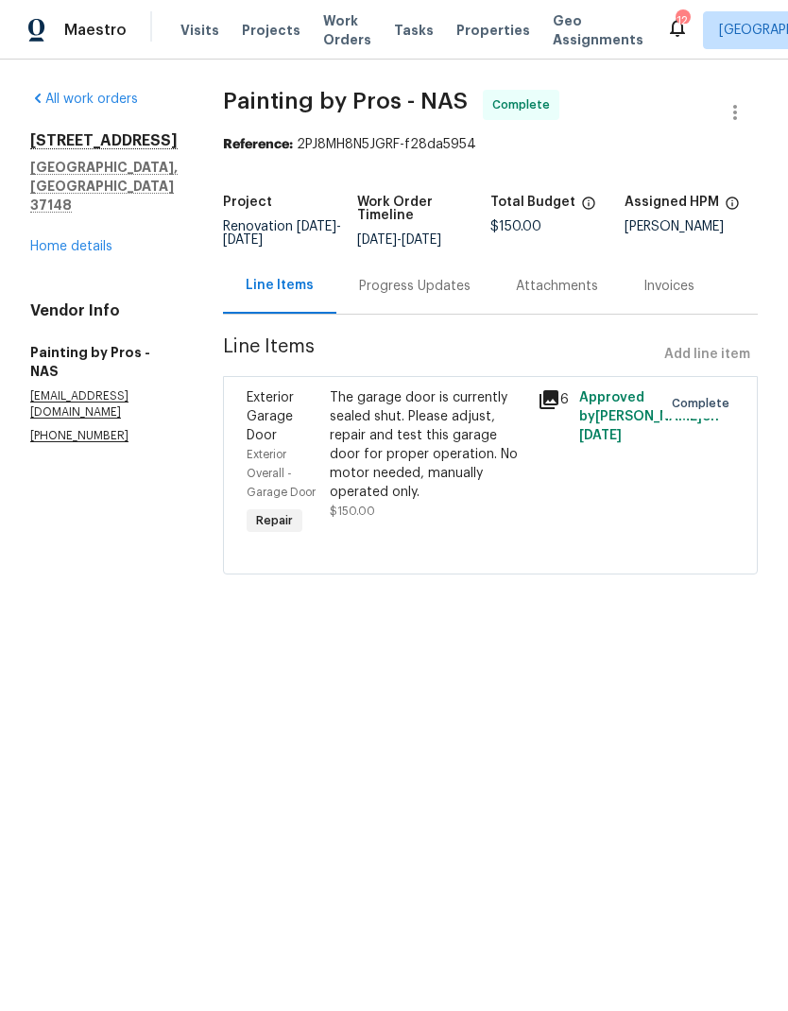
click at [430, 409] on div "The garage door is currently sealed shut. Please adjust, repair and test this g…" at bounding box center [428, 444] width 197 height 113
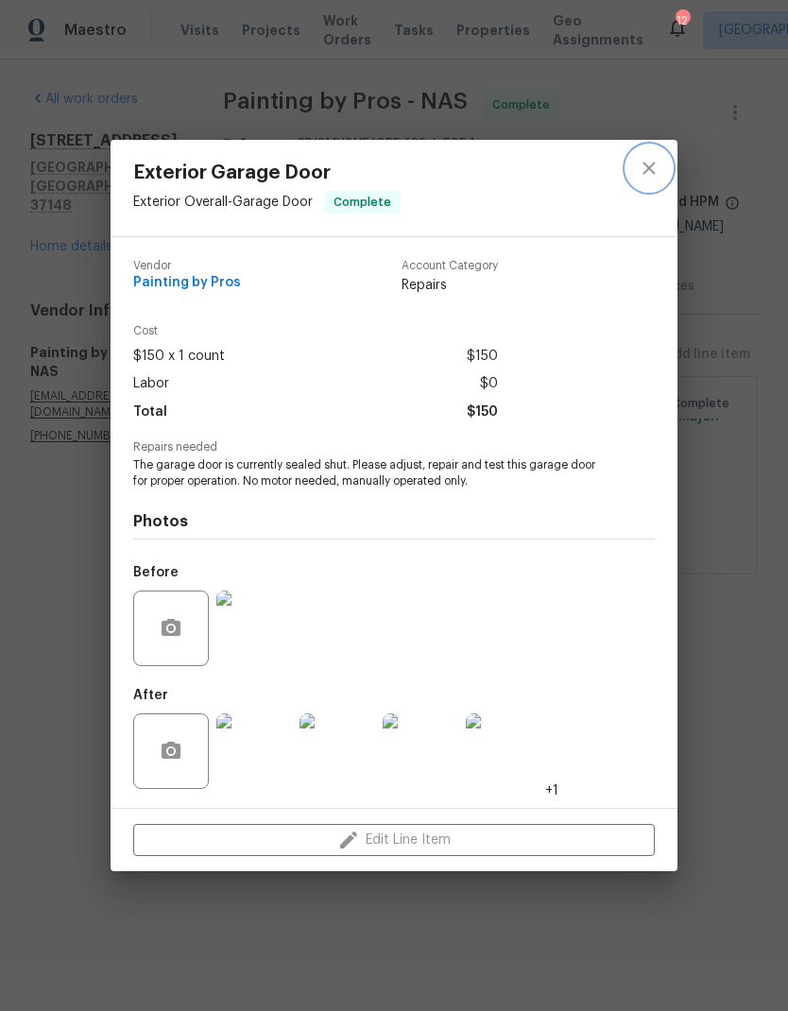
click at [657, 180] on button "close" at bounding box center [648, 168] width 45 height 45
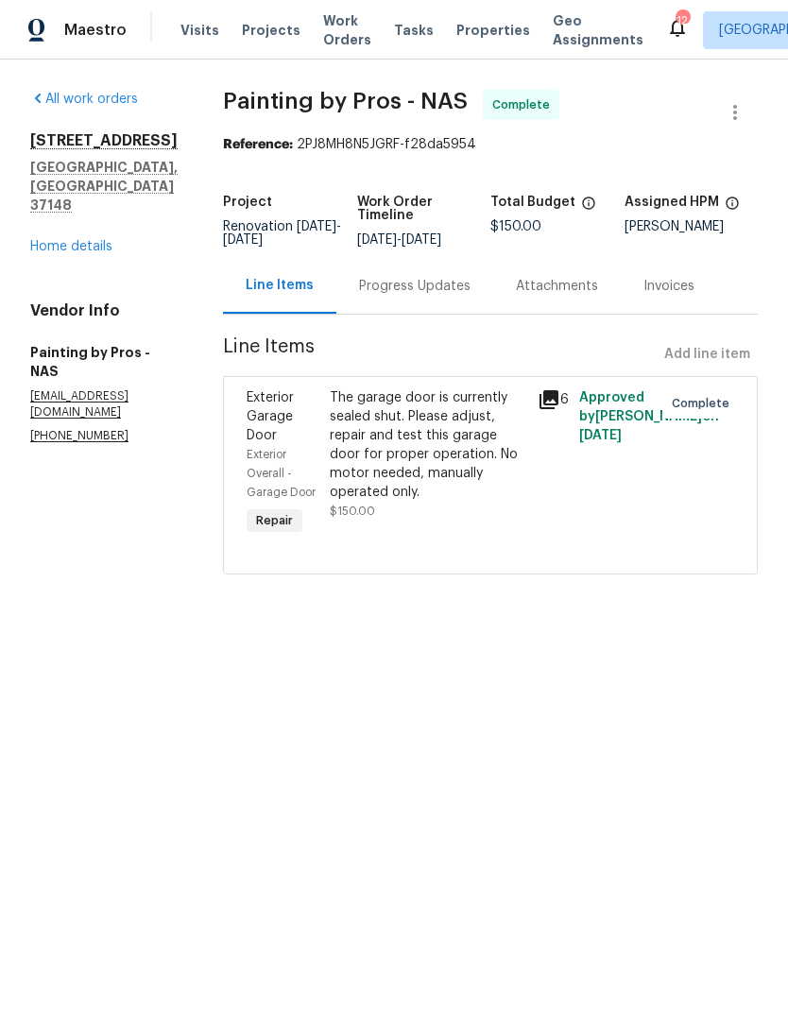
click at [435, 296] on div "Progress Updates" at bounding box center [414, 286] width 111 height 19
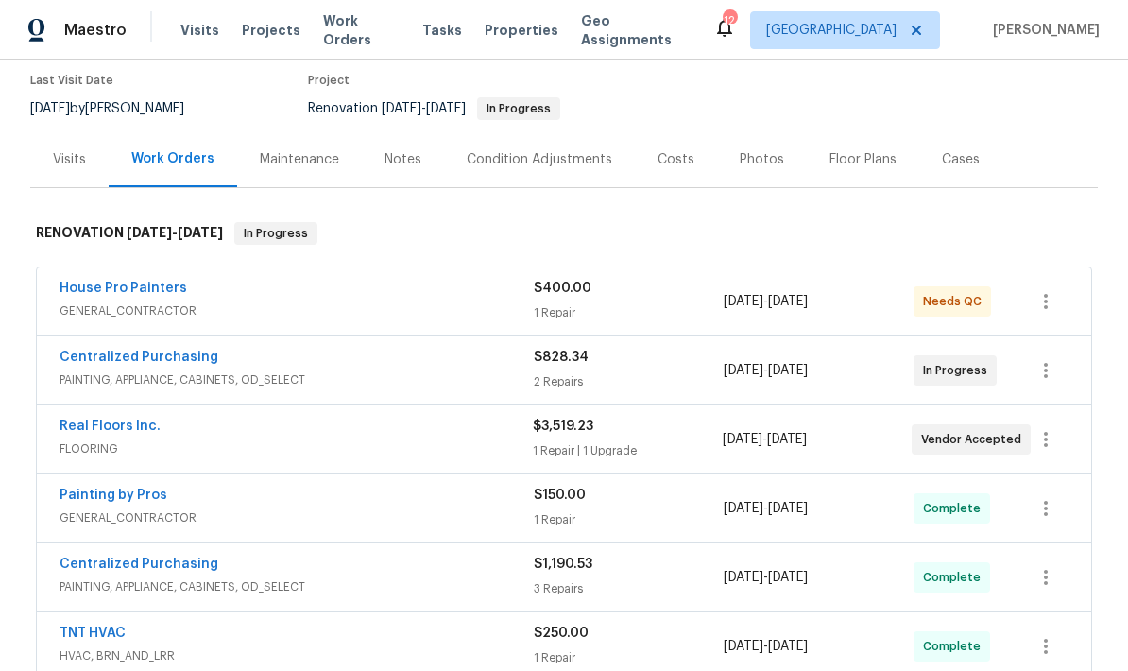
scroll to position [157, 0]
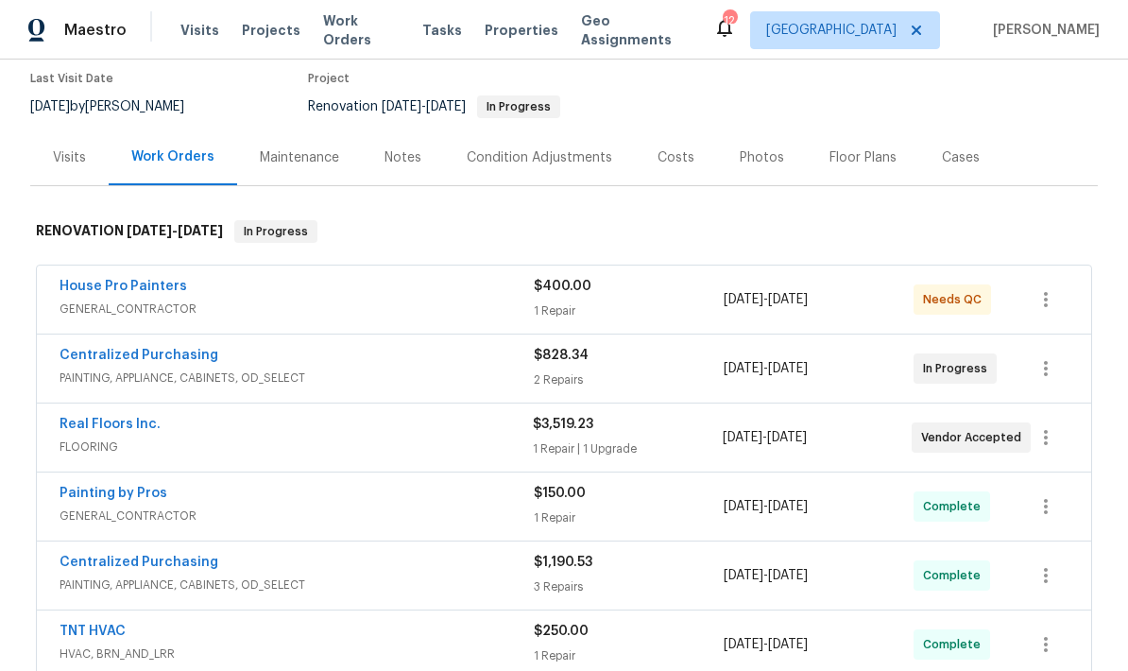
click at [437, 290] on div "House Pro Painters" at bounding box center [297, 288] width 474 height 23
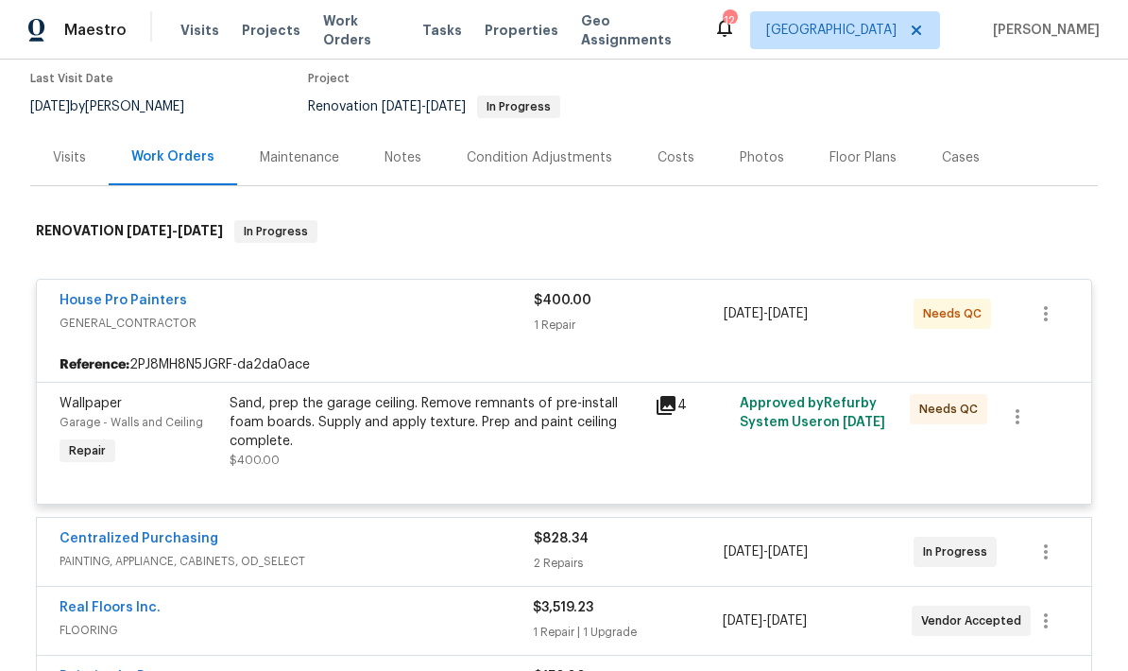
click at [519, 420] on div "Sand, prep the garage ceiling. Remove remnants of pre-install foam boards. Supp…" at bounding box center [437, 422] width 414 height 57
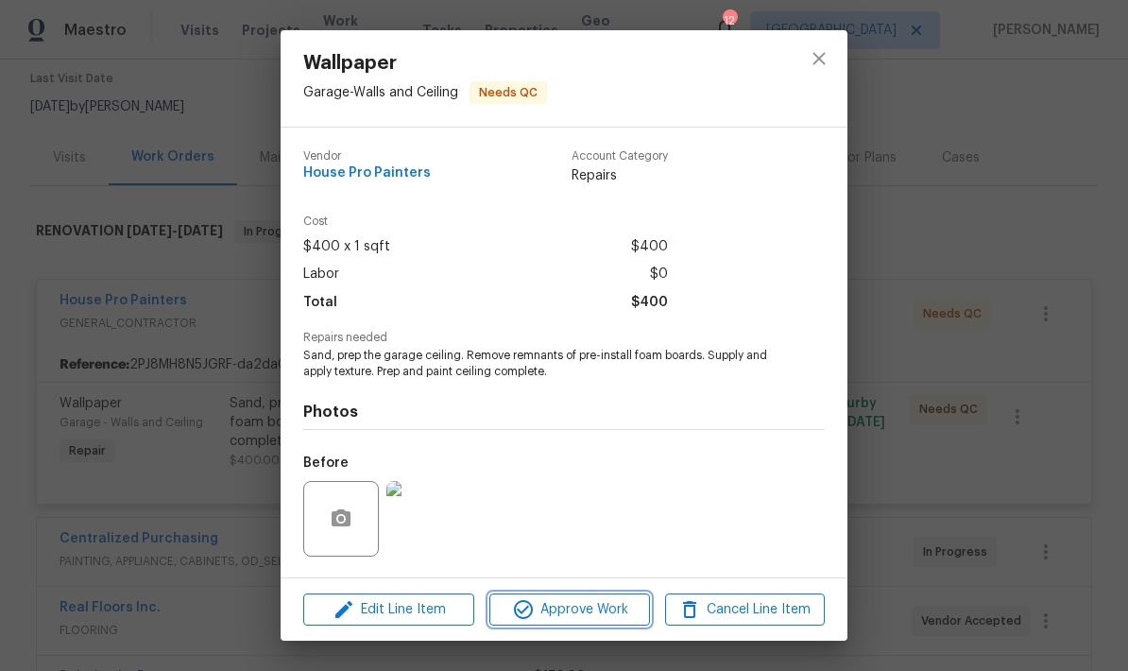
click at [557, 609] on span "Approve Work" at bounding box center [569, 610] width 148 height 24
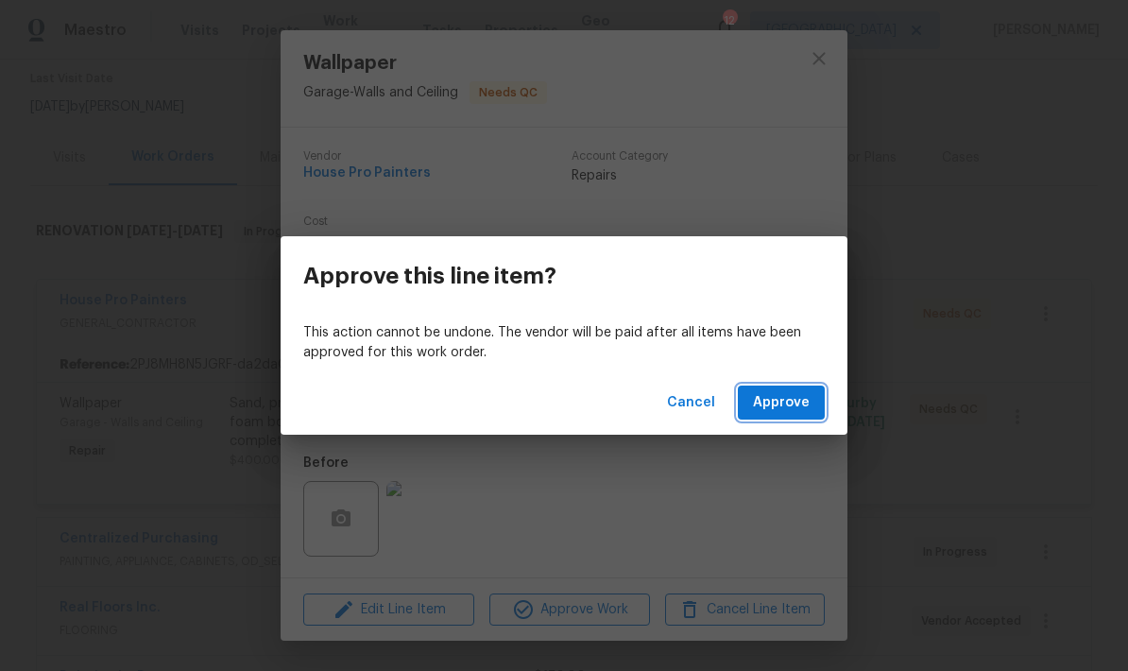
click at [787, 401] on span "Approve" at bounding box center [781, 403] width 57 height 24
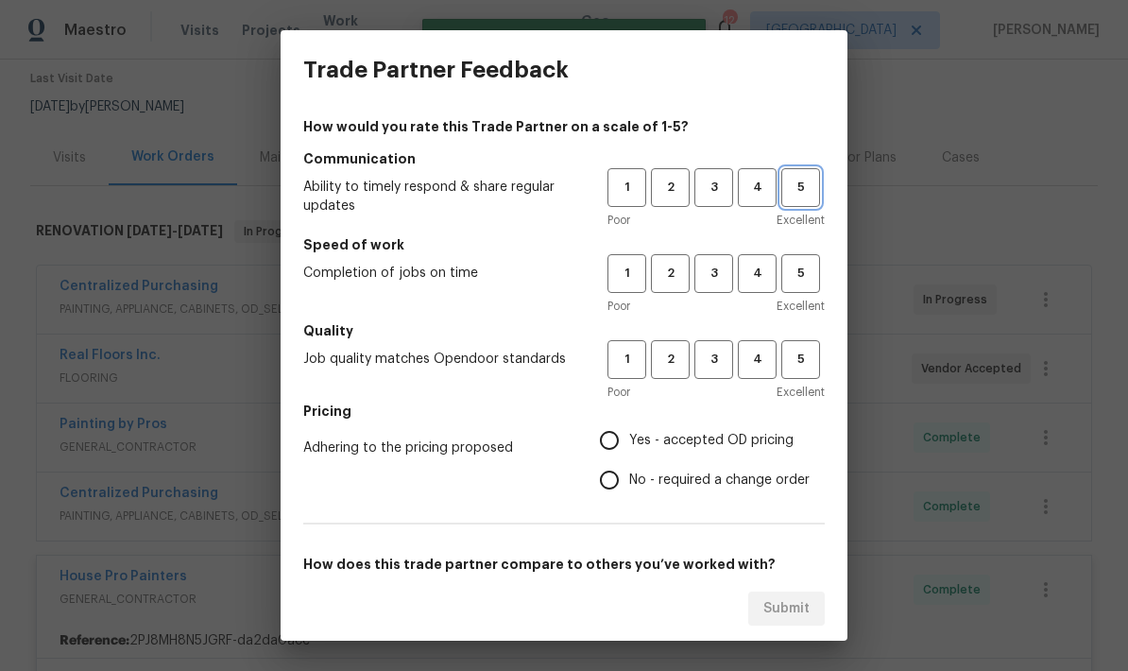
click at [797, 183] on span "5" at bounding box center [800, 188] width 35 height 22
click at [812, 259] on button "5" at bounding box center [800, 273] width 39 height 39
click at [814, 349] on span "5" at bounding box center [800, 360] width 35 height 22
click at [608, 437] on input "Yes - accepted OD pricing" at bounding box center [610, 440] width 40 height 40
radio input "true"
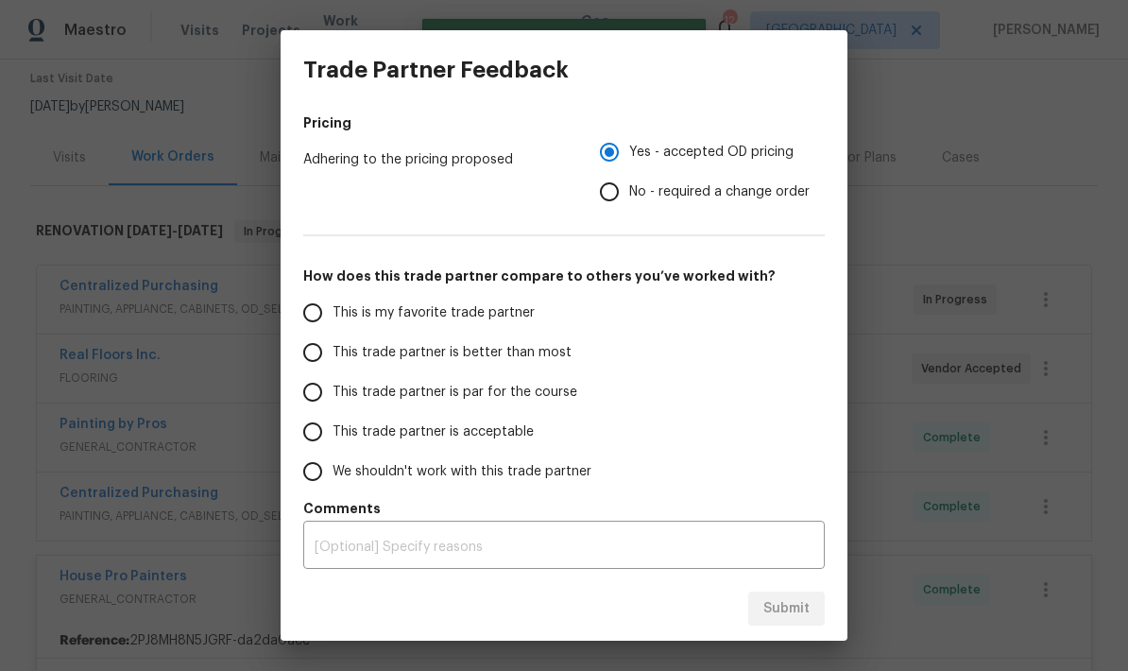
scroll to position [288, 0]
click at [315, 326] on input "This is my favorite trade partner" at bounding box center [313, 313] width 40 height 40
click at [791, 618] on span "Submit" at bounding box center [786, 609] width 46 height 24
radio input "true"
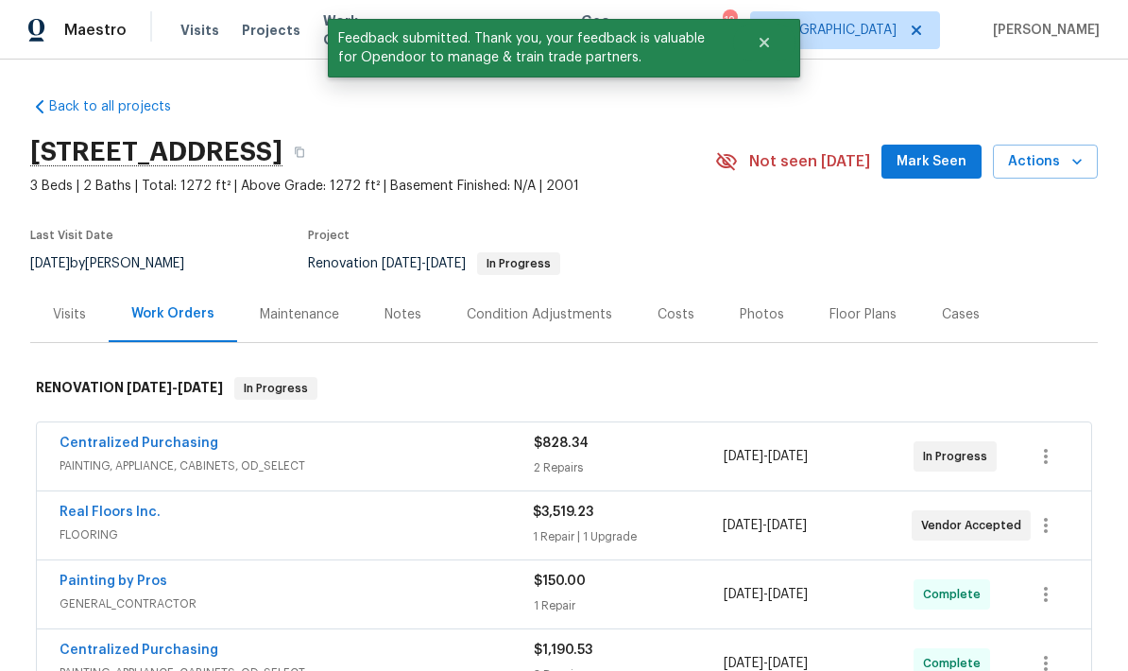
scroll to position [0, 0]
click at [1009, 158] on button "Actions" at bounding box center [1045, 162] width 105 height 35
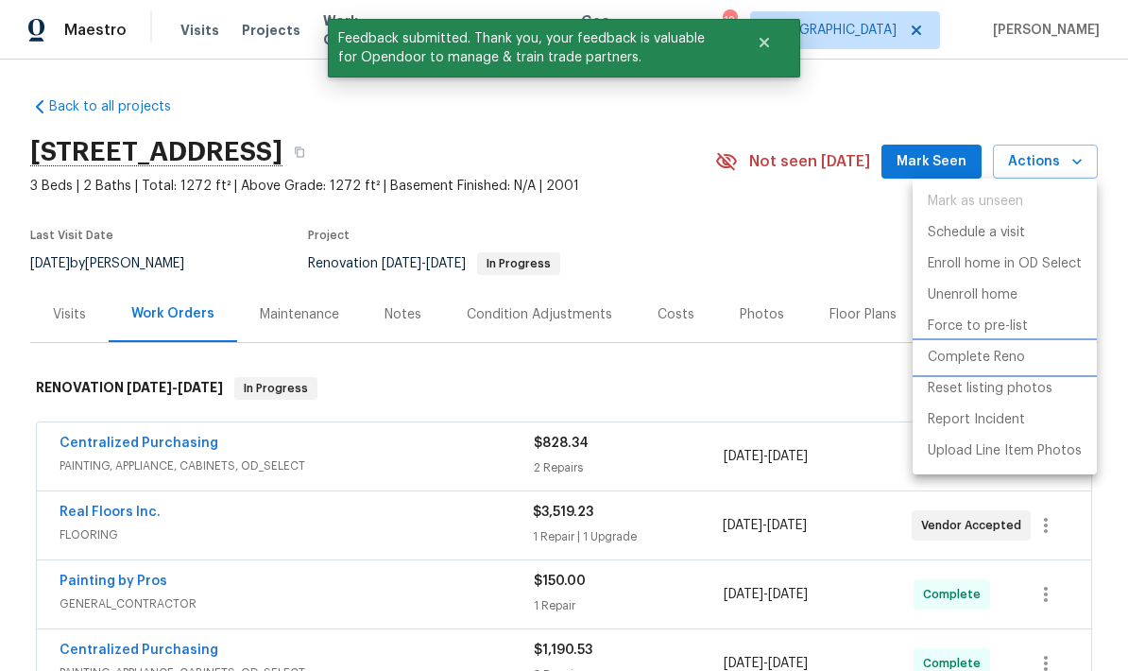
click at [977, 361] on p "Complete Reno" at bounding box center [976, 358] width 97 height 20
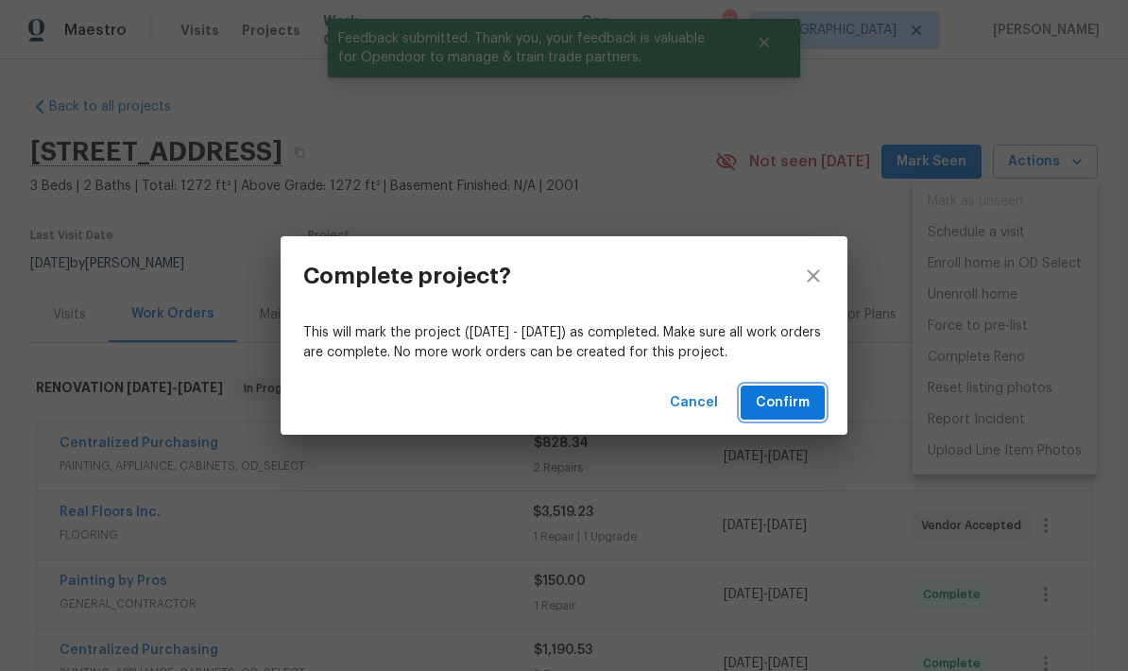
click at [797, 406] on span "Confirm" at bounding box center [783, 403] width 54 height 24
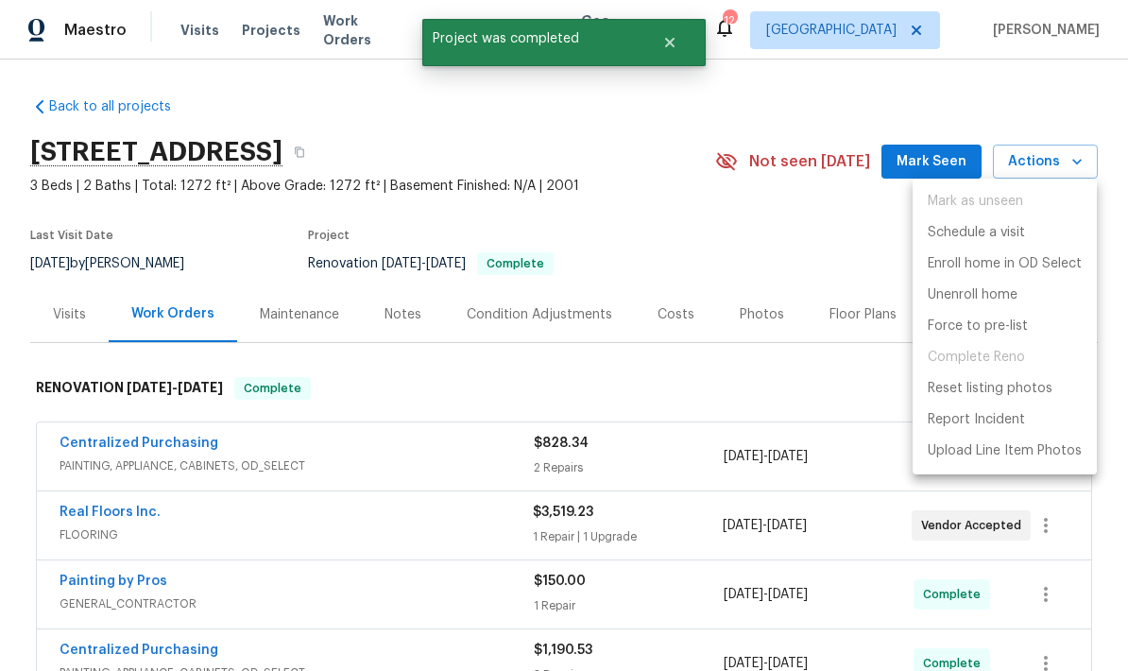
click at [729, 185] on div at bounding box center [564, 335] width 1128 height 671
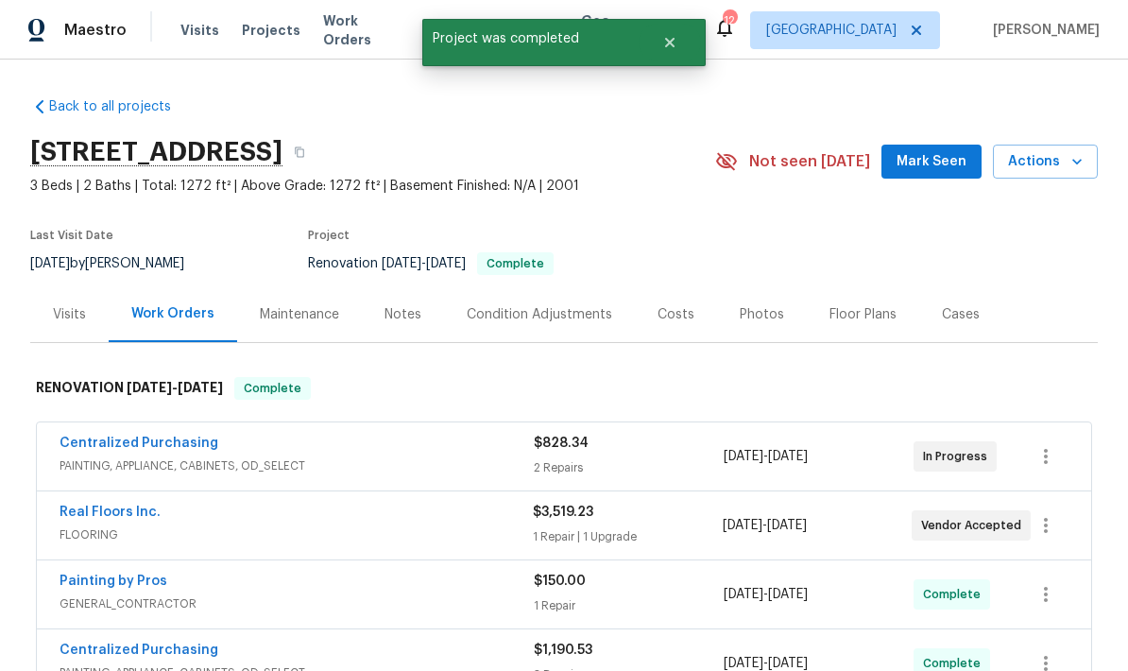
click at [922, 144] on div "1202 52E Hwy, Portland, TN 37148 3 Beds | 2 Baths | Total: 1272 ft² | Above Gra…" at bounding box center [564, 162] width 1068 height 68
click at [938, 154] on span "Mark Seen" at bounding box center [932, 162] width 70 height 24
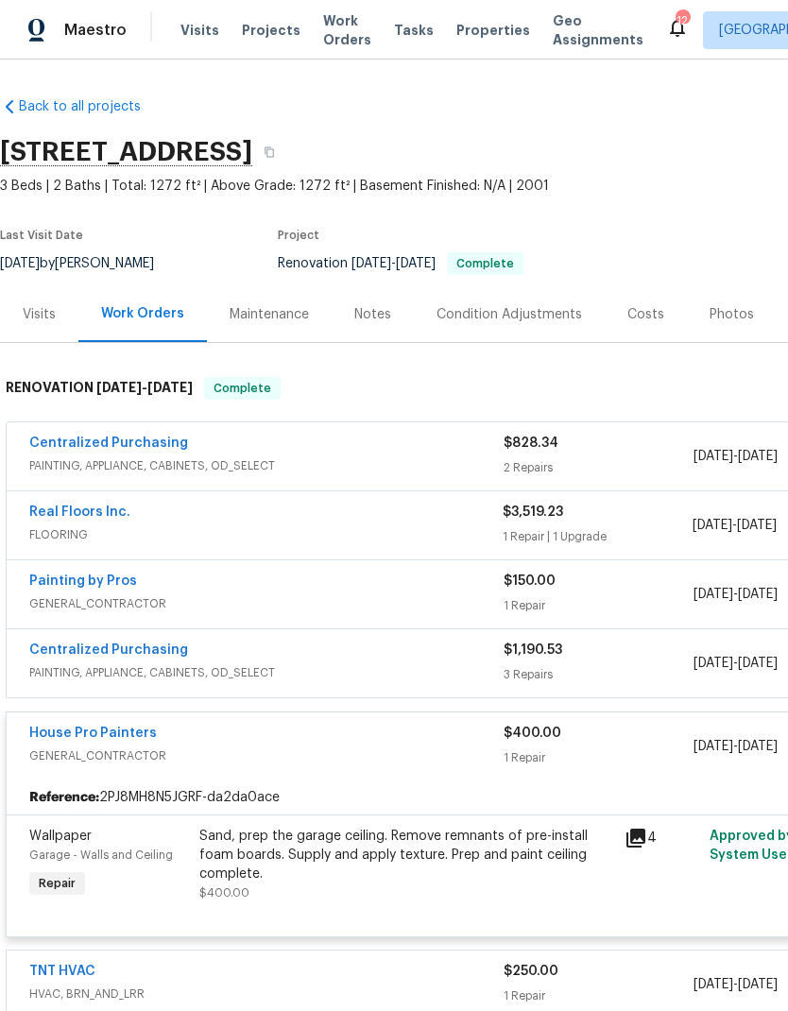
click at [194, 22] on span "Visits" at bounding box center [199, 30] width 39 height 19
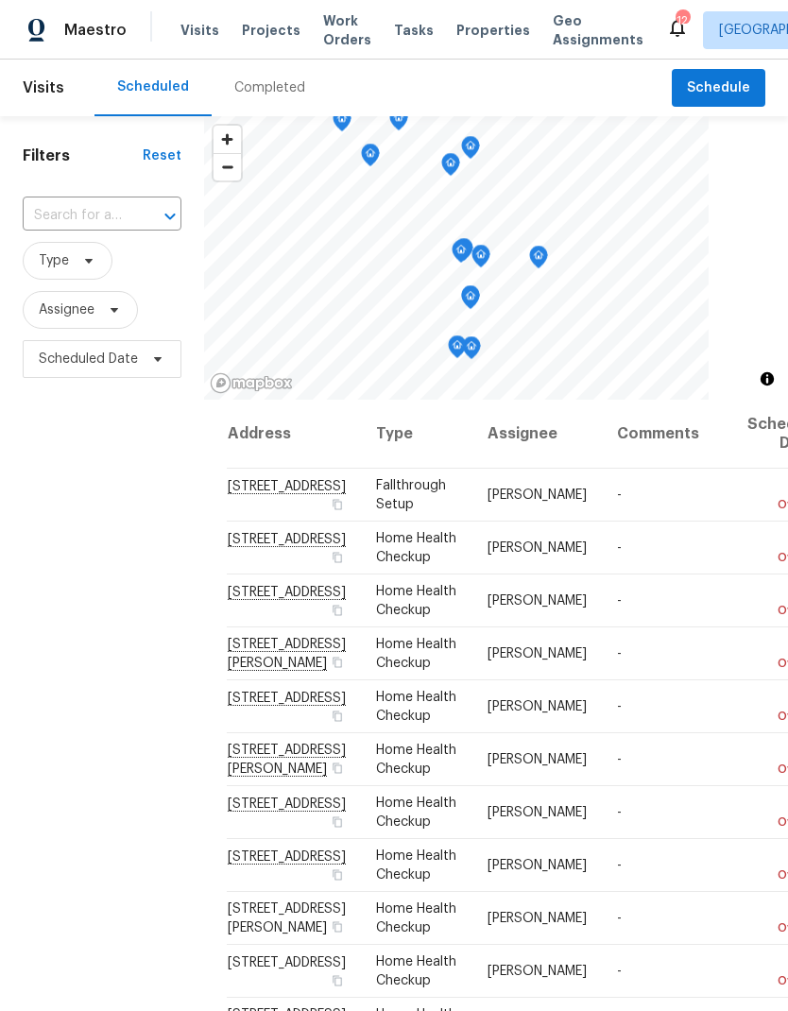
click at [268, 80] on div "Completed" at bounding box center [269, 87] width 71 height 19
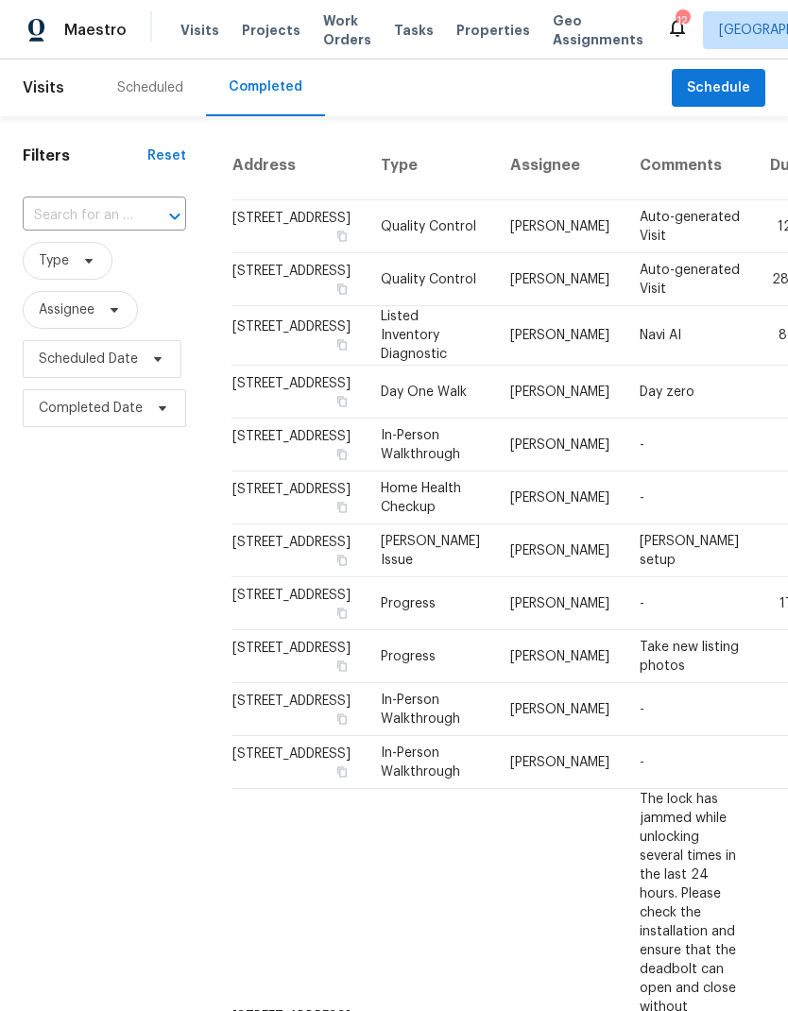
click at [128, 221] on input "text" at bounding box center [78, 215] width 111 height 29
type input "1036 mi"
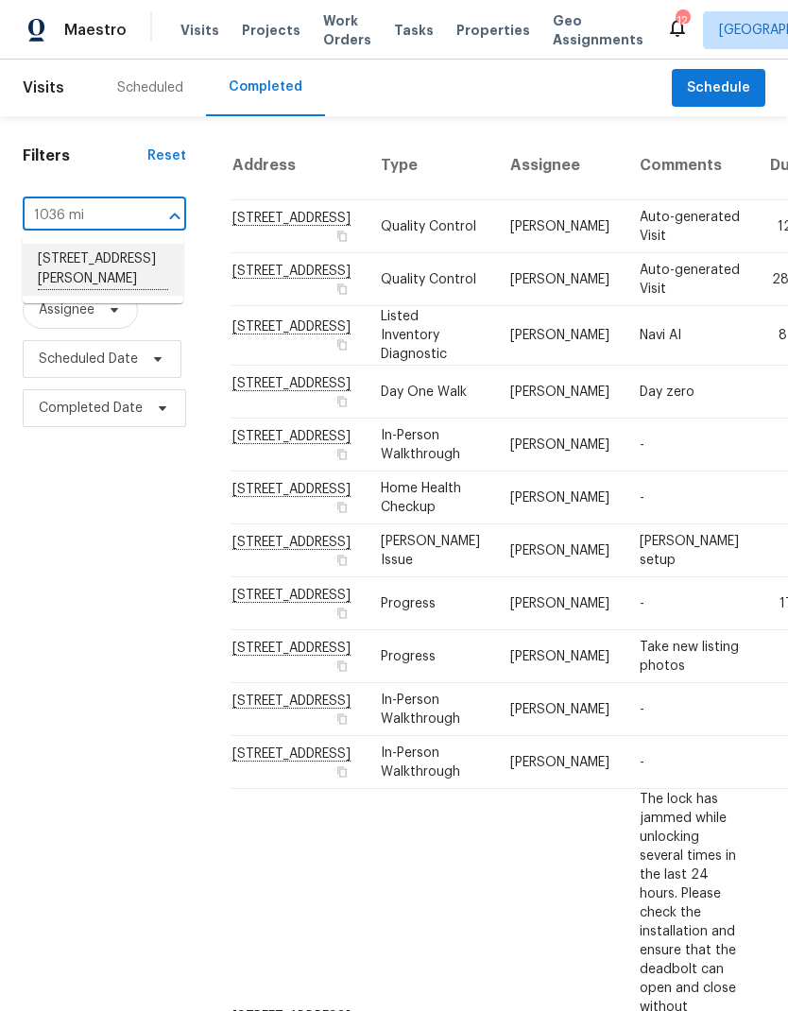
click at [101, 265] on li "1036 Middleton Ln, Gallatin, TN 37066" at bounding box center [103, 270] width 161 height 52
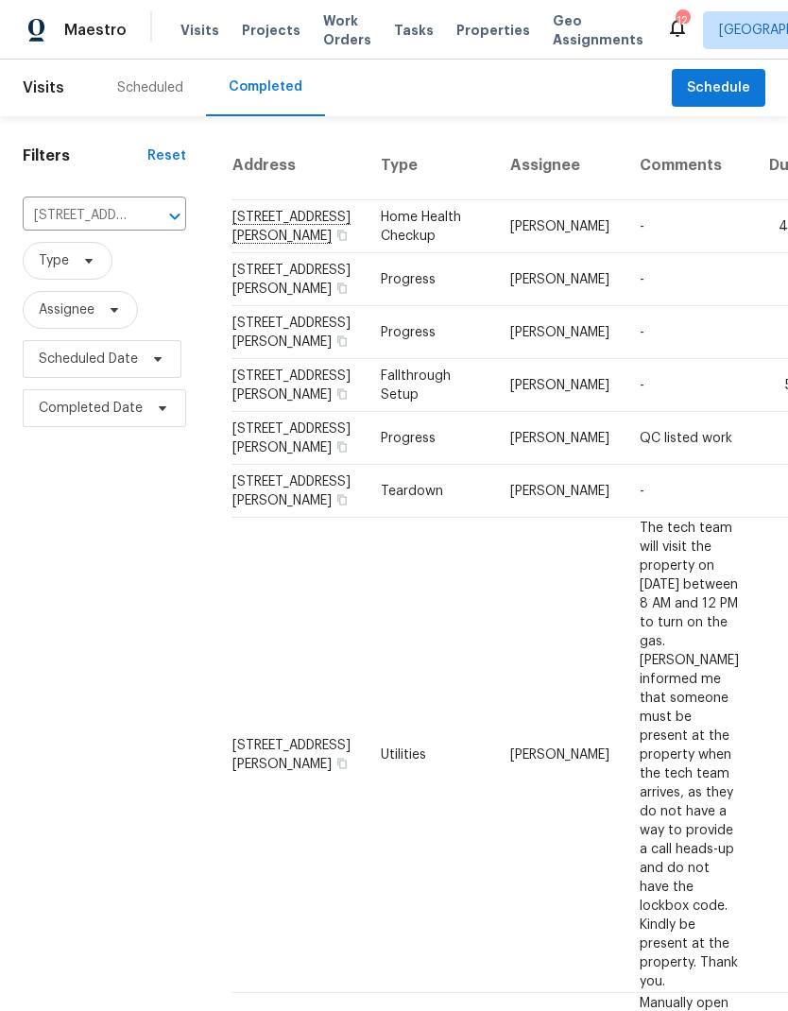
click at [495, 234] on td "[PERSON_NAME]" at bounding box center [559, 226] width 129 height 53
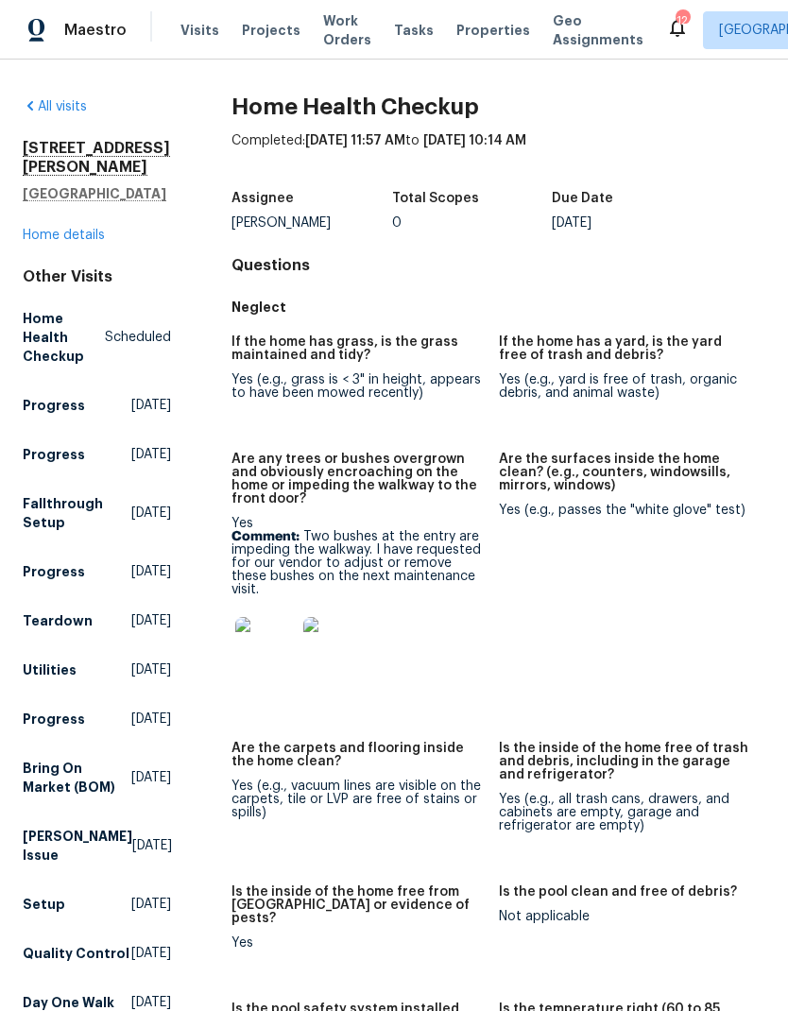
click at [251, 635] on img at bounding box center [265, 647] width 60 height 60
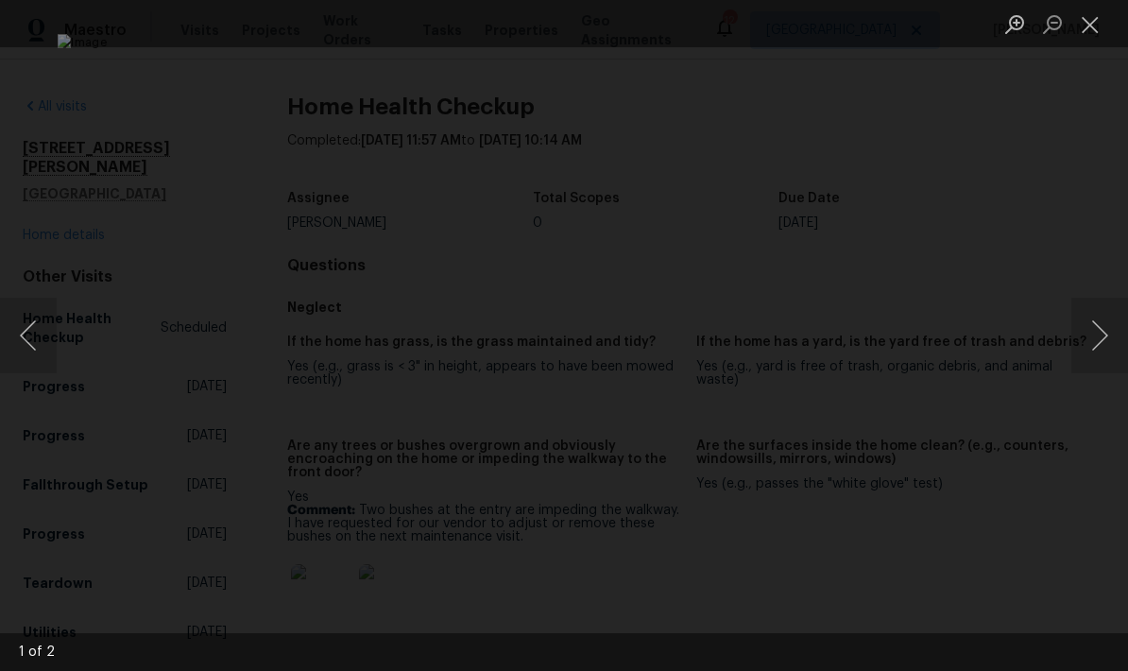
click at [1091, 18] on button "Close lightbox" at bounding box center [1090, 24] width 38 height 33
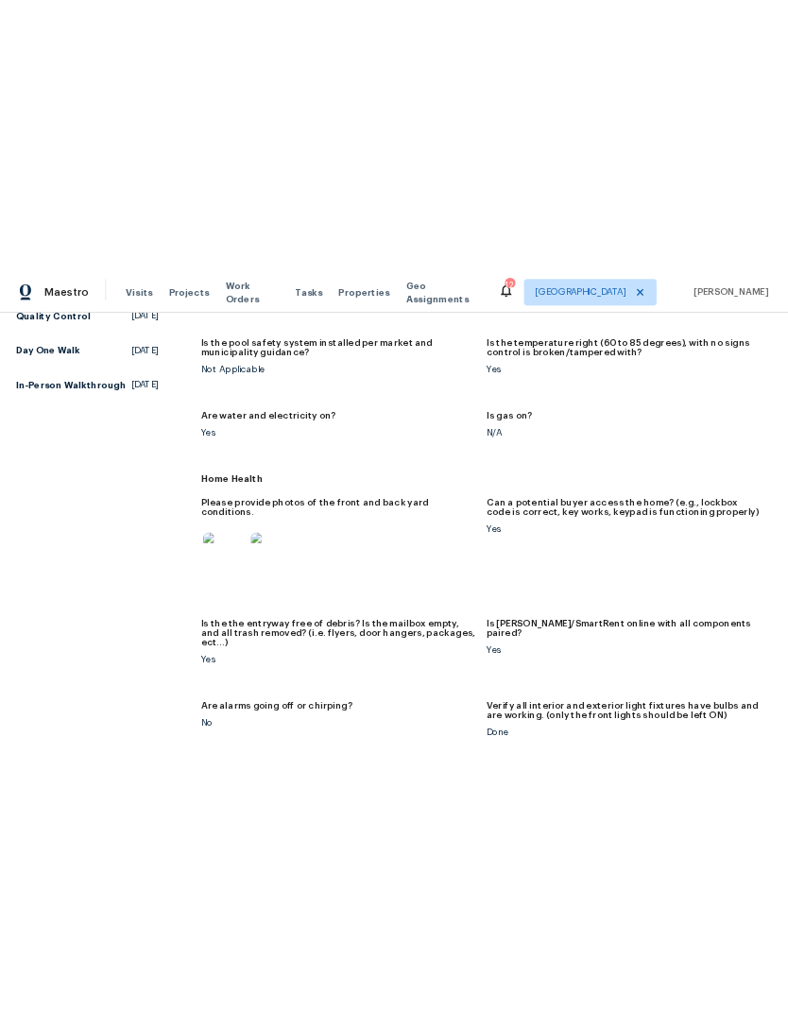
scroll to position [957, 0]
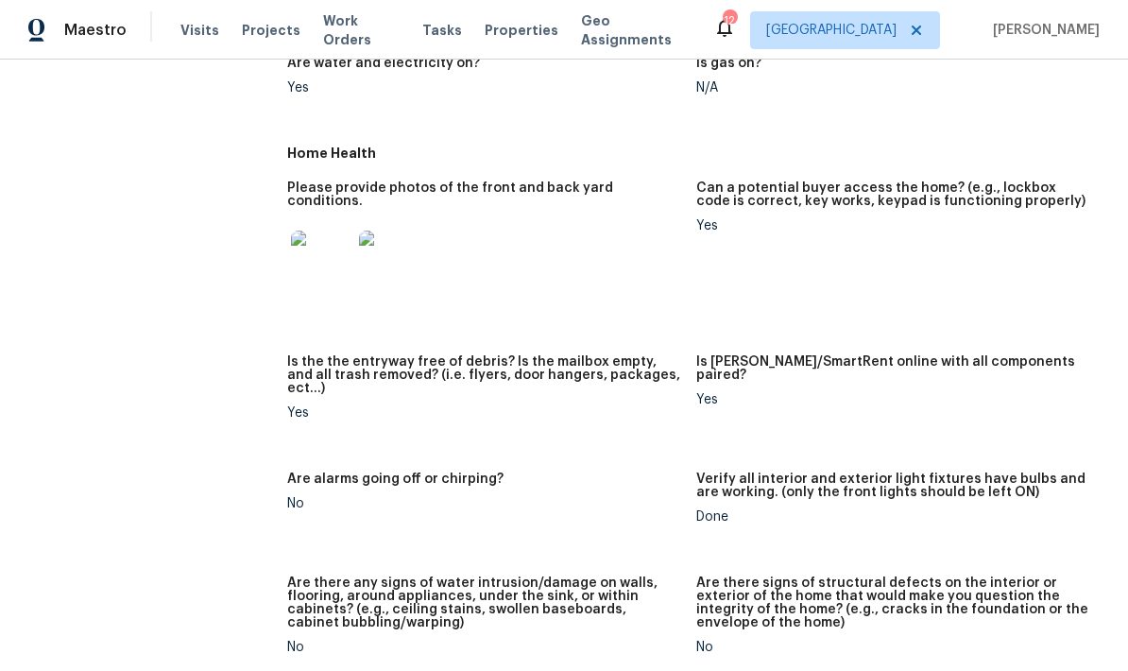
click at [314, 231] on img at bounding box center [321, 261] width 60 height 60
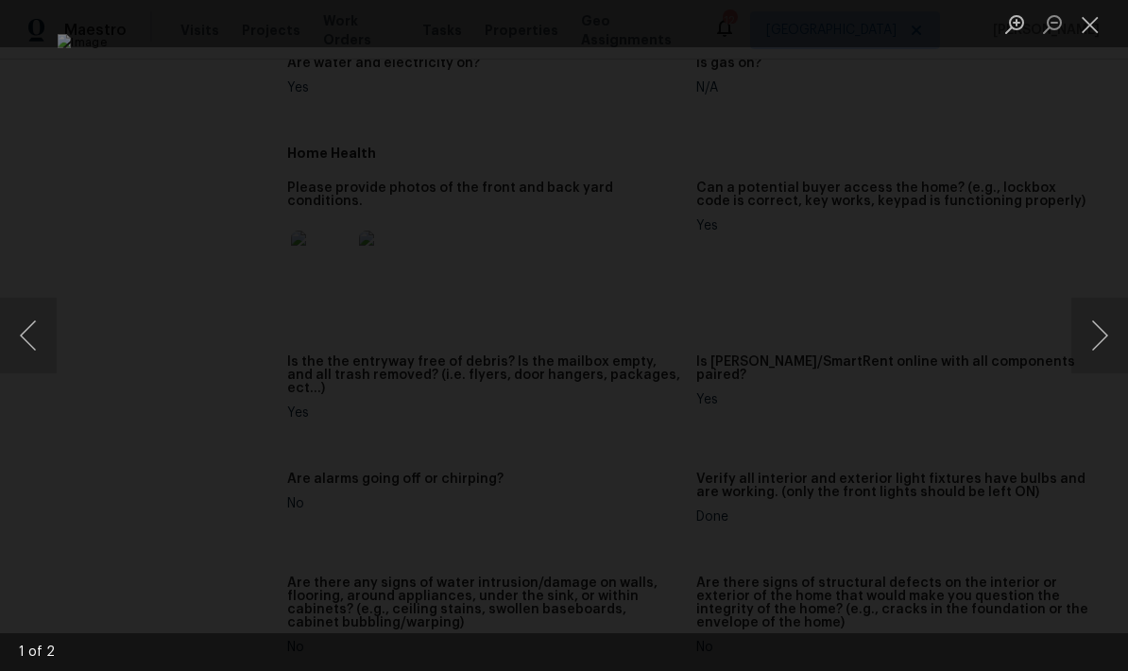
click at [1088, 355] on button "Next image" at bounding box center [1099, 336] width 57 height 76
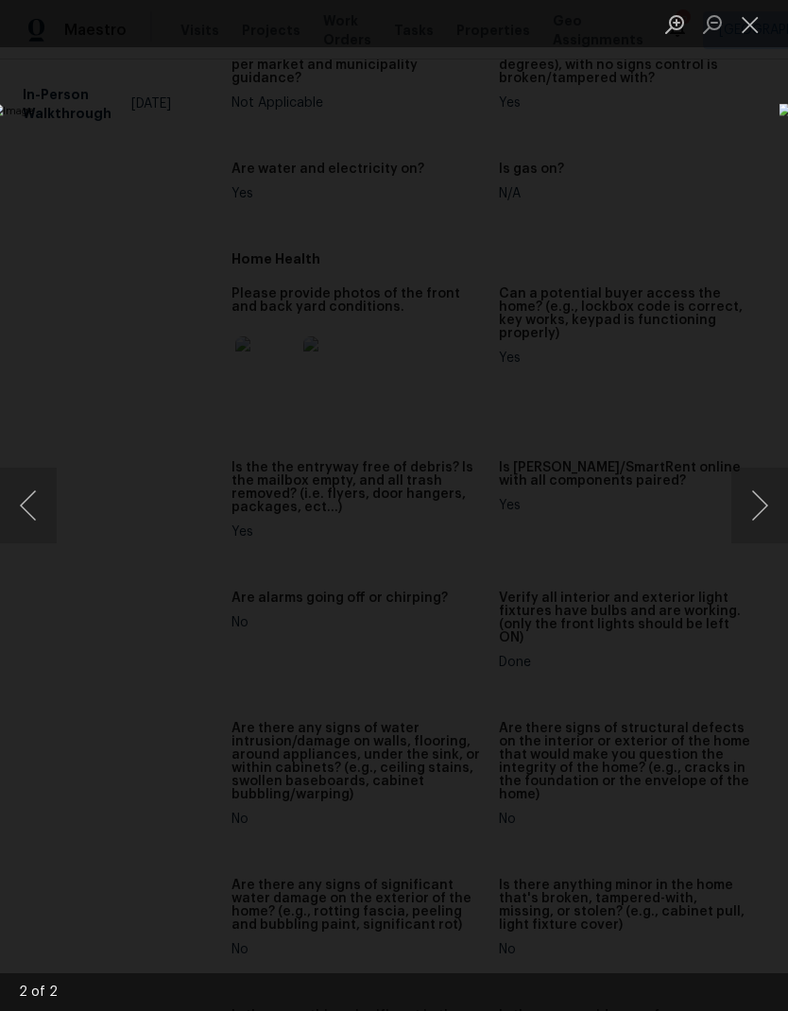
click at [760, 32] on button "Close lightbox" at bounding box center [750, 24] width 38 height 33
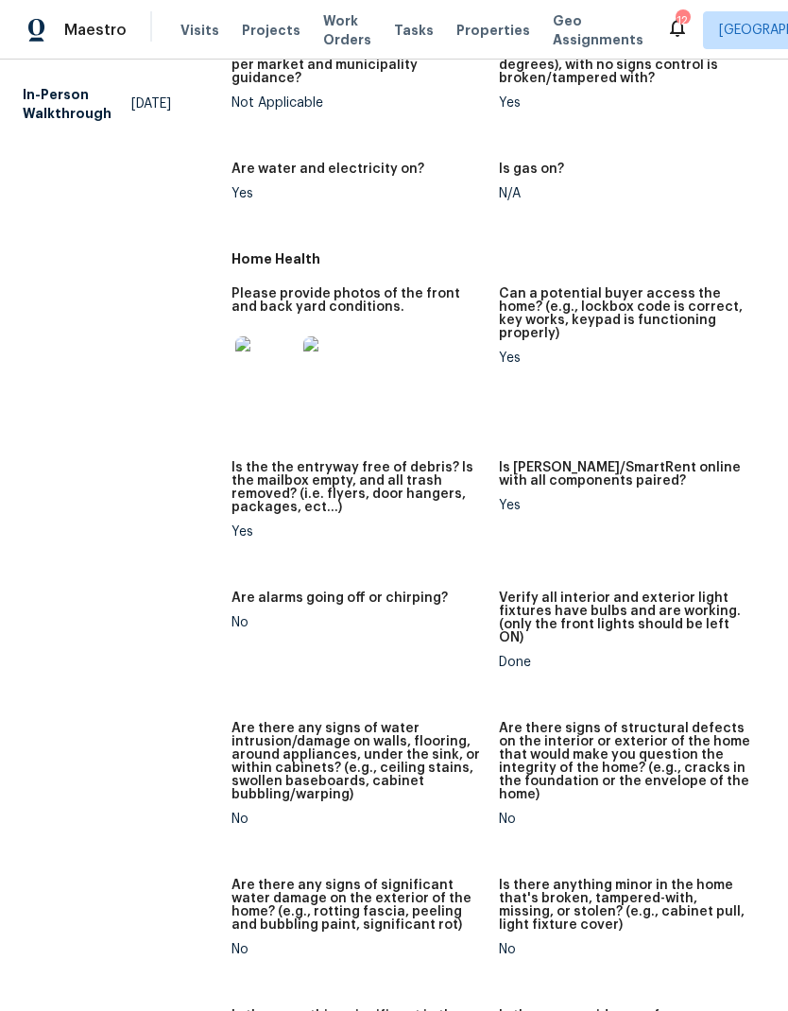
click at [195, 35] on span "Visits" at bounding box center [199, 30] width 39 height 19
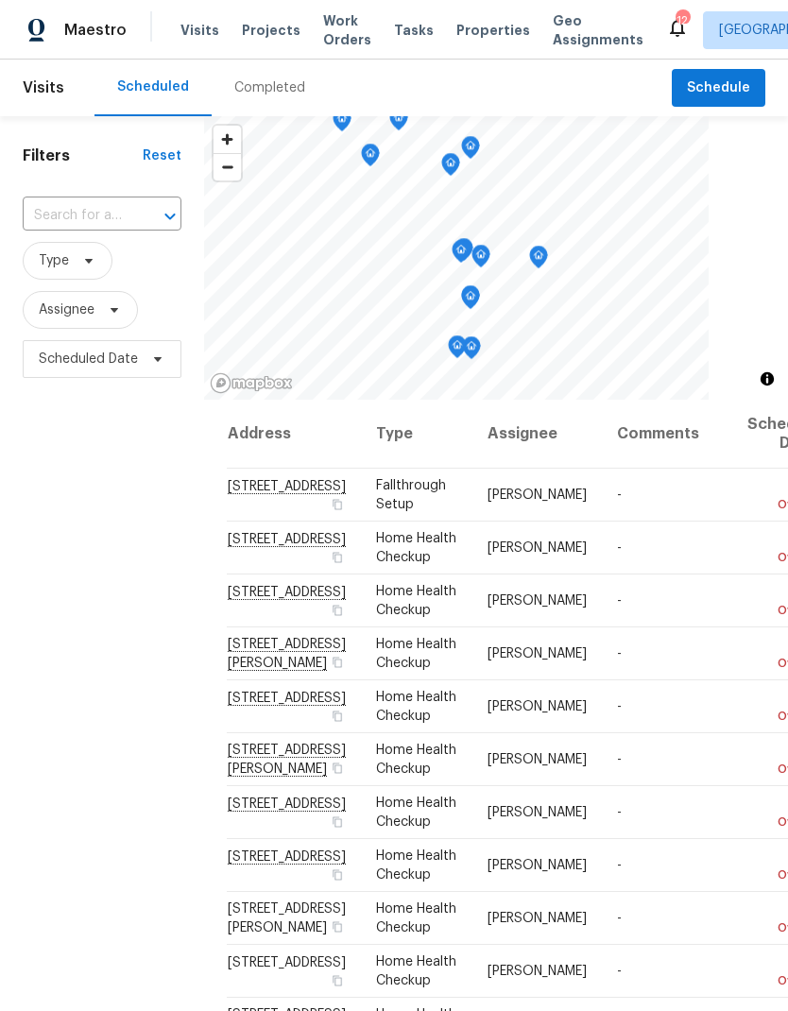
click at [285, 91] on div "Completed" at bounding box center [269, 87] width 71 height 19
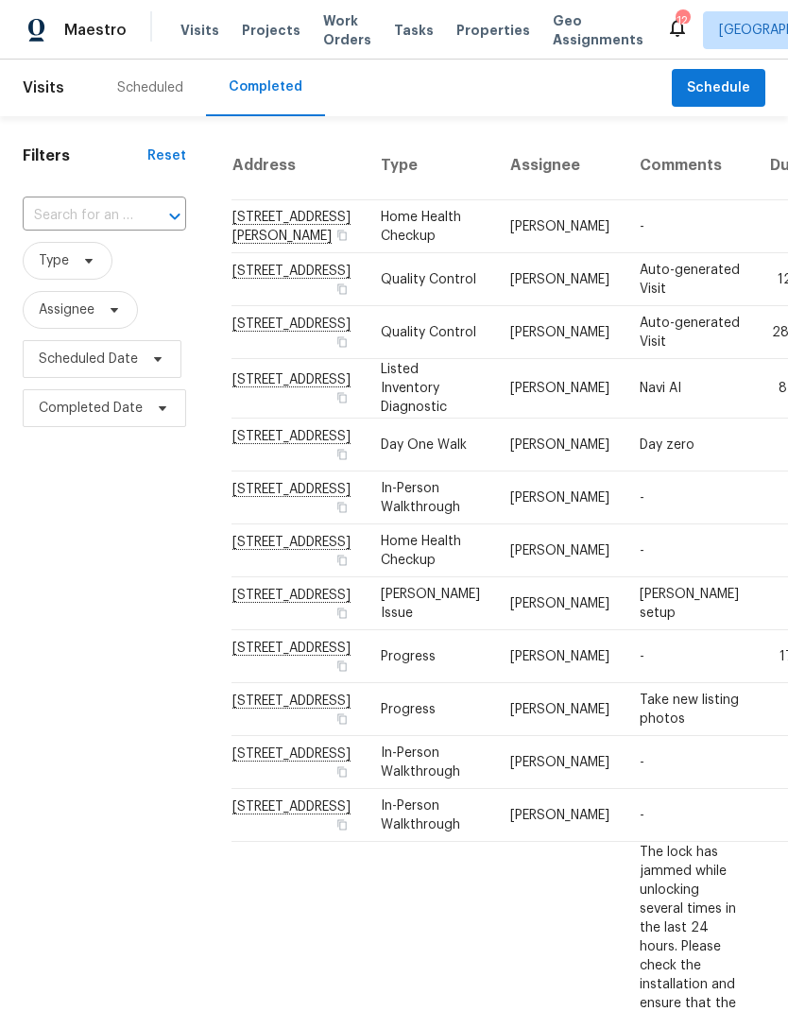
click at [128, 205] on input "text" at bounding box center [78, 215] width 111 height 29
type input "138 w"
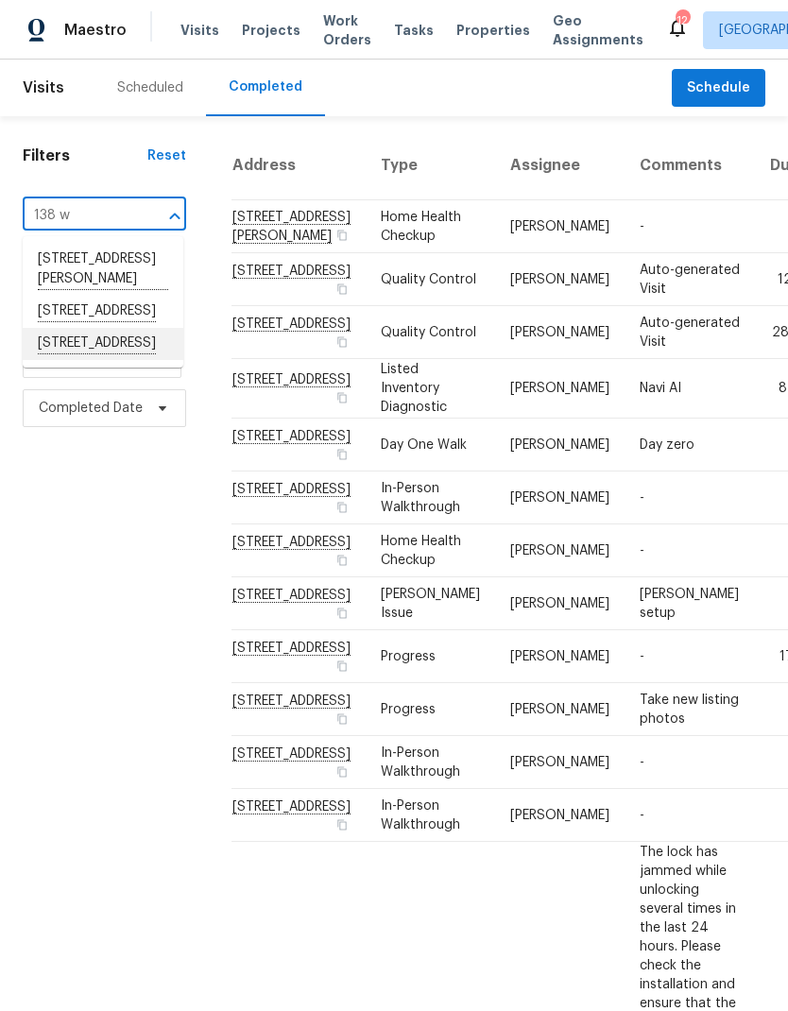
click at [77, 360] on li "138 Waters Edge Ln, Hendersonville, TN 37075" at bounding box center [103, 344] width 161 height 32
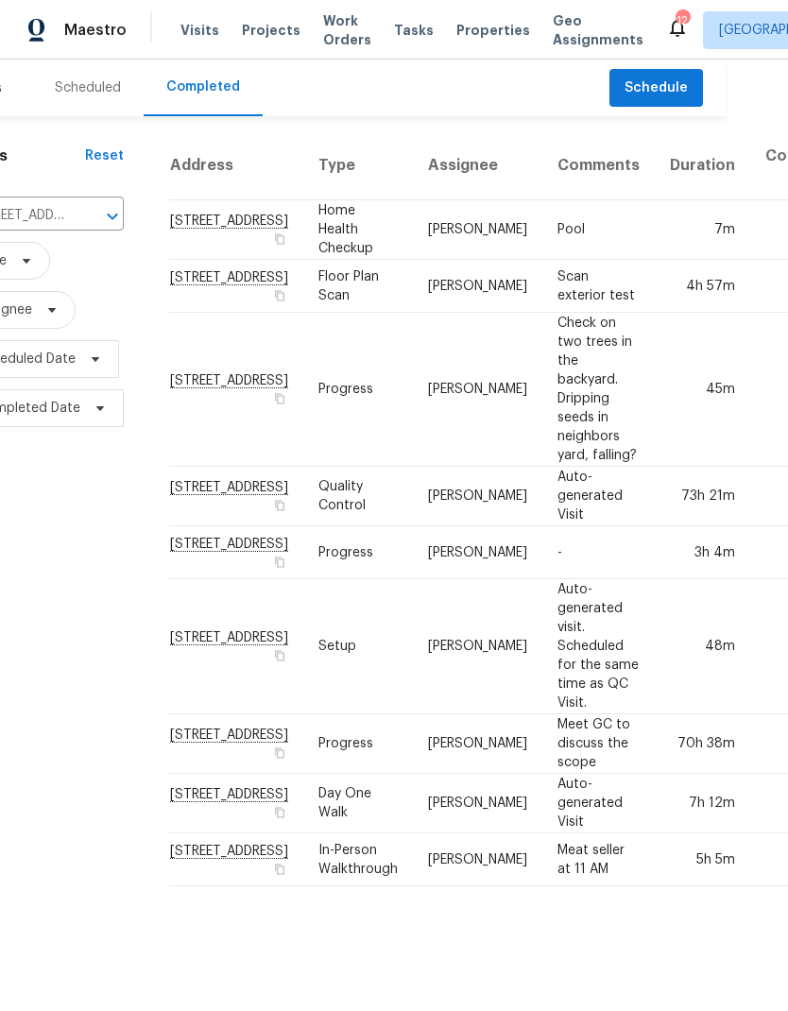
scroll to position [0, 61]
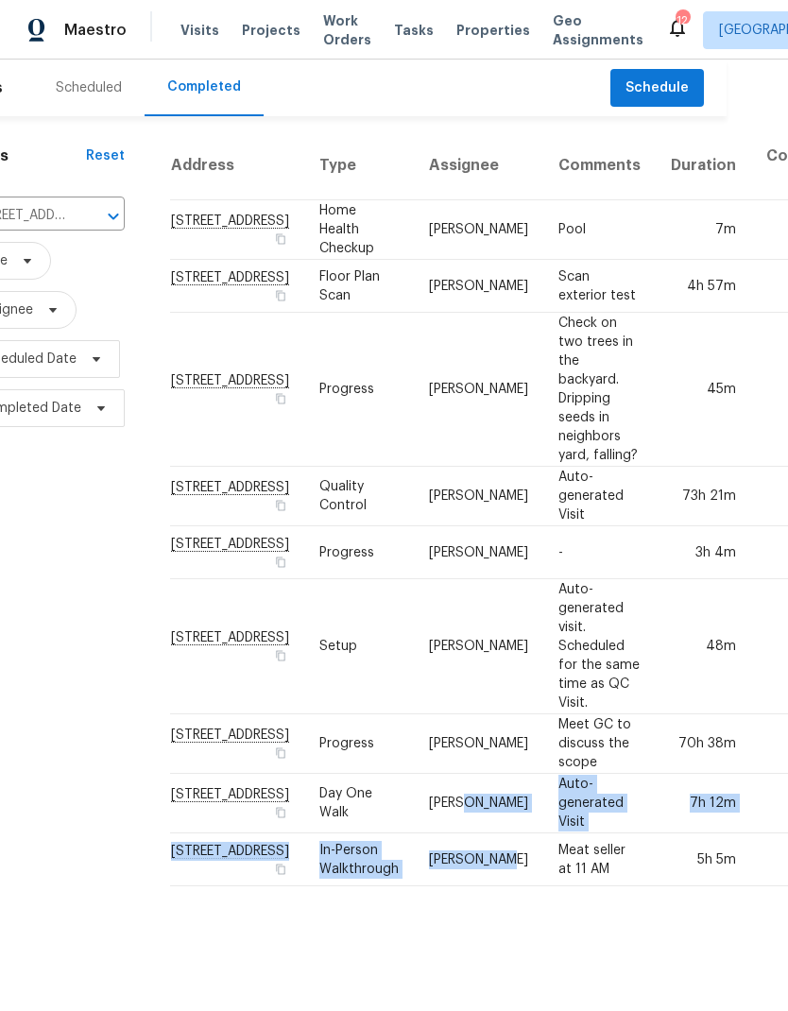
click at [443, 248] on td "[PERSON_NAME]" at bounding box center [478, 230] width 129 height 60
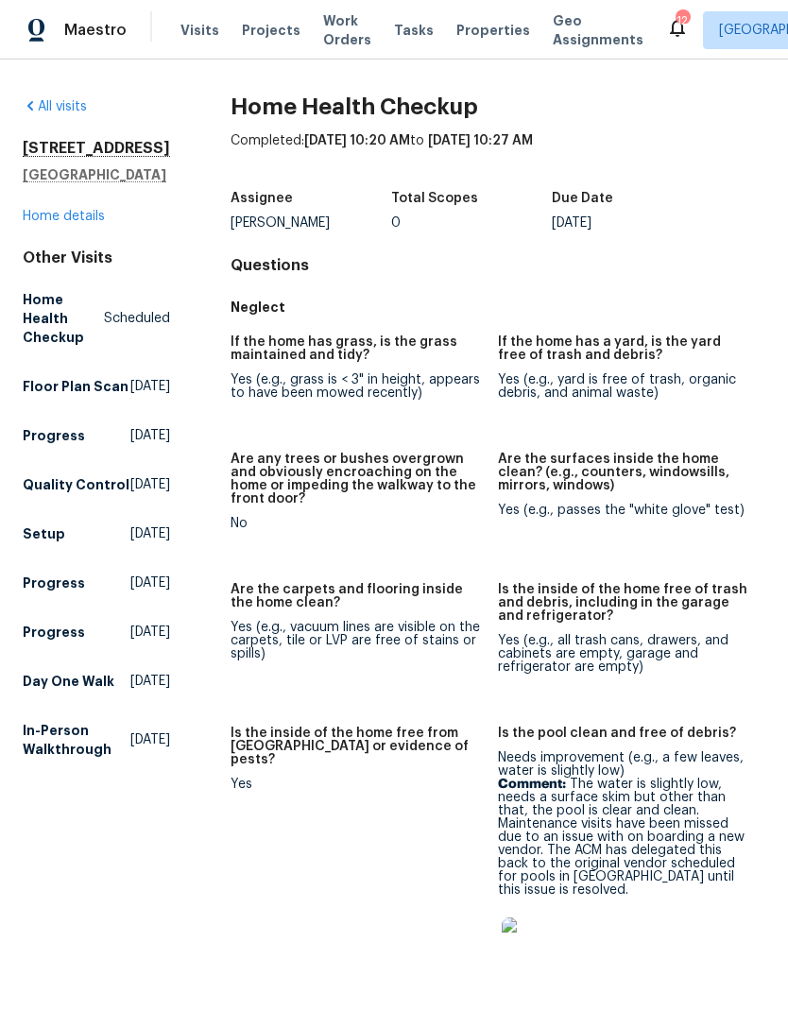
click at [189, 14] on div "Visits Projects Work Orders Tasks Properties Geo Assignments" at bounding box center [423, 30] width 486 height 38
click at [205, 26] on span "Visits" at bounding box center [199, 30] width 39 height 19
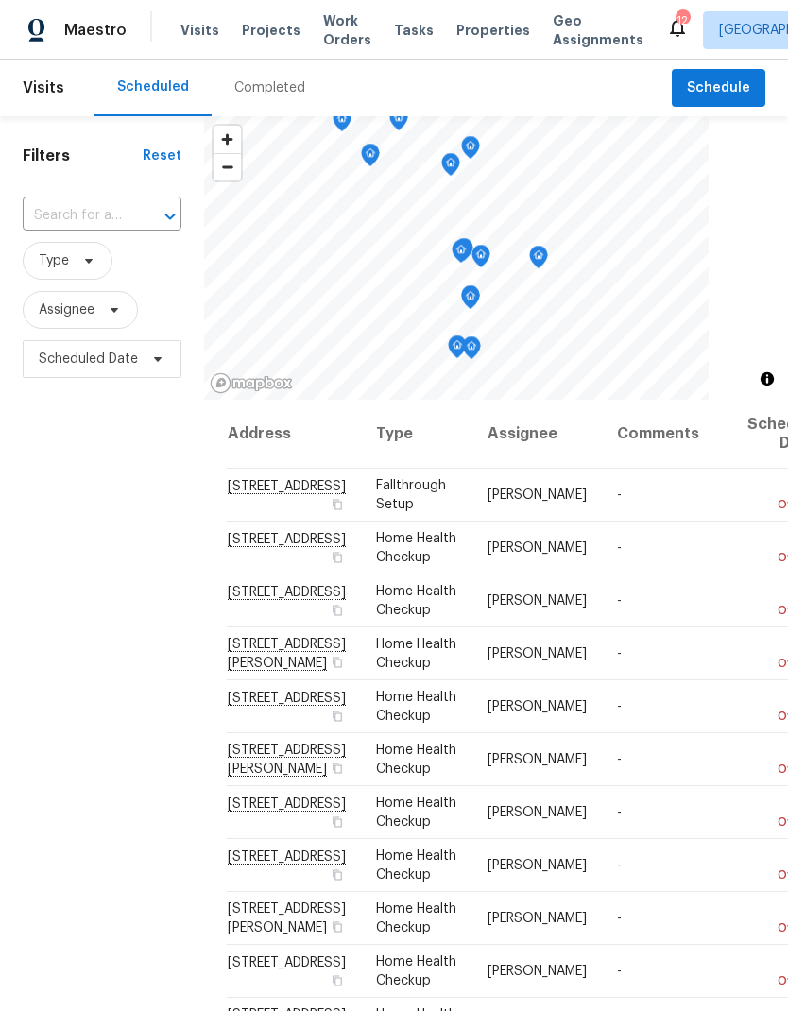
click at [94, 217] on input "text" at bounding box center [76, 215] width 106 height 29
type input "138 w"
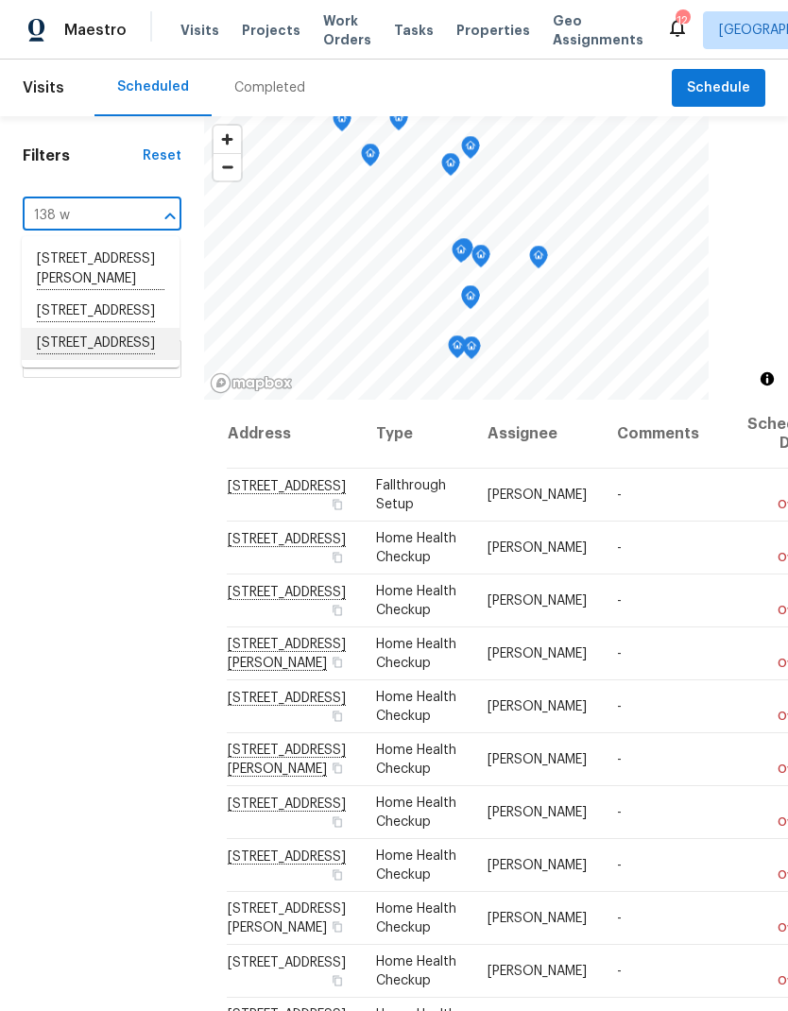
click at [65, 360] on li "138 Waters Edge Ln, Hendersonville, TN 37075" at bounding box center [101, 344] width 158 height 32
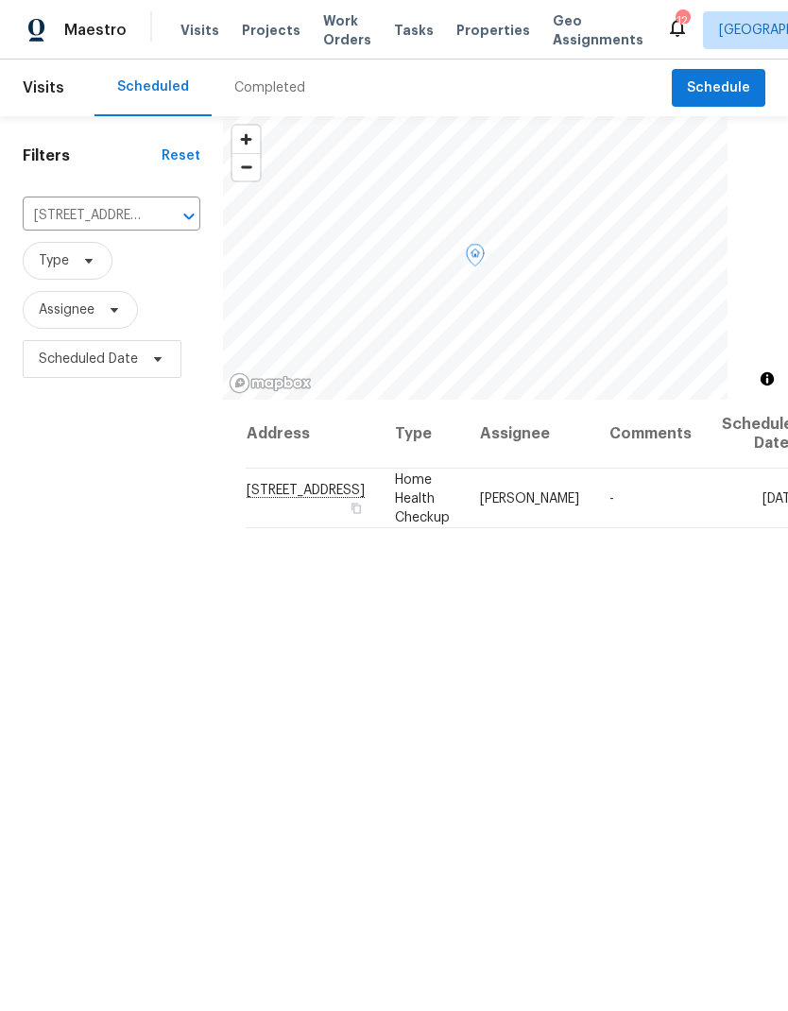
click at [0, 0] on icon at bounding box center [0, 0] width 0 height 0
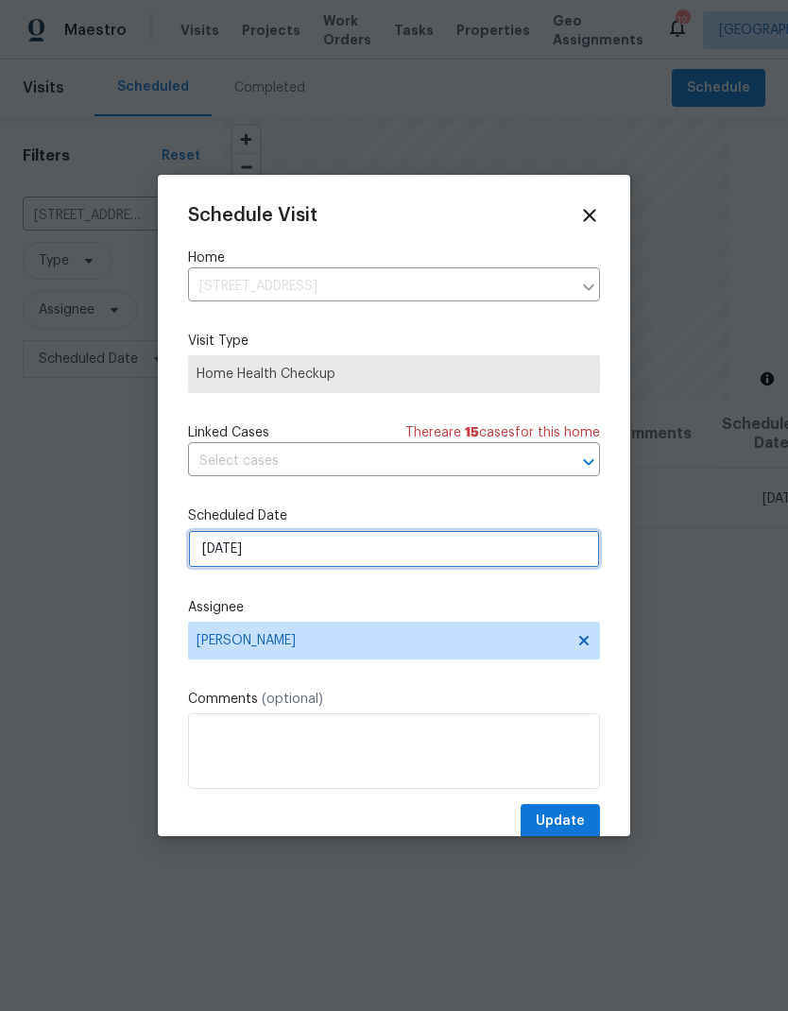
click at [272, 558] on input "9/22/2025" at bounding box center [394, 549] width 412 height 38
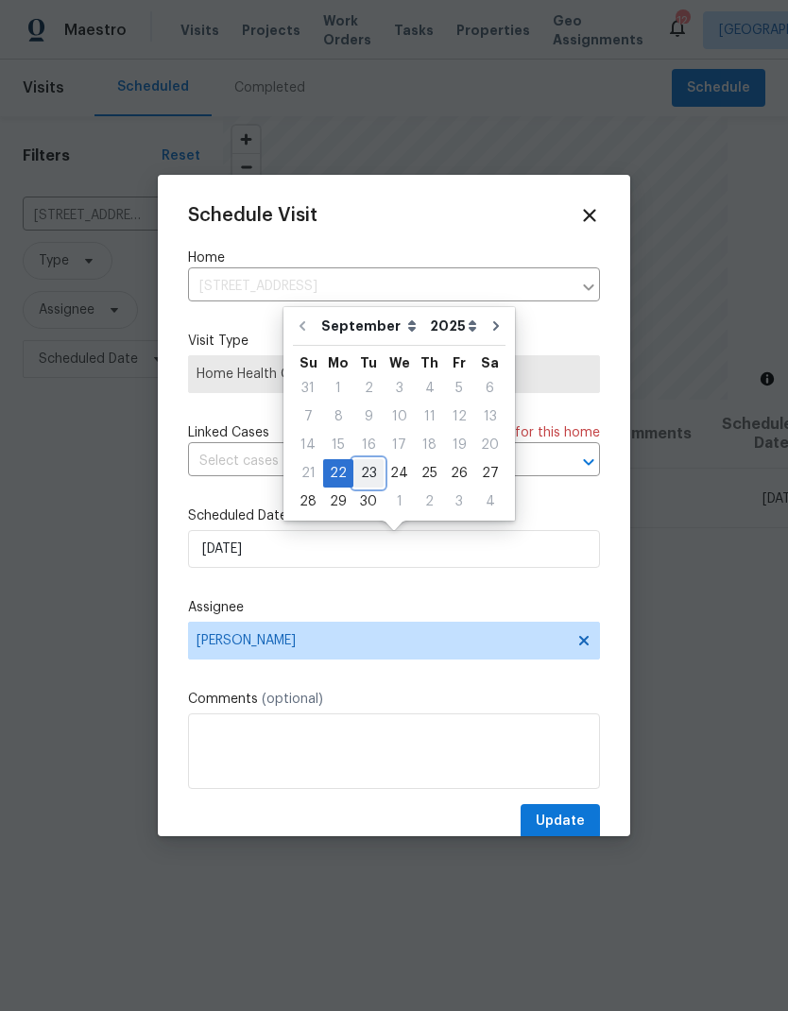
click at [363, 482] on div "23" at bounding box center [368, 473] width 30 height 26
type input "[DATE]"
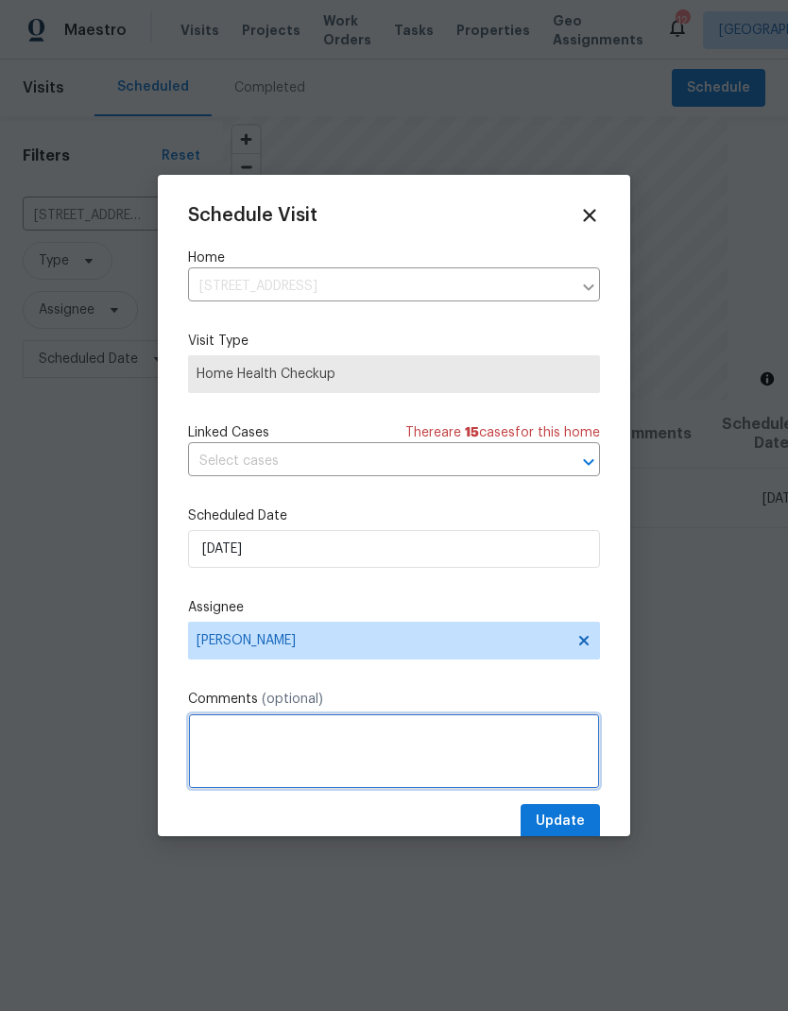
click at [551, 670] on textarea at bounding box center [394, 751] width 412 height 76
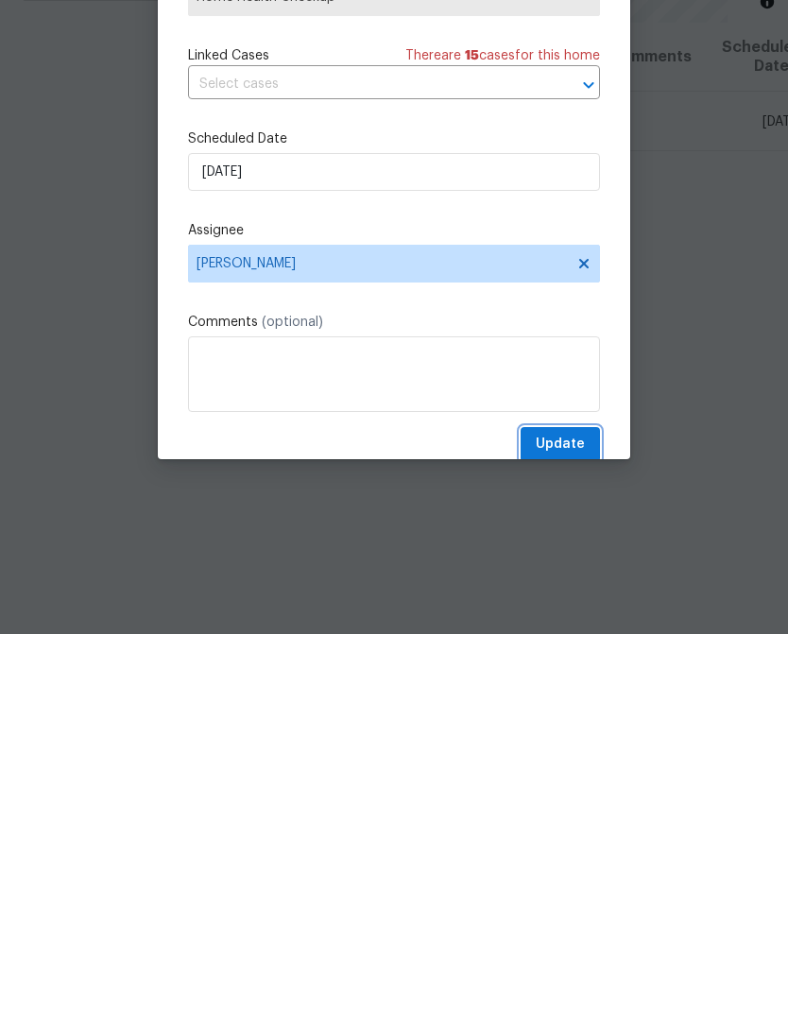
click at [552, 670] on span "Update" at bounding box center [560, 822] width 49 height 24
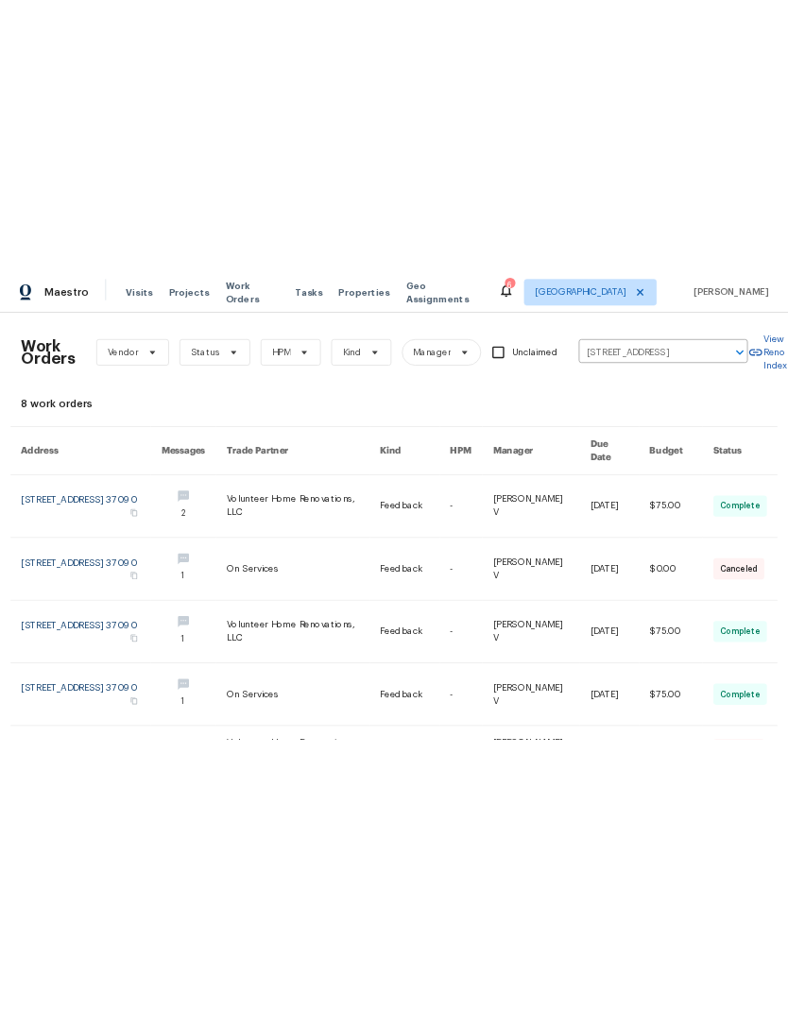
scroll to position [0, 1]
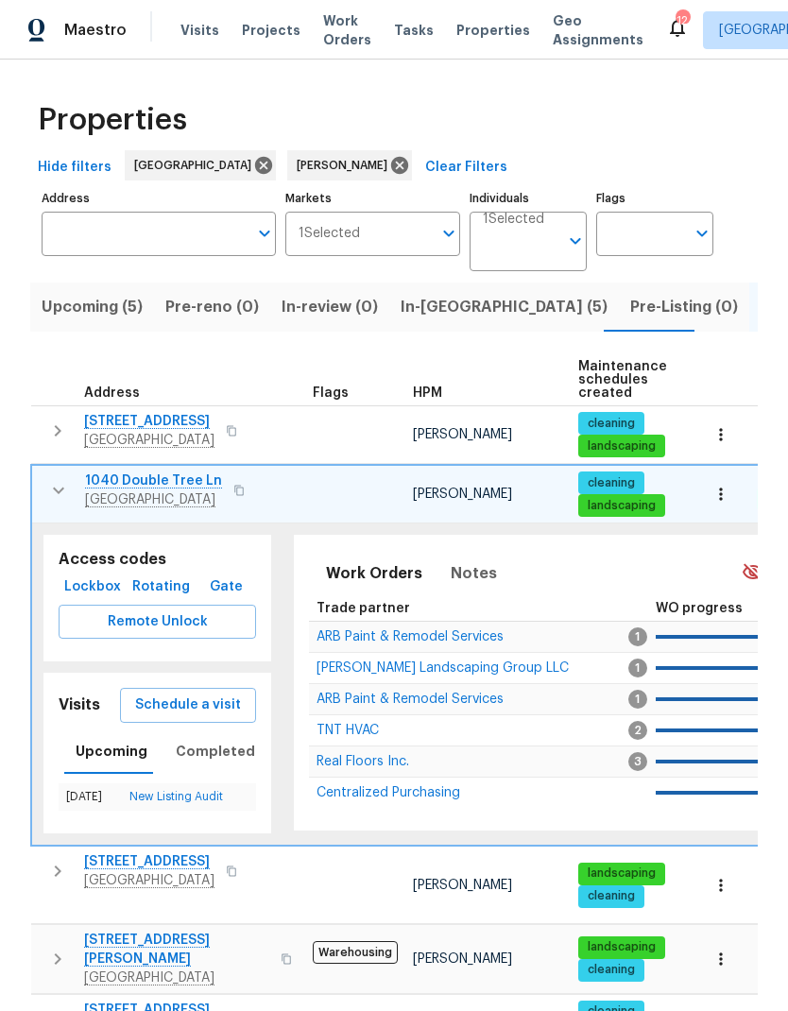
click at [59, 486] on icon "button" at bounding box center [58, 490] width 23 height 23
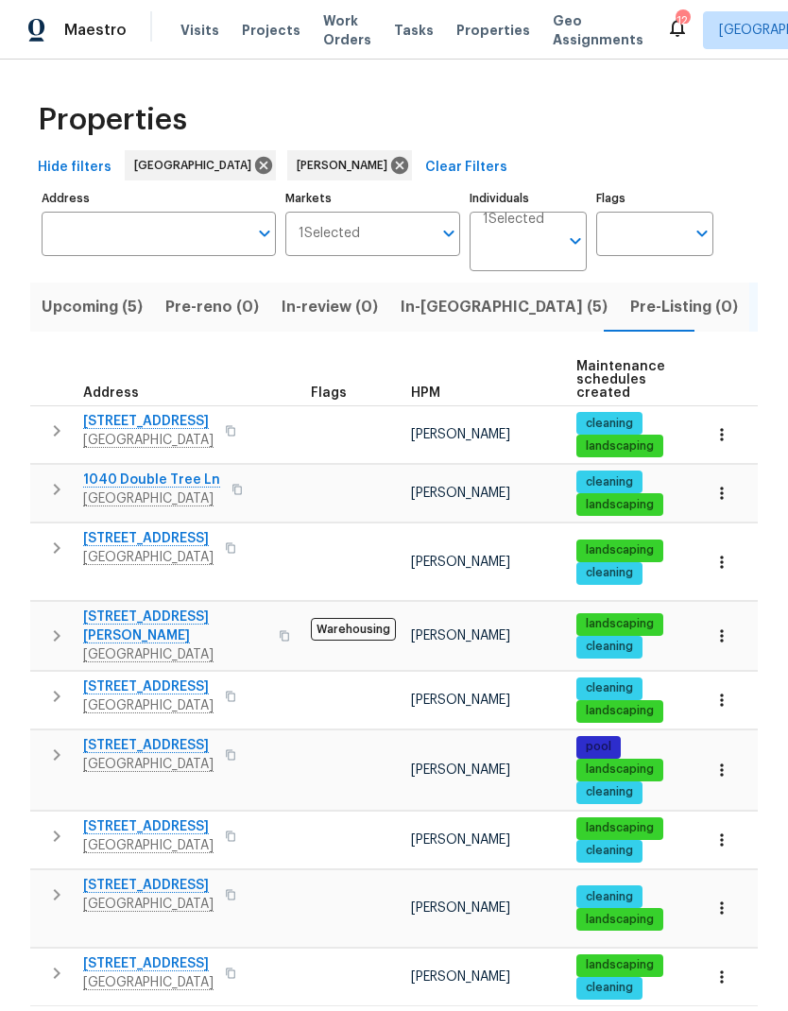
click at [74, 303] on span "Upcoming (5)" at bounding box center [92, 307] width 101 height 26
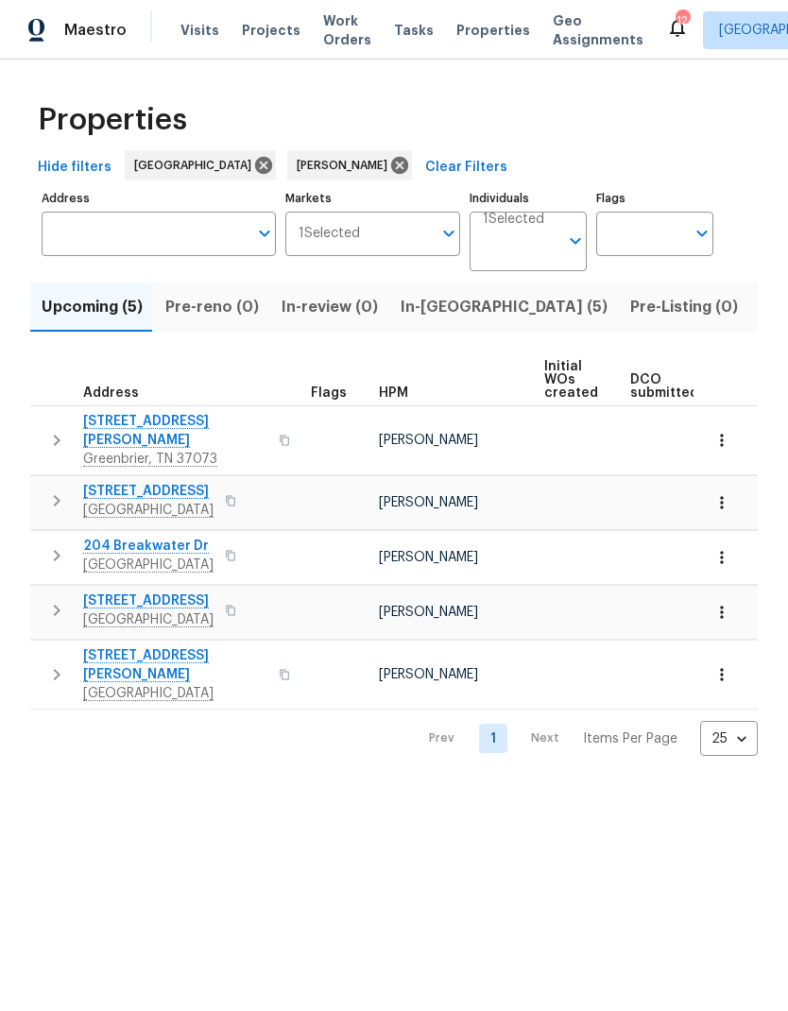
click at [418, 307] on span "In-[GEOGRAPHIC_DATA] (5)" at bounding box center [504, 307] width 207 height 26
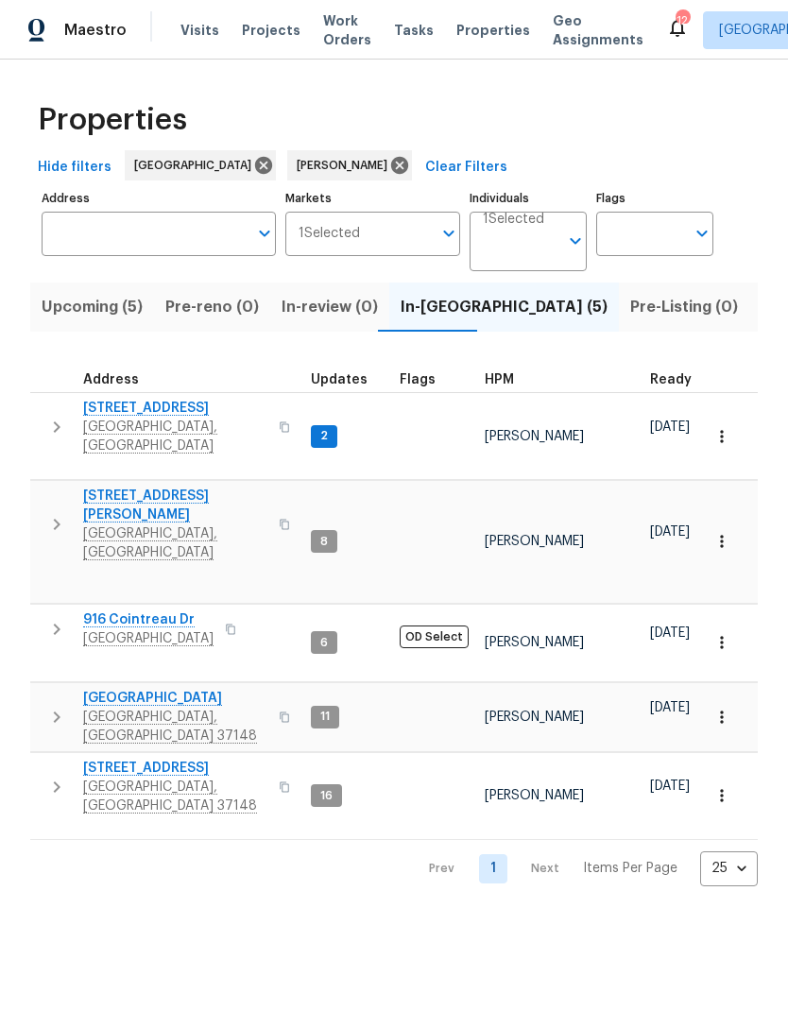
click at [58, 513] on icon "button" at bounding box center [56, 524] width 23 height 23
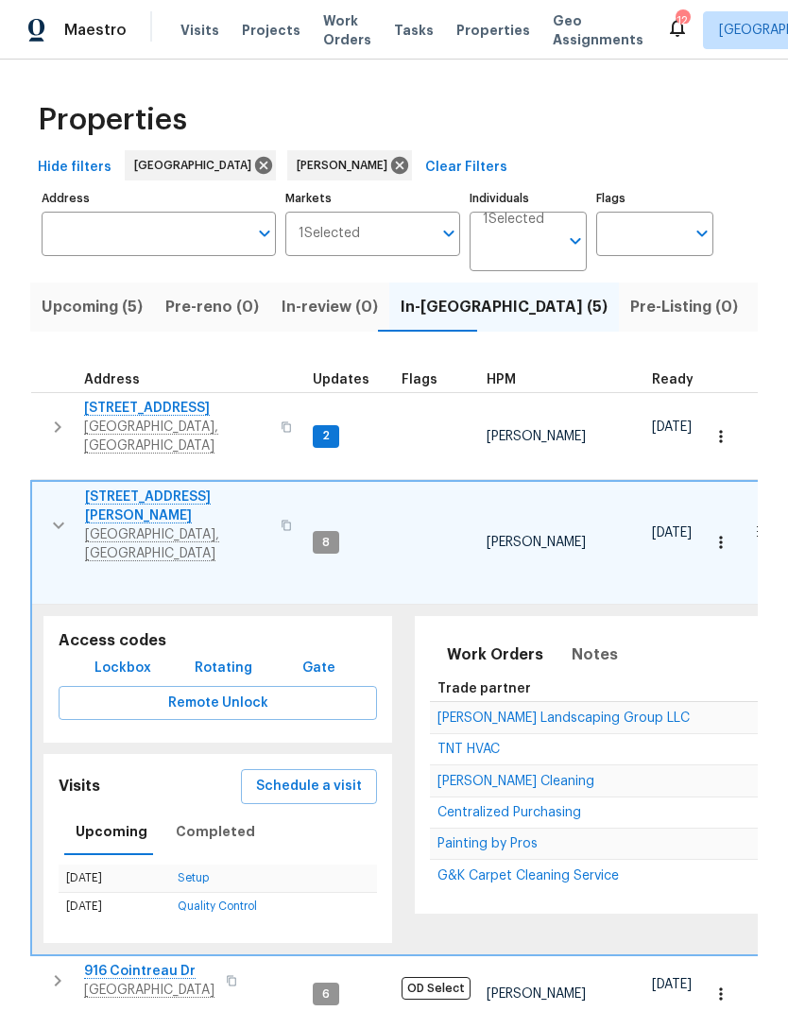
click at [268, 775] on span "Schedule a visit" at bounding box center [309, 787] width 106 height 24
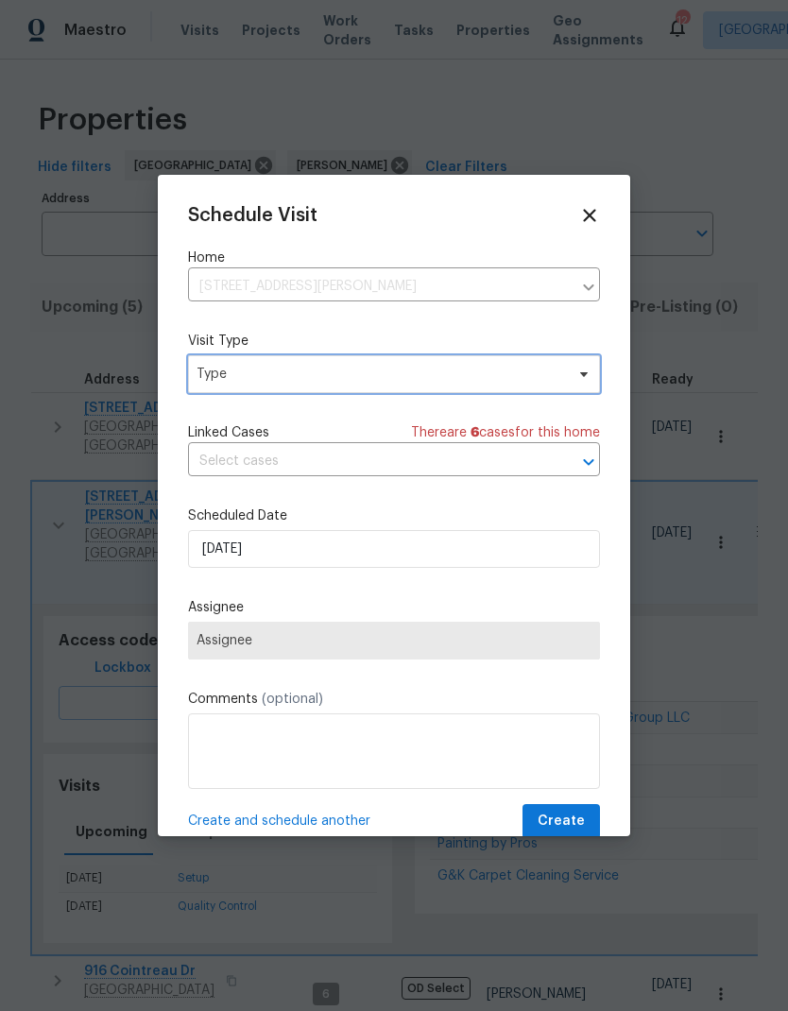
click at [228, 375] on span "Type" at bounding box center [381, 374] width 368 height 19
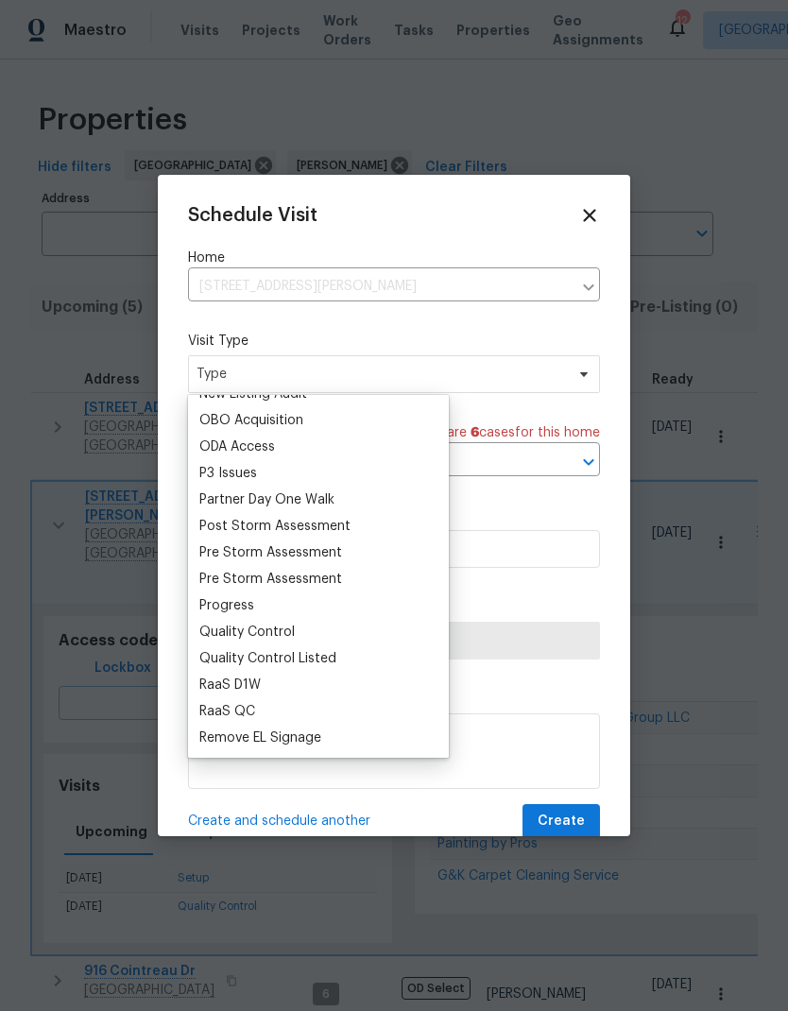
scroll to position [1080, 0]
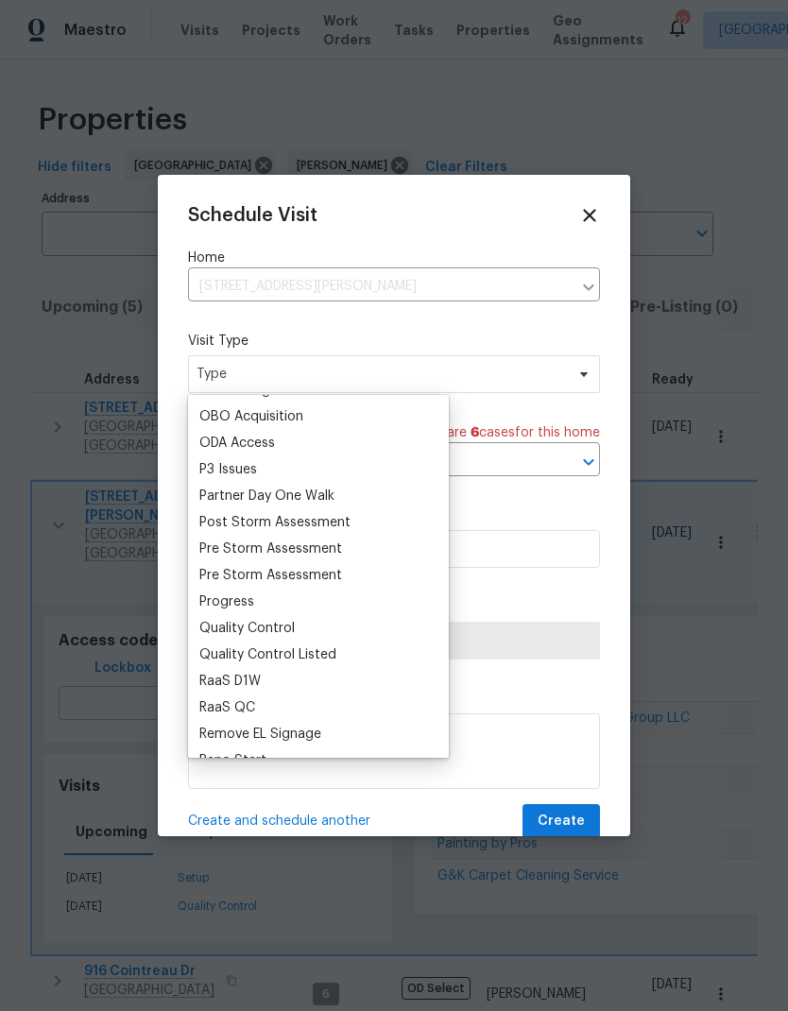
click at [214, 603] on div "Progress" at bounding box center [226, 601] width 55 height 19
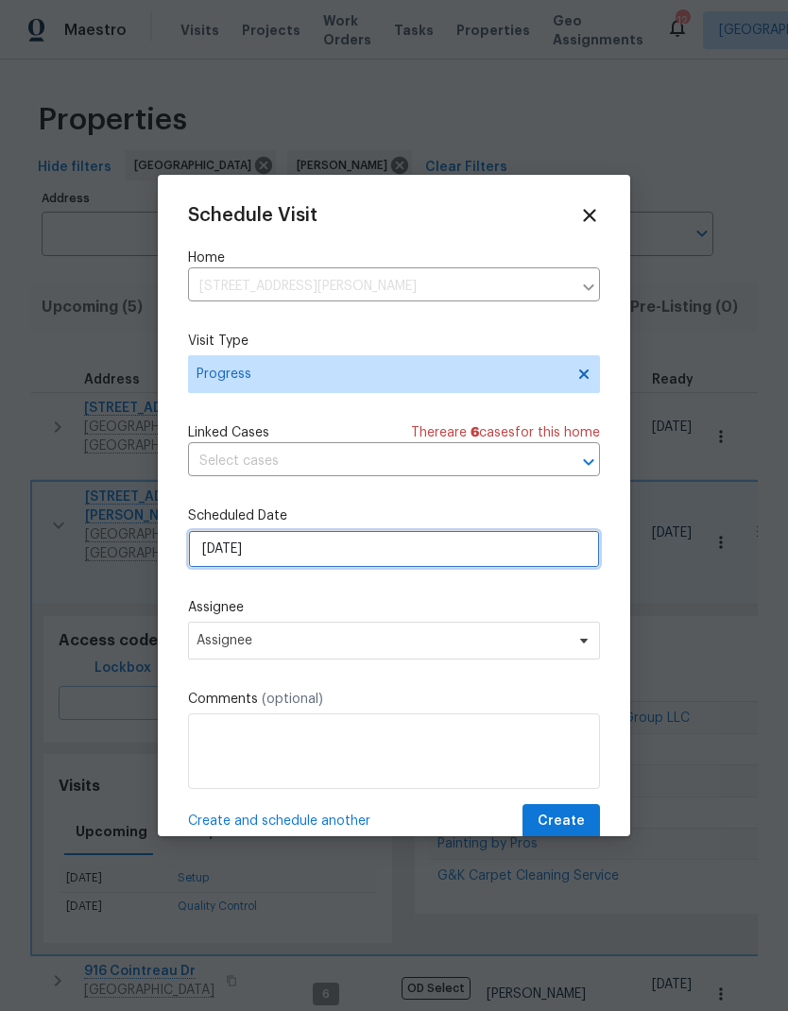
click at [224, 552] on input "[DATE]" at bounding box center [394, 549] width 412 height 38
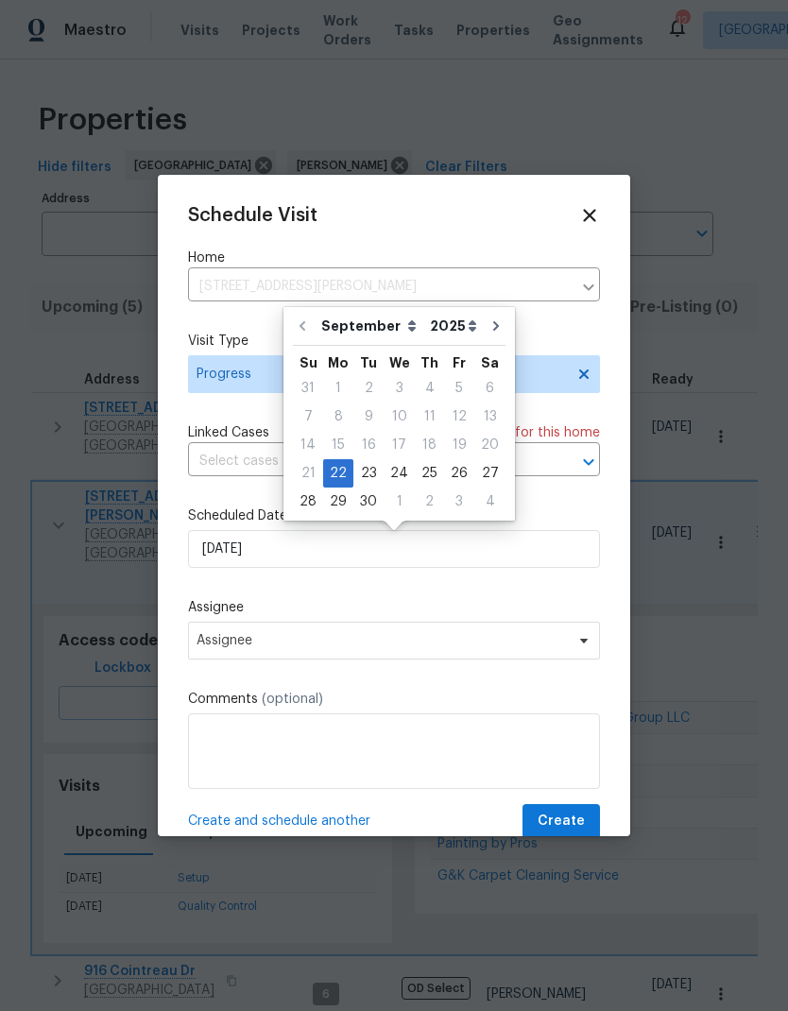
click at [214, 589] on div "Schedule Visit Home [STREET_ADDRESS][PERSON_NAME] ​ Visit Type Progress Linked …" at bounding box center [394, 522] width 412 height 634
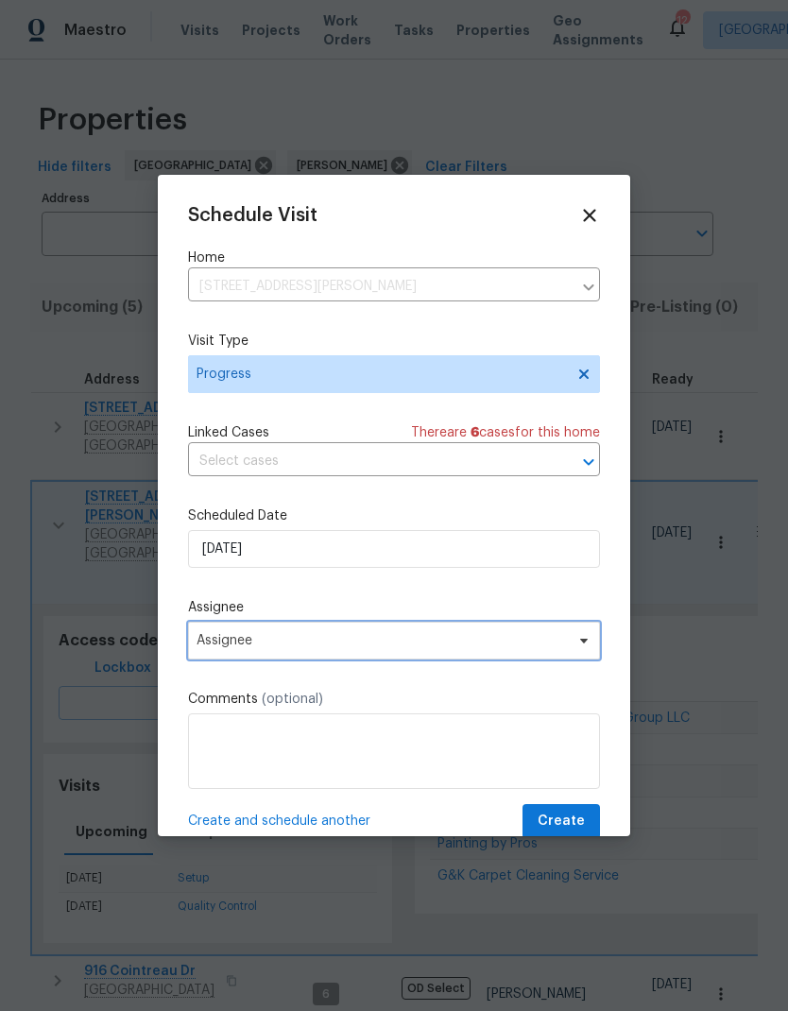
click at [216, 639] on span "Assignee" at bounding box center [382, 640] width 370 height 15
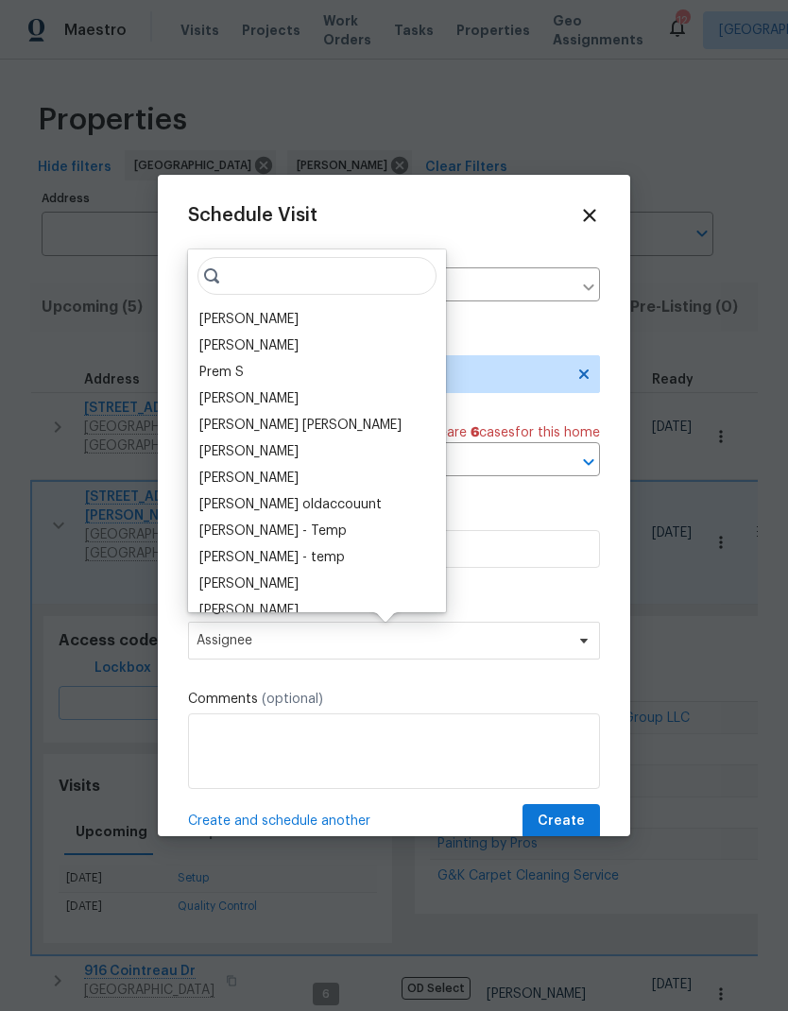
click at [218, 321] on div "[PERSON_NAME]" at bounding box center [248, 319] width 99 height 19
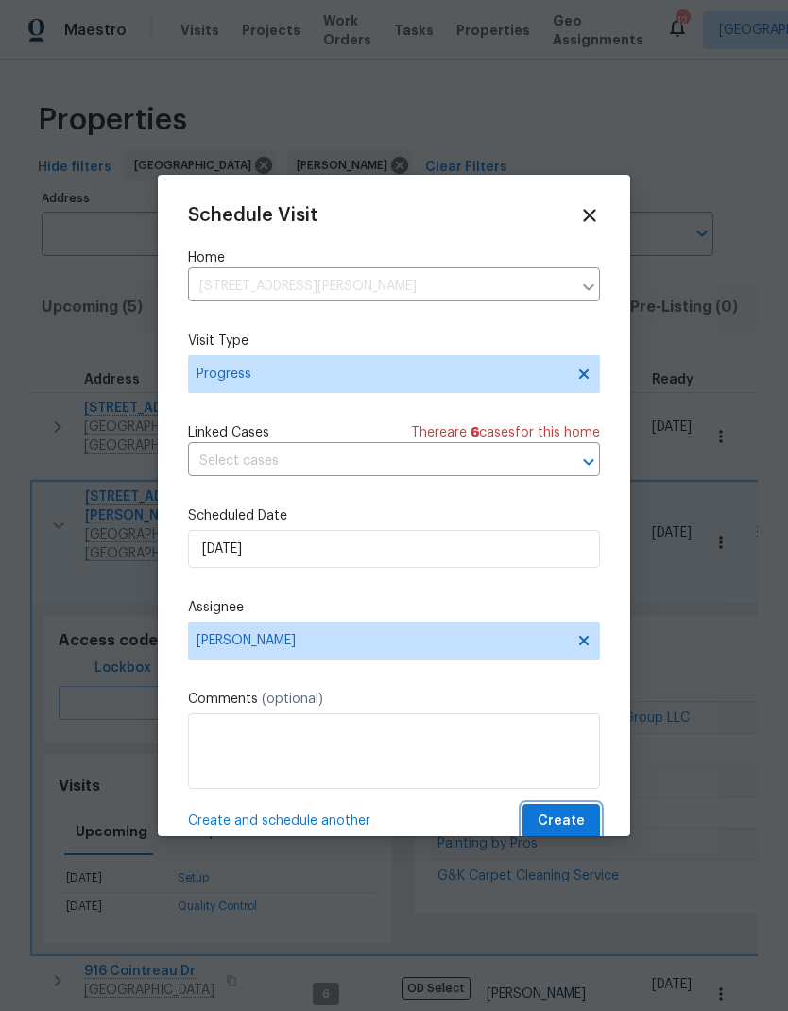
click at [574, 815] on span "Create" at bounding box center [561, 822] width 47 height 24
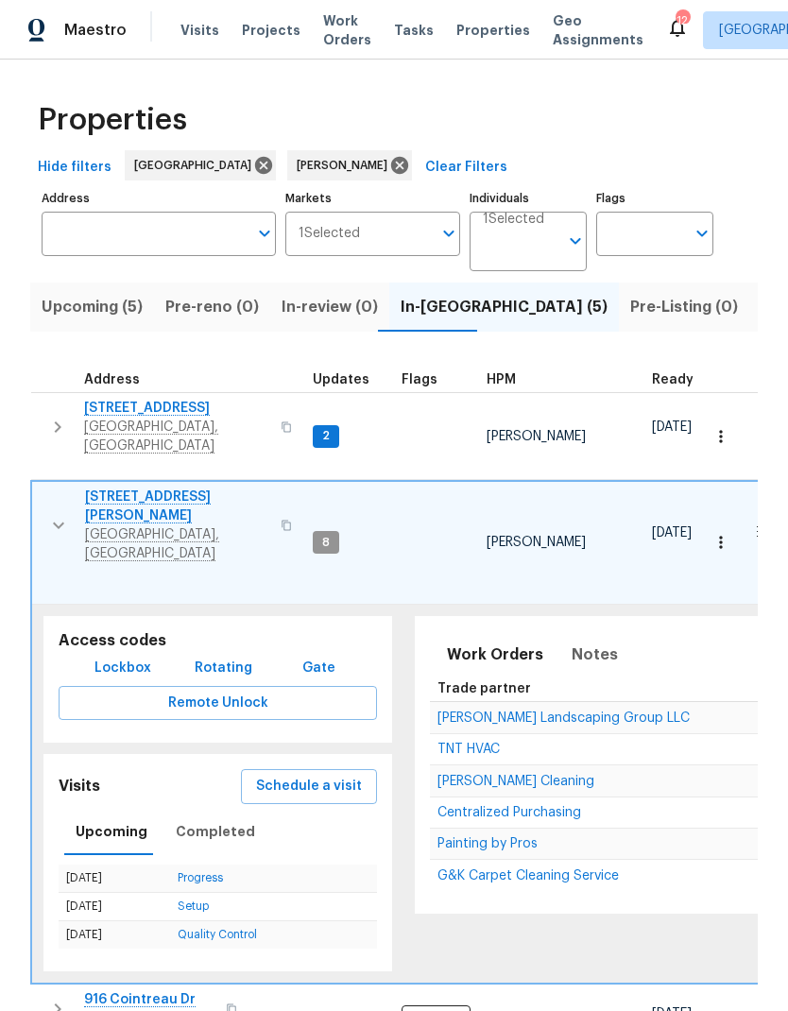
click at [44, 488] on button "button" at bounding box center [59, 526] width 38 height 76
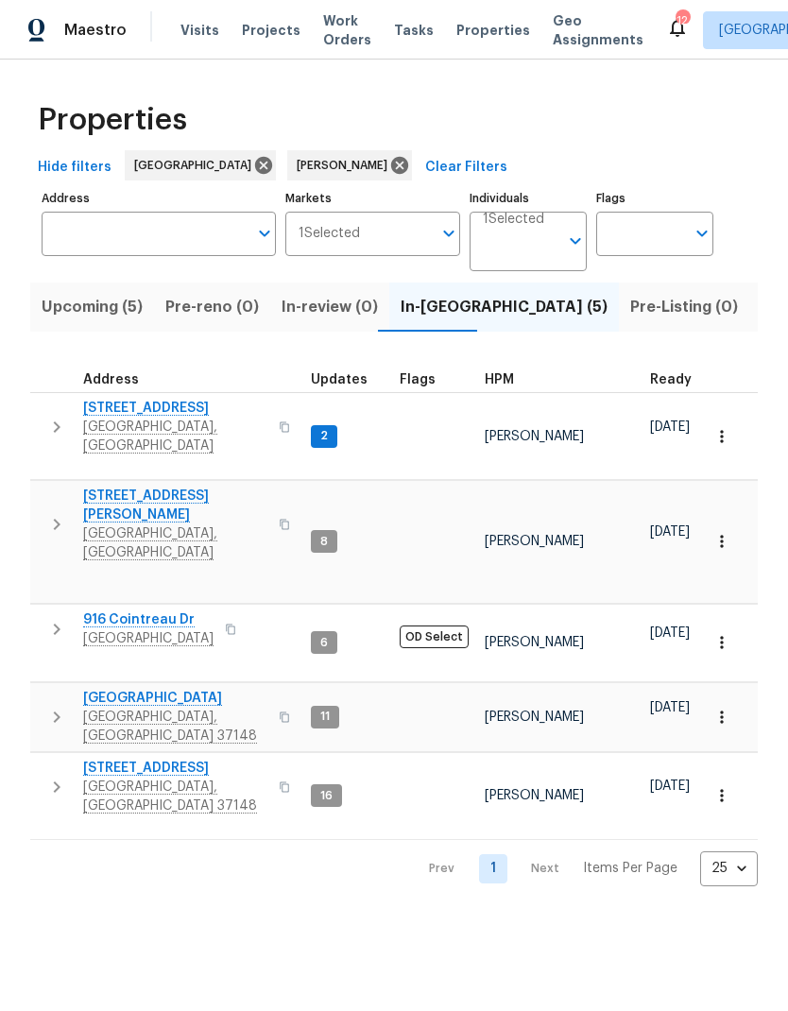
click at [50, 618] on icon "button" at bounding box center [56, 629] width 23 height 23
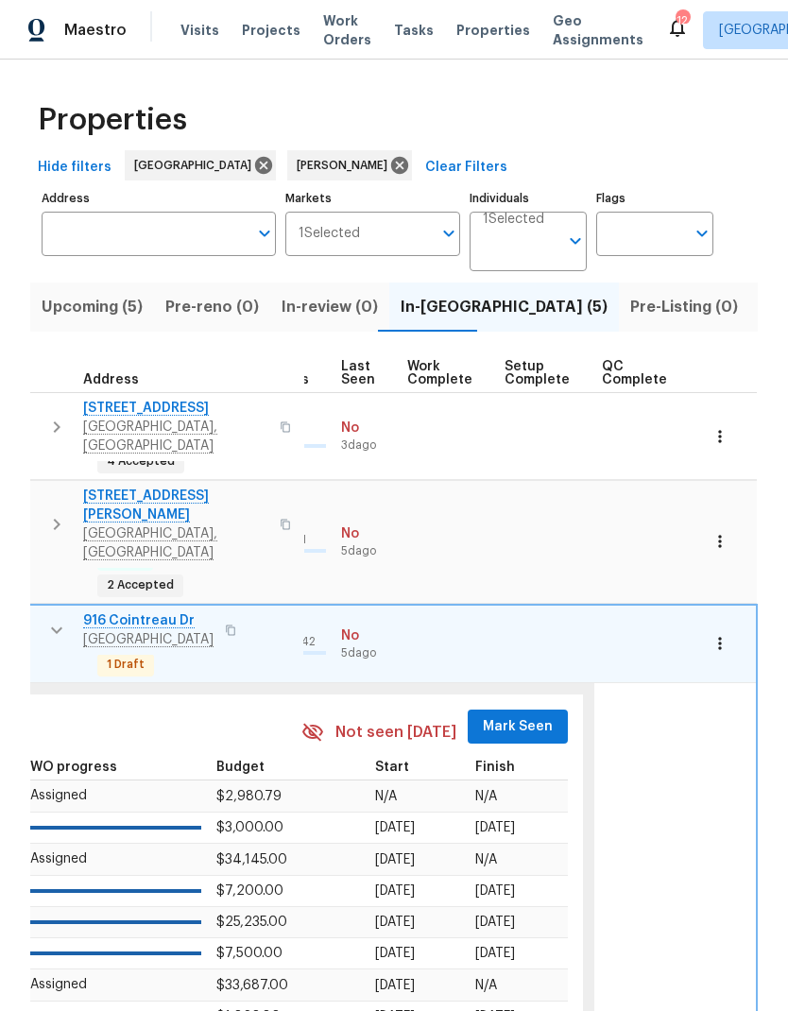
scroll to position [11, 903]
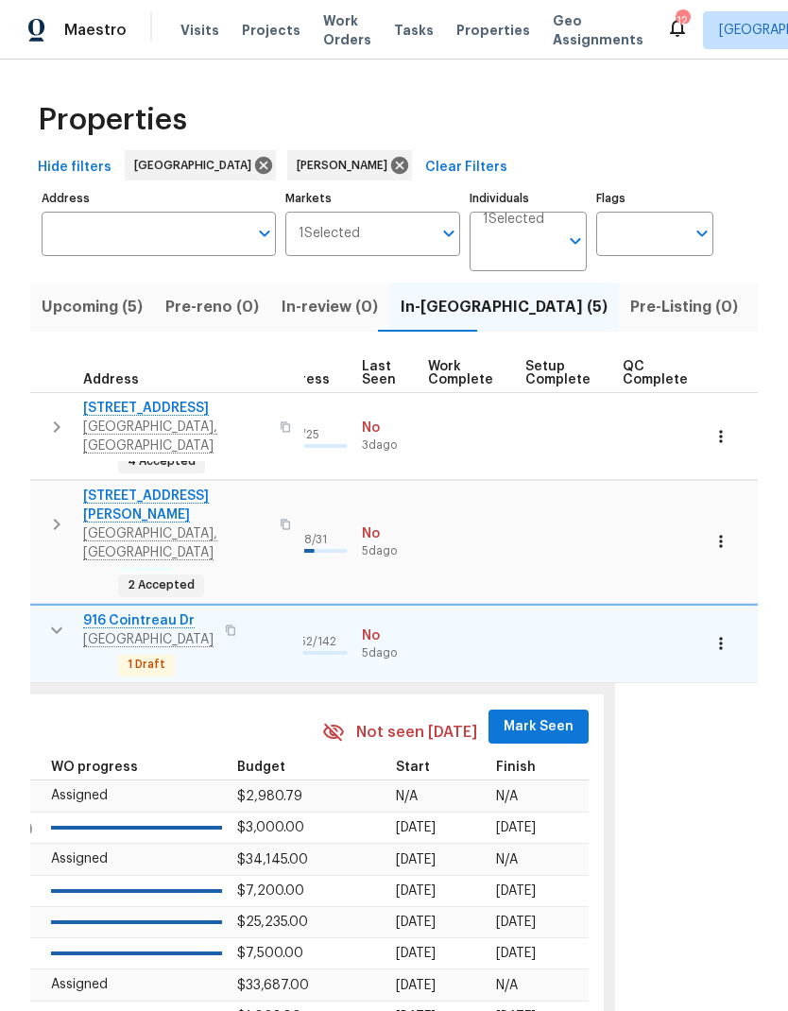
click at [542, 715] on span "Mark Seen" at bounding box center [539, 727] width 70 height 24
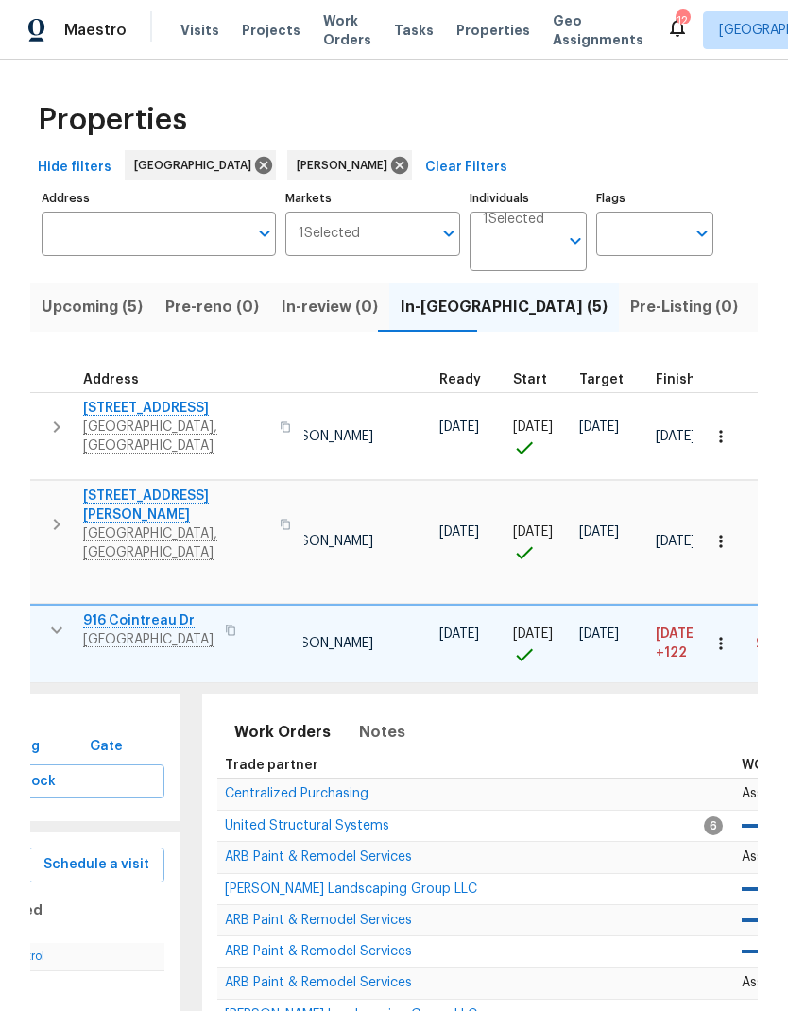
scroll to position [15, 213]
click at [383, 719] on span "Notes" at bounding box center [382, 732] width 46 height 26
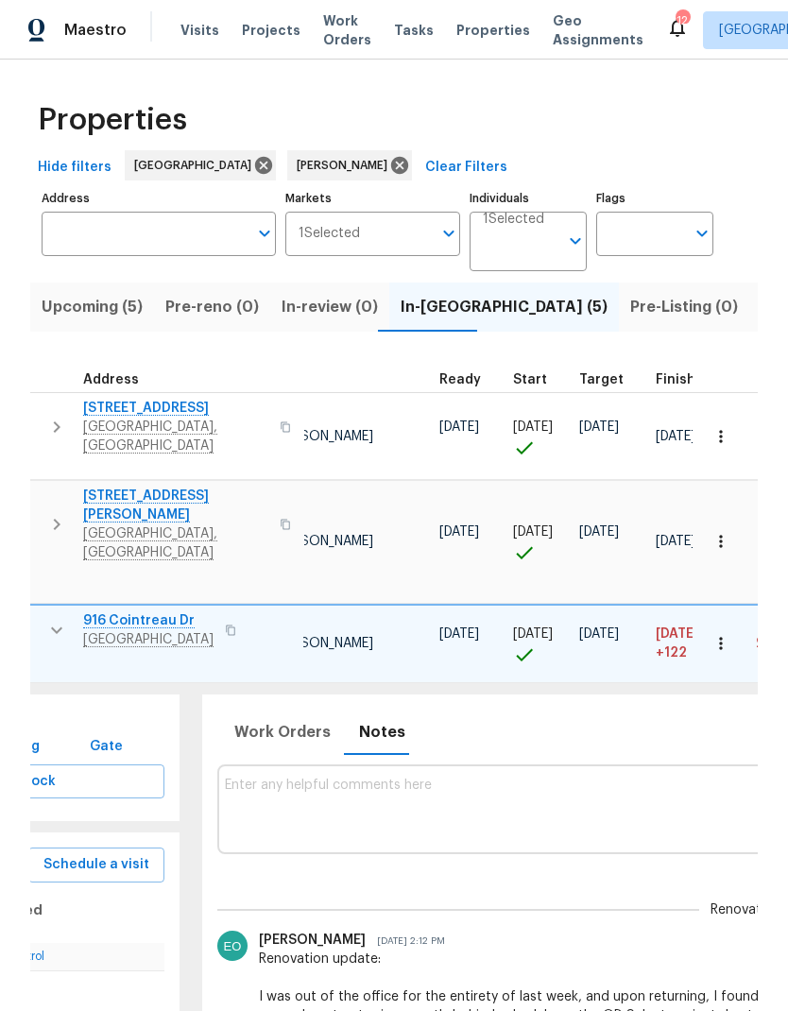
click at [246, 778] on textarea at bounding box center [745, 809] width 1041 height 63
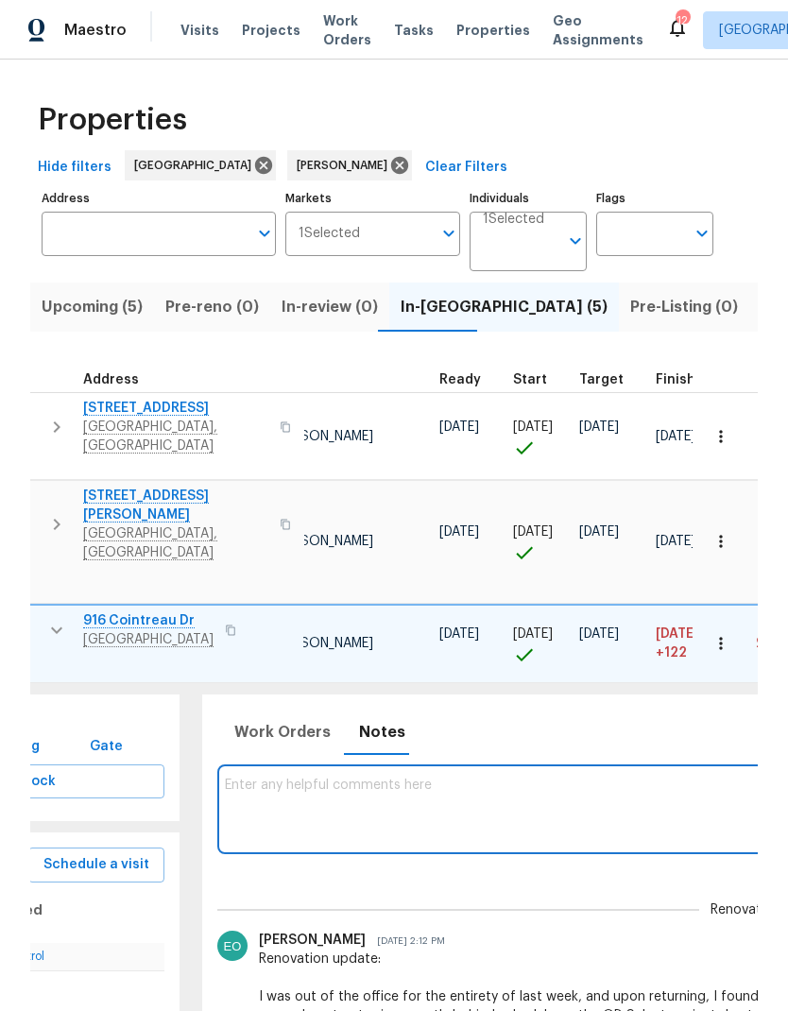
scroll to position [25, 0]
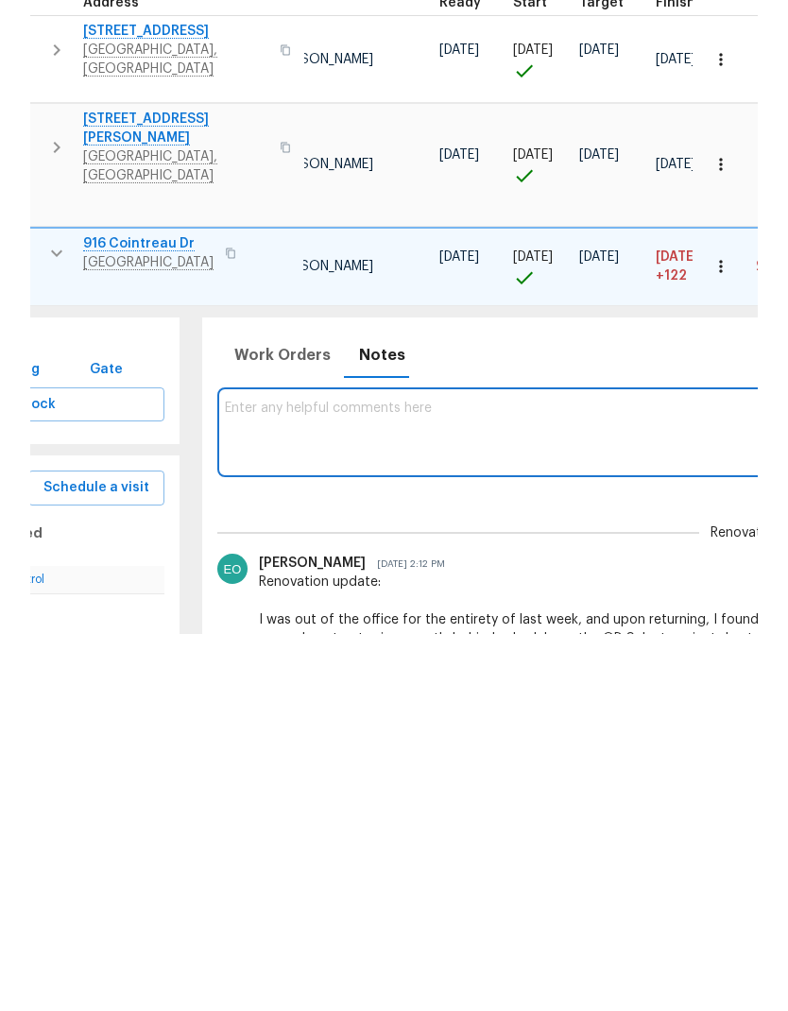
click at [251, 778] on textarea at bounding box center [745, 809] width 1041 height 63
paste textarea "Happy [DATE] [PERSON_NAME].[PERSON_NAME] ! Renovation update: The GC made solid…"
click at [228, 778] on textarea "Happy [DATE] [PERSON_NAME].[PERSON_NAME] ! Renovation update: The GC made solid…" at bounding box center [745, 809] width 1041 height 63
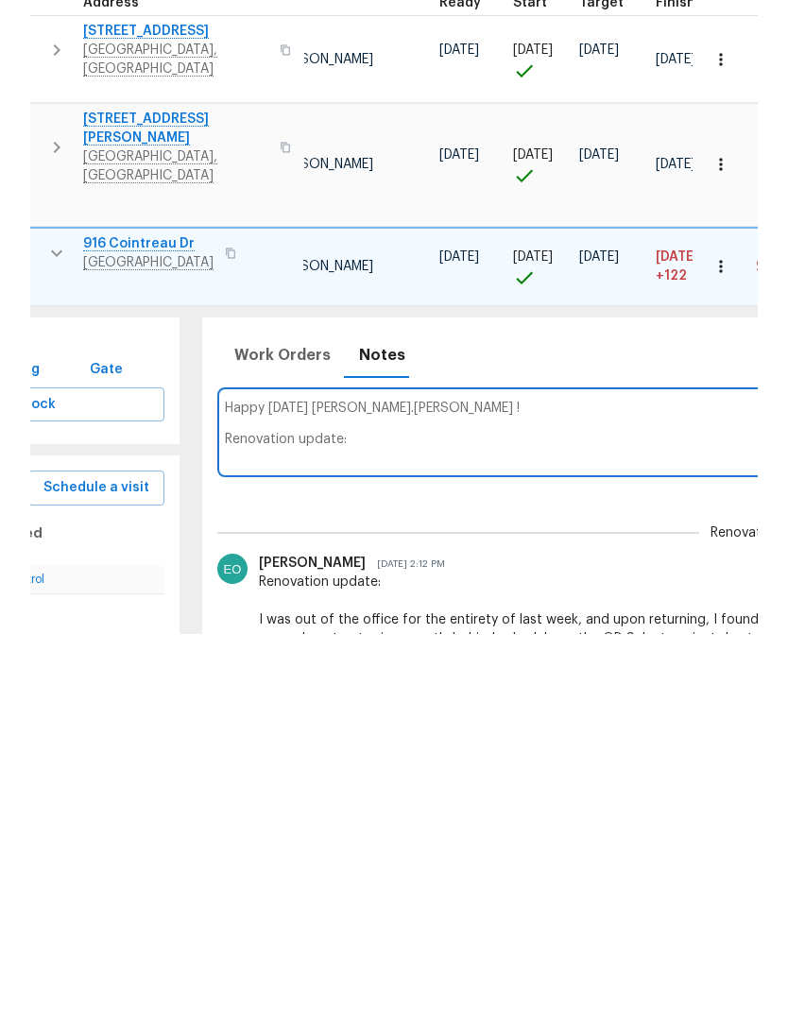
click at [456, 778] on textarea "Happy [DATE] [PERSON_NAME].[PERSON_NAME] ! Renovation update: The GC made solid…" at bounding box center [745, 809] width 1041 height 63
click at [233, 778] on textarea "Happy [DATE] [PERSON_NAME].[PERSON_NAME] ! Renovation update: The GC made solid…" at bounding box center [745, 809] width 1041 height 63
click at [225, 778] on textarea "Happy [DATE] [PERSON_NAME].[PERSON_NAME] ! Renovation update: The GC made solid…" at bounding box center [745, 809] width 1041 height 63
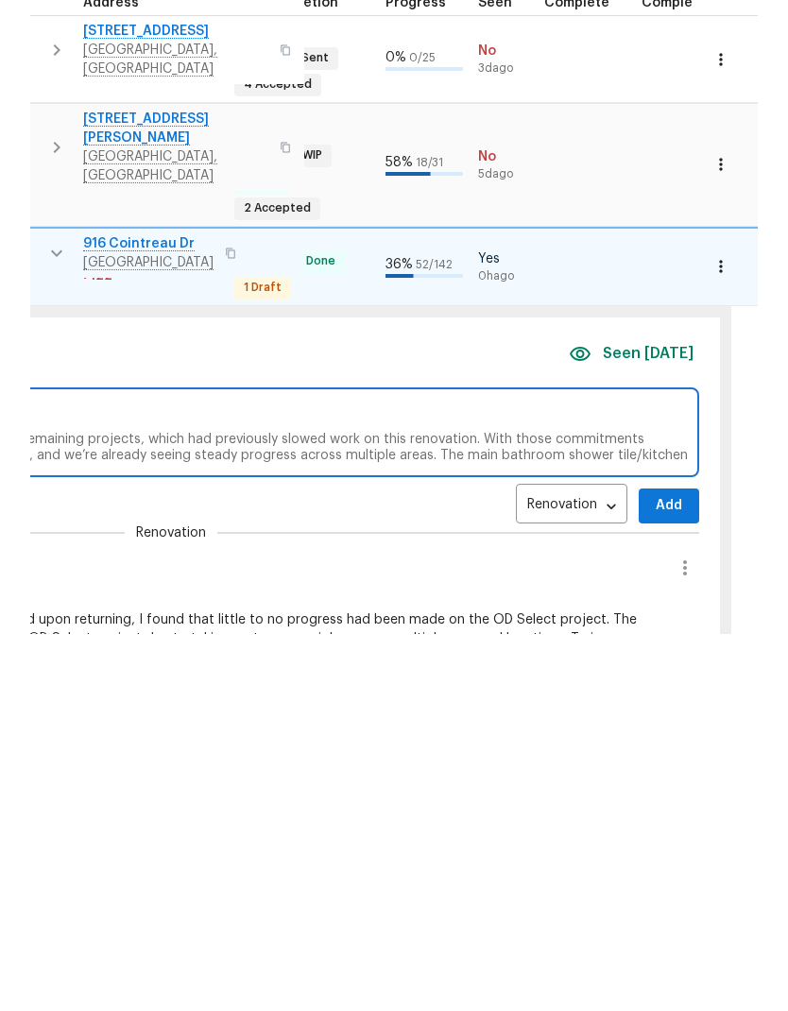
scroll to position [0, 783]
type textarea "Renovation update: The GC made solid progress this week by completing their rem…"
click at [668, 871] on span "Add" at bounding box center [673, 883] width 30 height 24
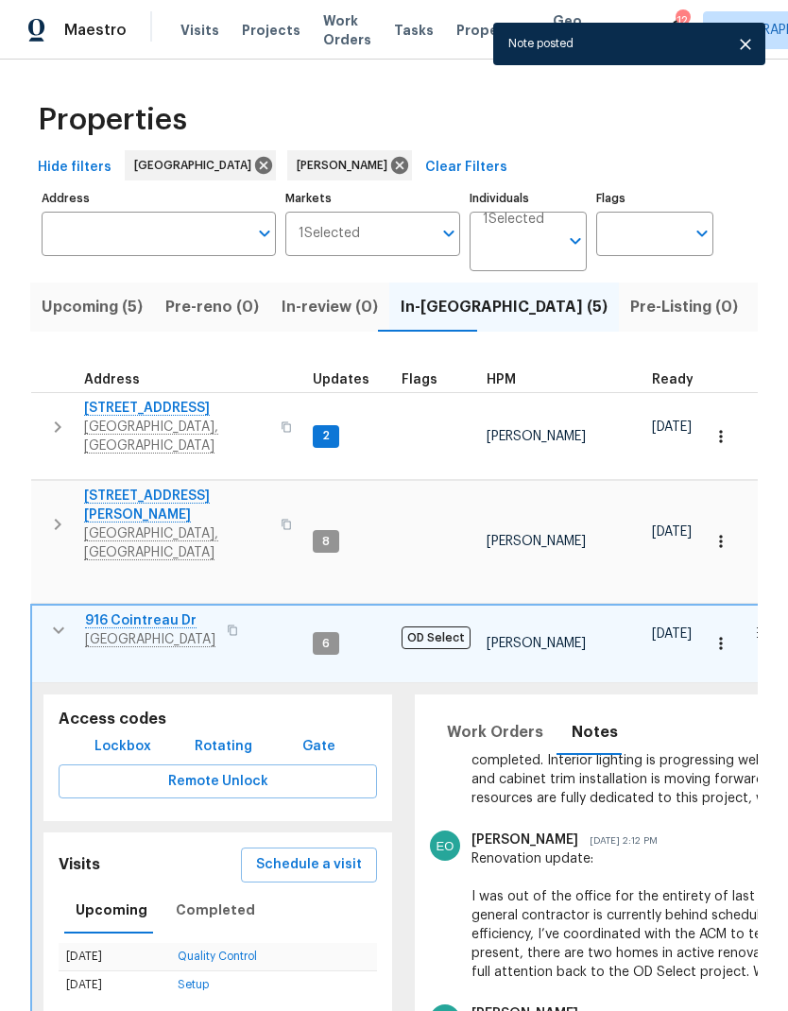
scroll to position [0, 0]
click at [55, 619] on icon "button" at bounding box center [58, 630] width 23 height 23
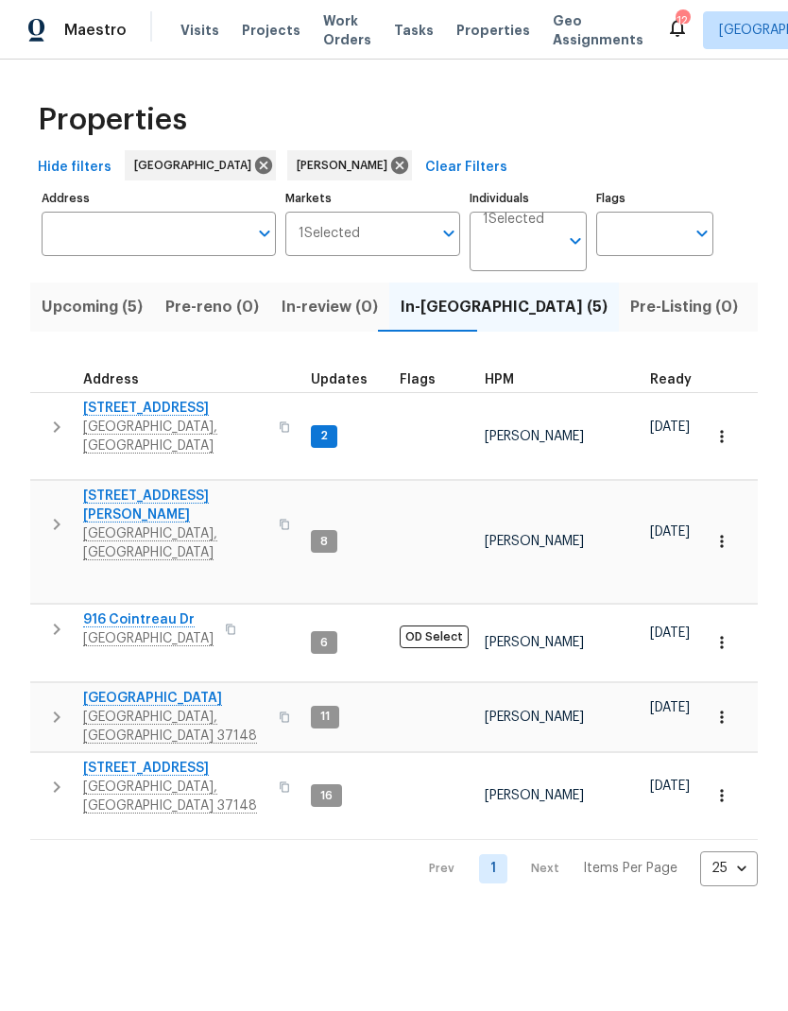
click at [59, 422] on icon "button" at bounding box center [56, 427] width 23 height 23
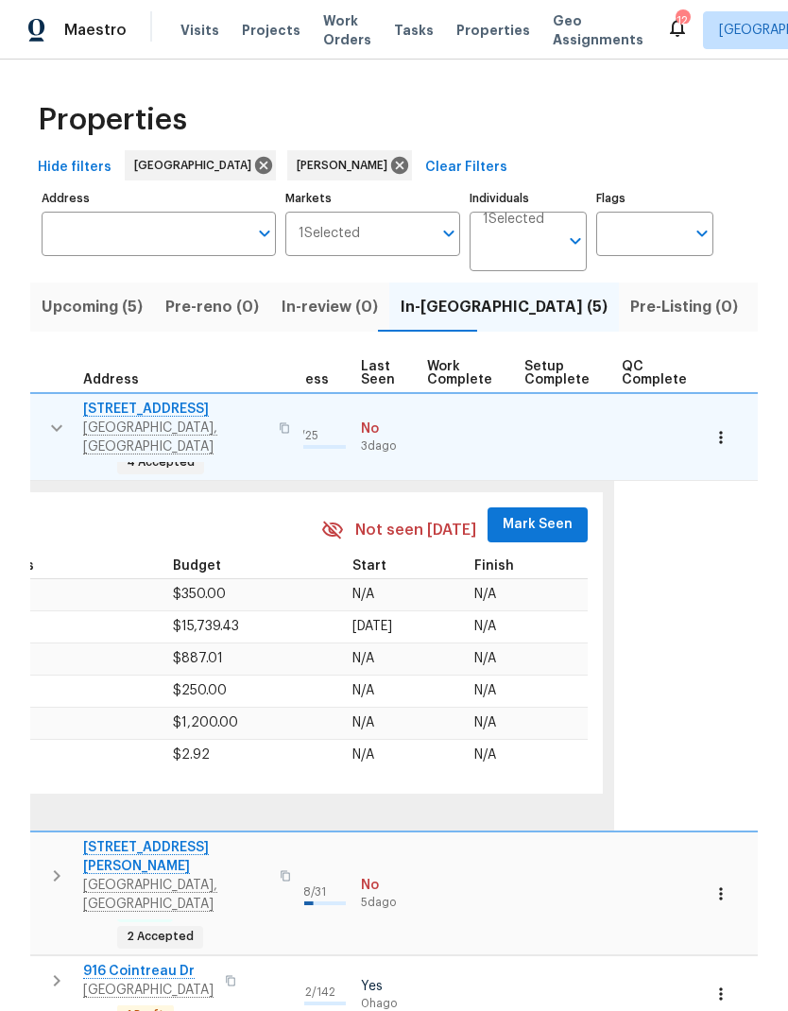
scroll to position [0, 903]
click at [541, 513] on span "Mark Seen" at bounding box center [539, 525] width 70 height 24
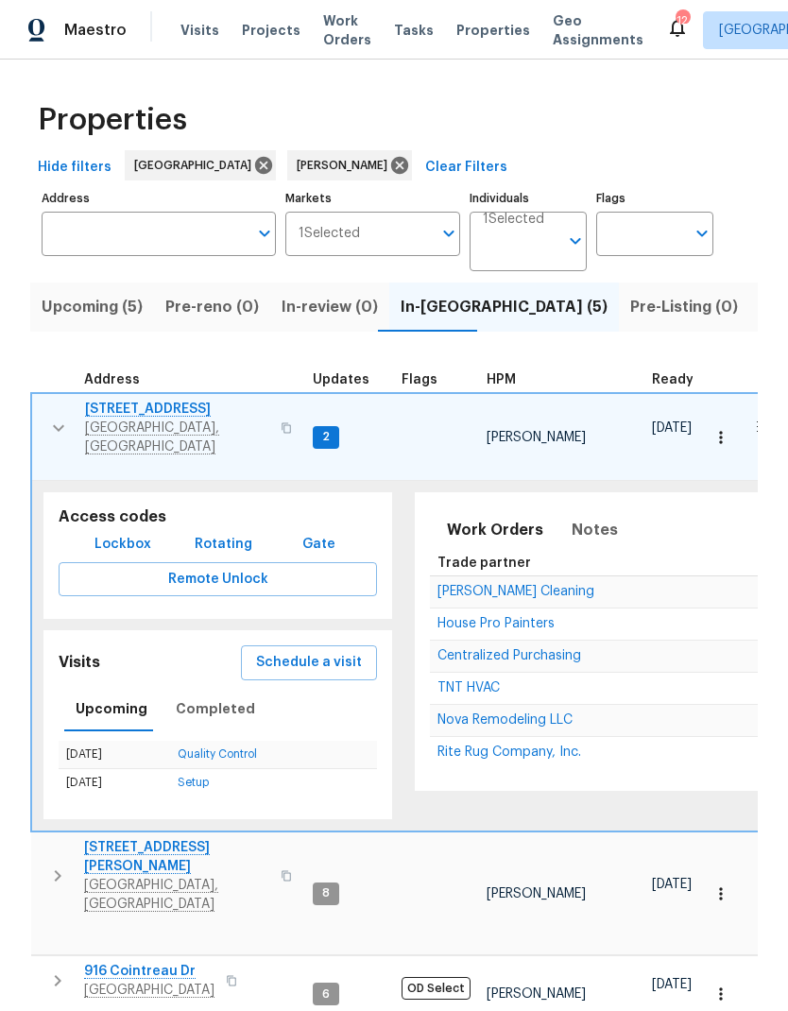
scroll to position [15, 0]
click at [60, 417] on icon "button" at bounding box center [58, 428] width 23 height 23
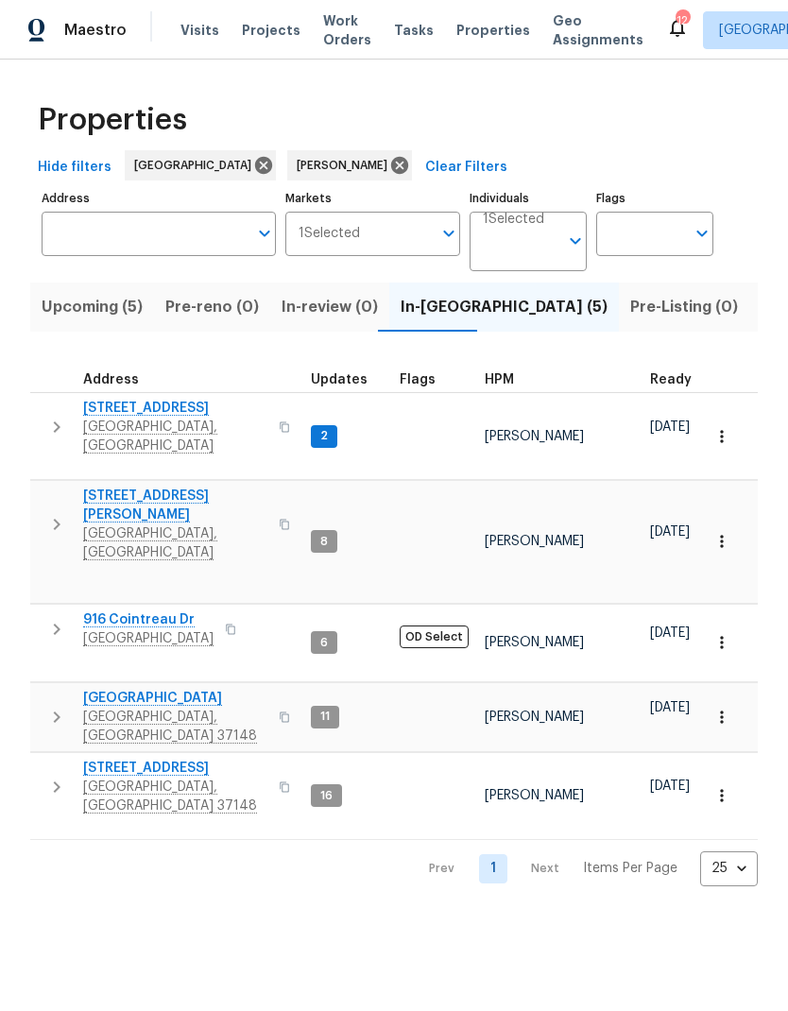
click at [50, 487] on button "button" at bounding box center [57, 525] width 38 height 76
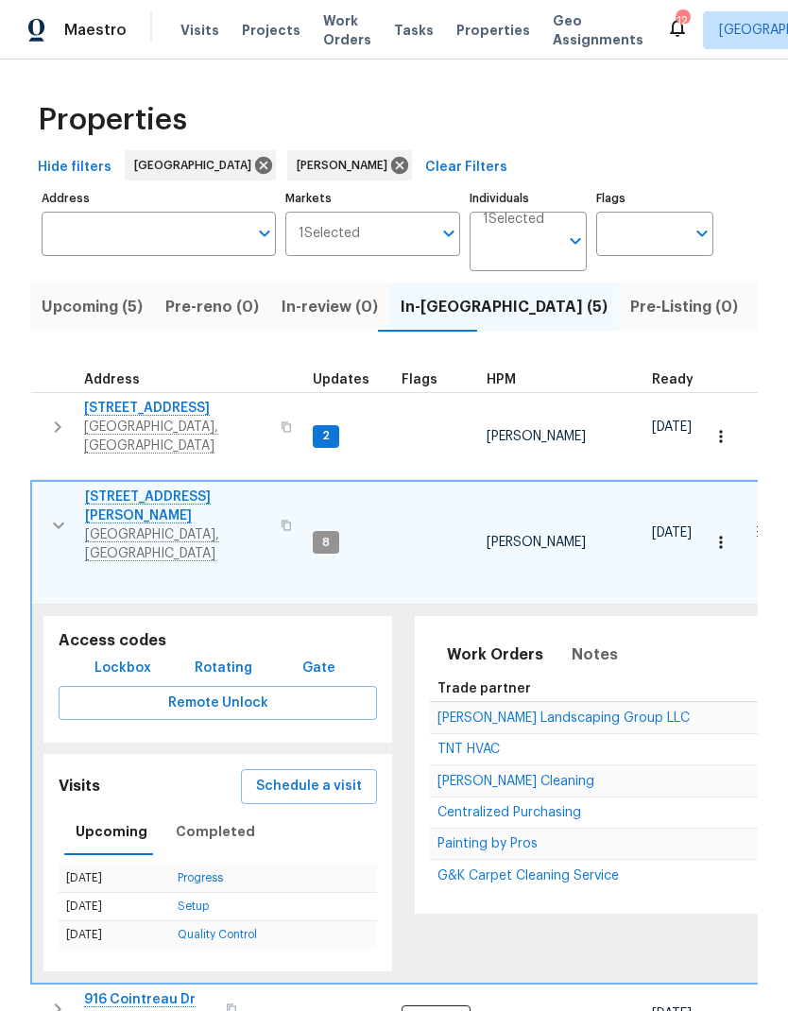
click at [57, 488] on button "button" at bounding box center [59, 526] width 38 height 76
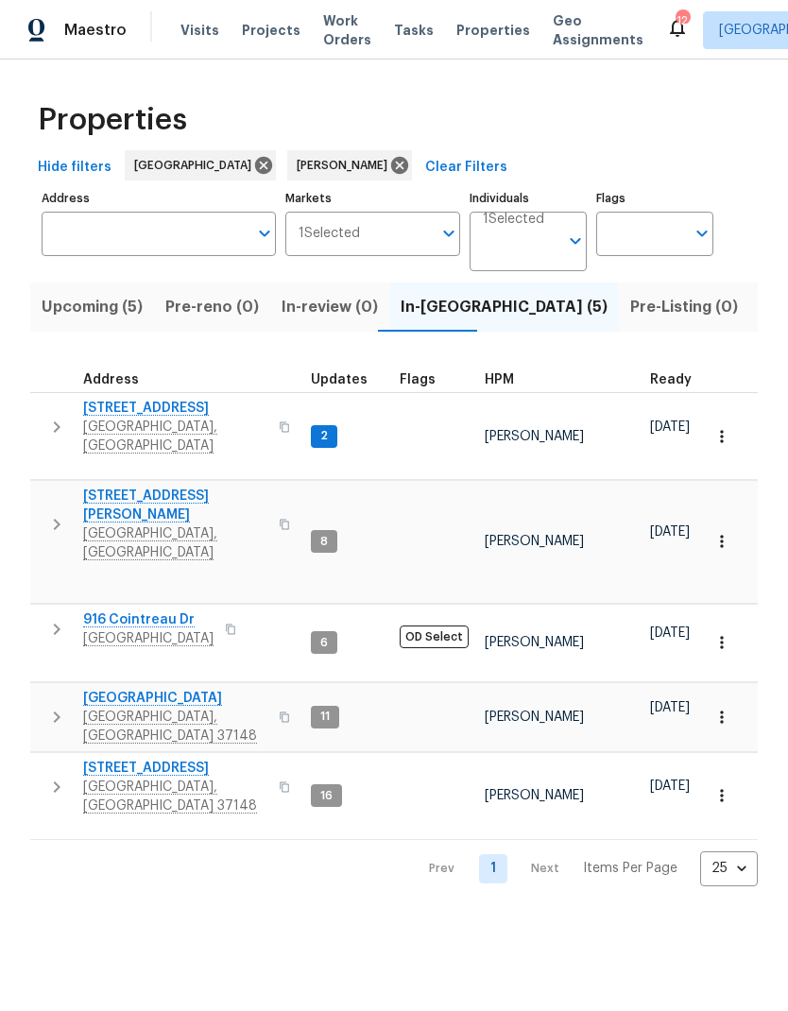
click at [46, 706] on icon "button" at bounding box center [56, 717] width 23 height 23
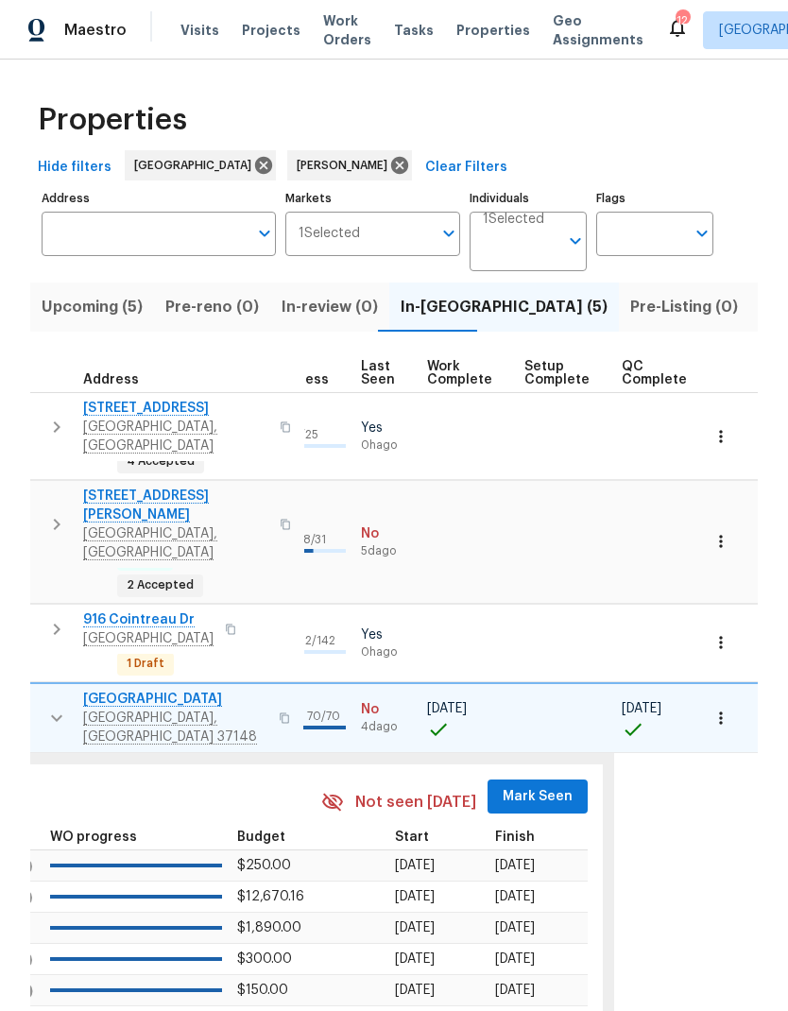
scroll to position [15, 903]
click at [521, 785] on span "Mark Seen" at bounding box center [539, 797] width 70 height 24
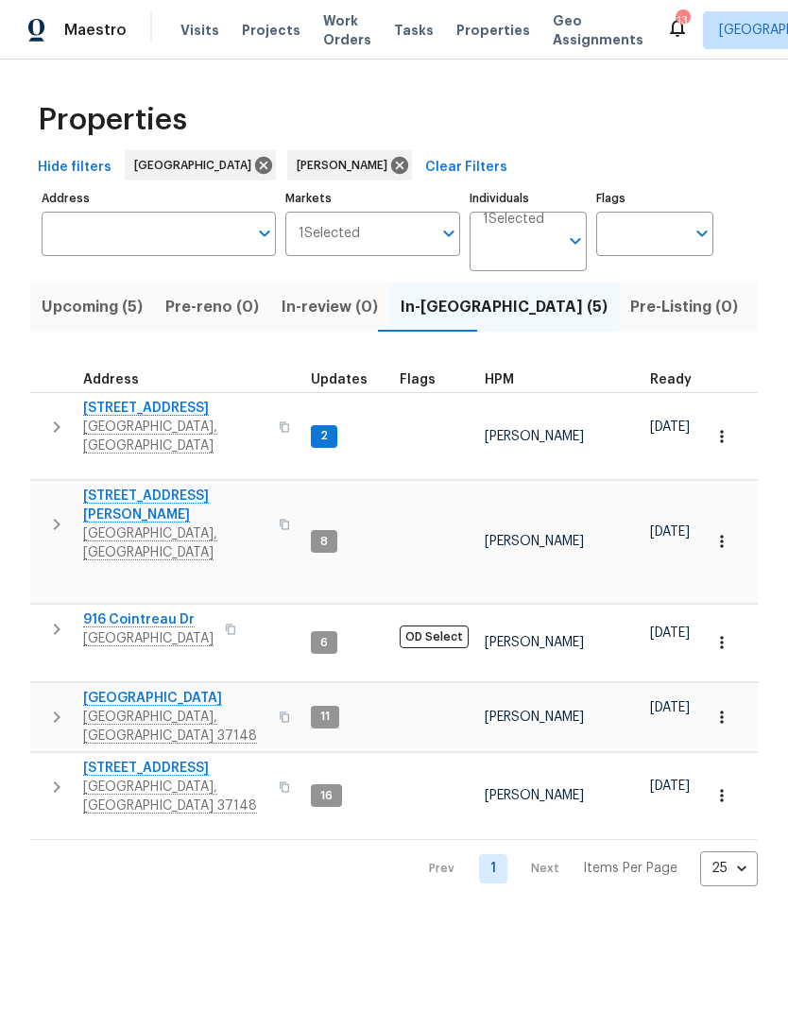
click at [54, 776] on icon "button" at bounding box center [56, 787] width 23 height 23
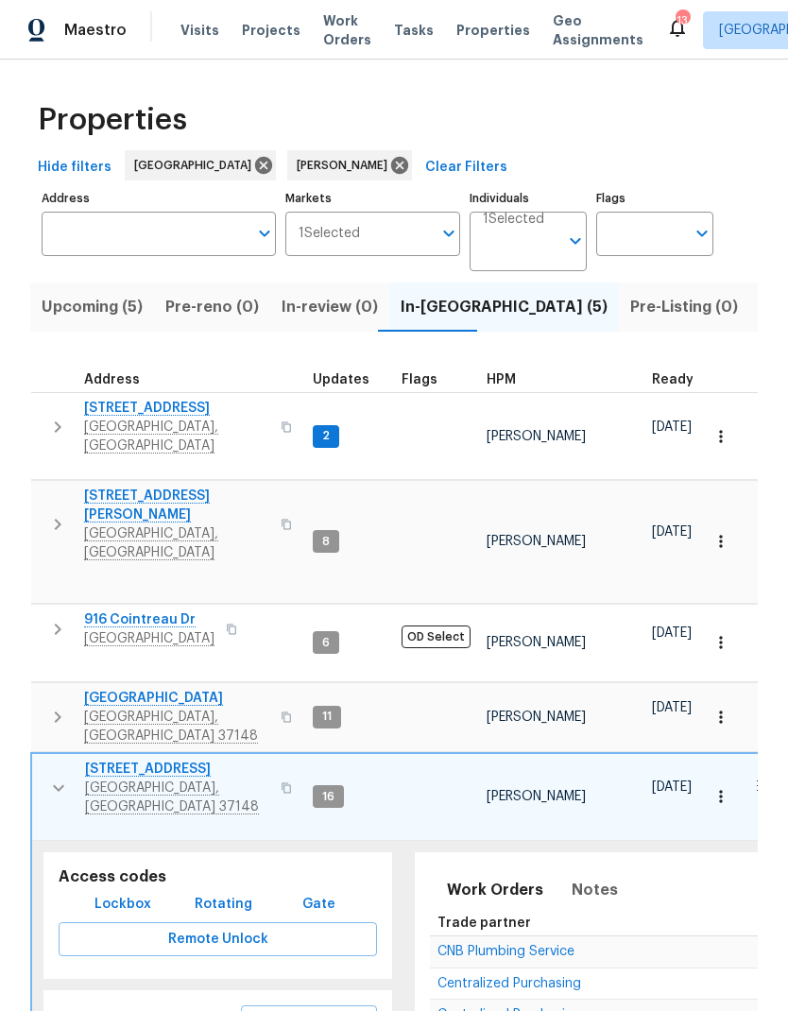
scroll to position [0, -1]
click at [50, 760] on button "button" at bounding box center [59, 788] width 38 height 57
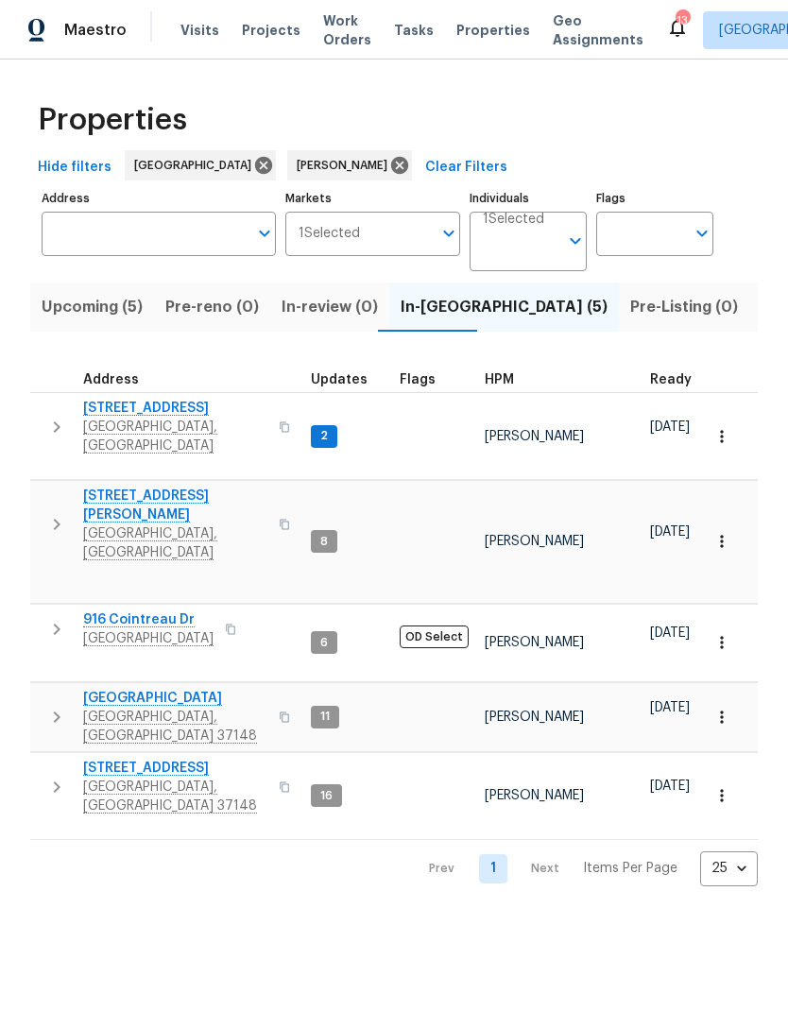
click at [54, 513] on icon "button" at bounding box center [56, 524] width 23 height 23
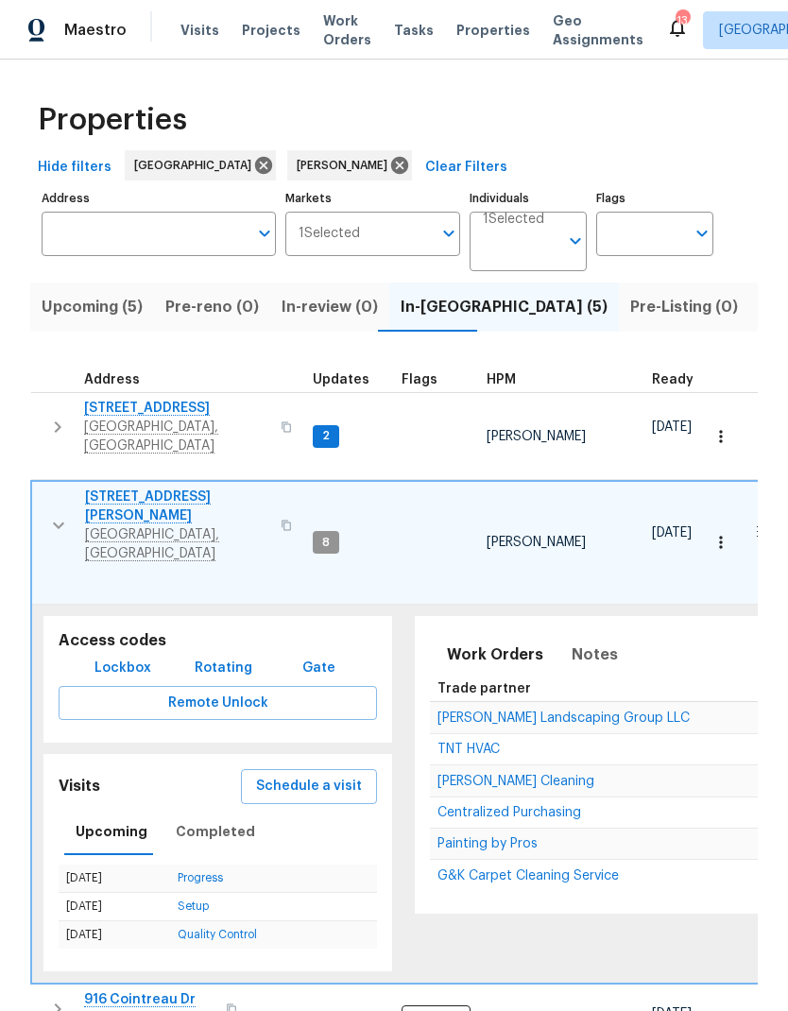
click at [453, 837] on span "Painting by Pros" at bounding box center [487, 843] width 100 height 13
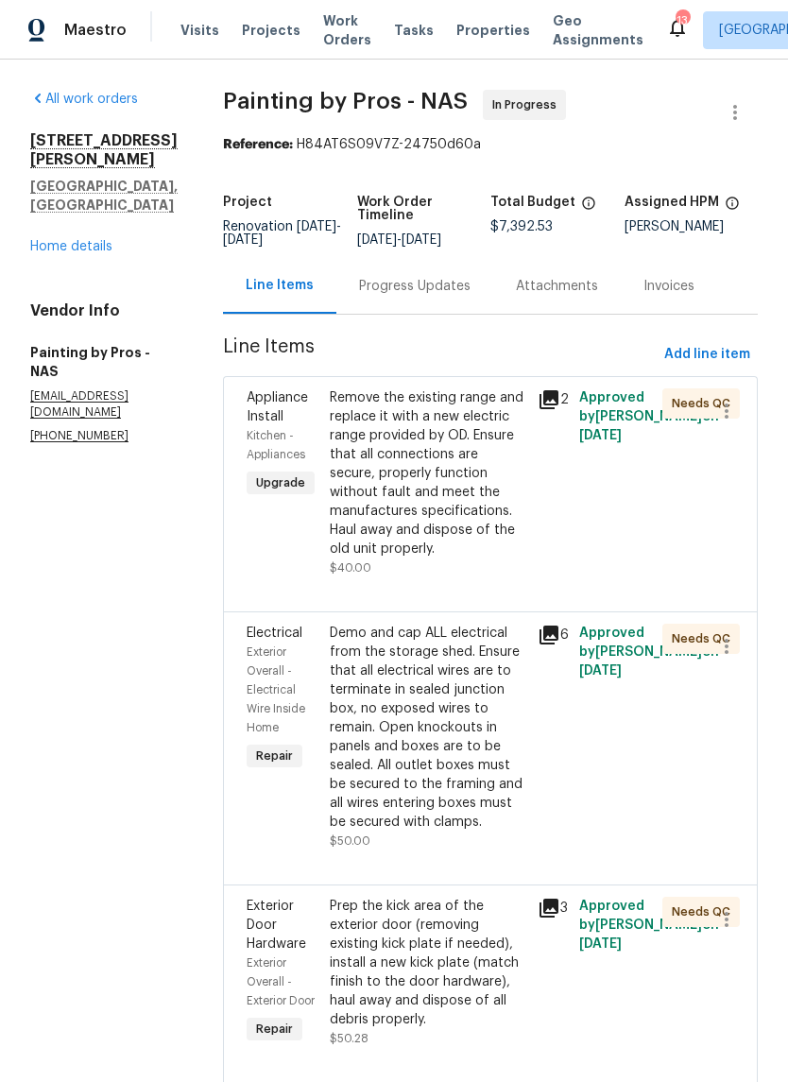
click at [429, 296] on div "Progress Updates" at bounding box center [414, 286] width 111 height 19
